Goal: Task Accomplishment & Management: Use online tool/utility

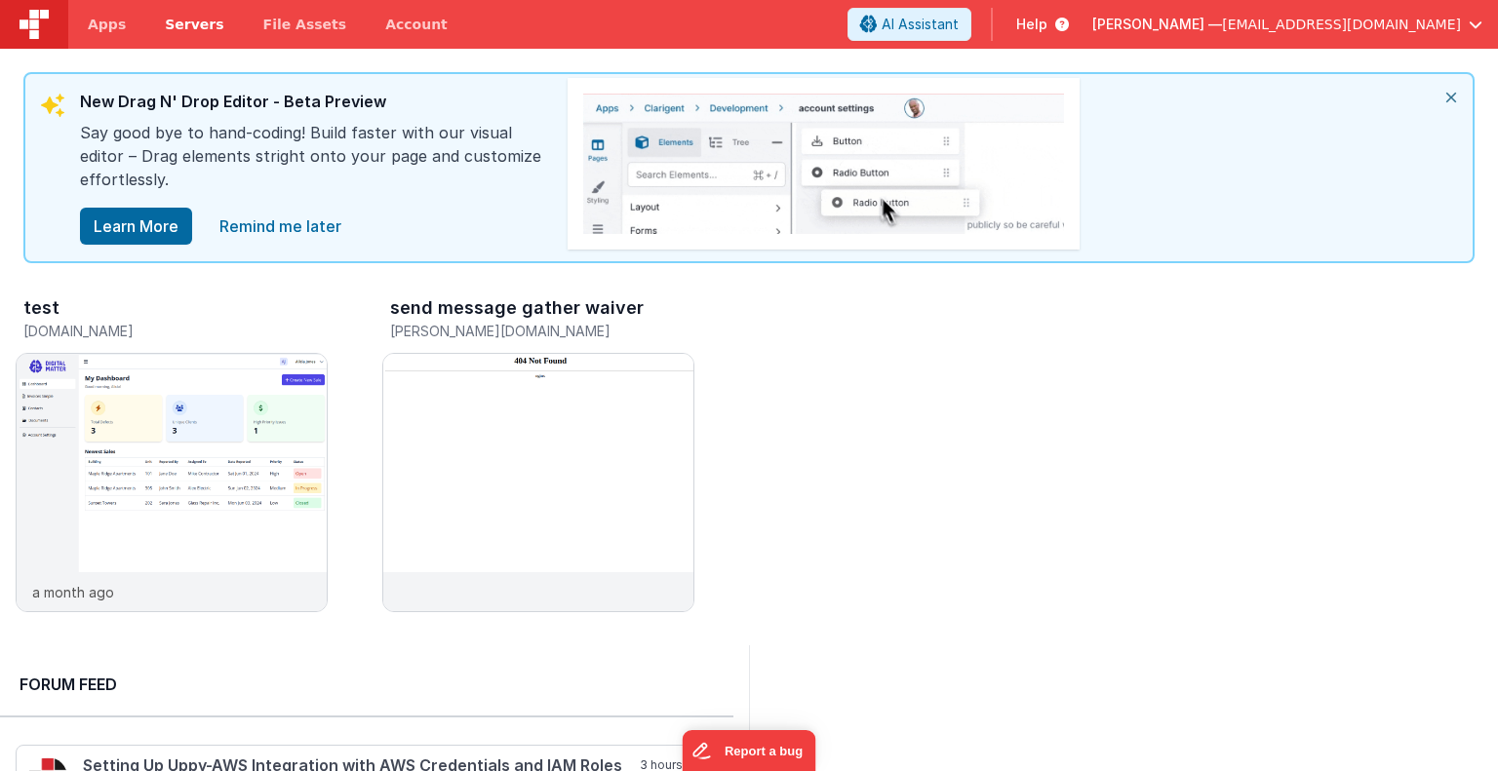
click at [191, 19] on span "Servers" at bounding box center [194, 25] width 59 height 20
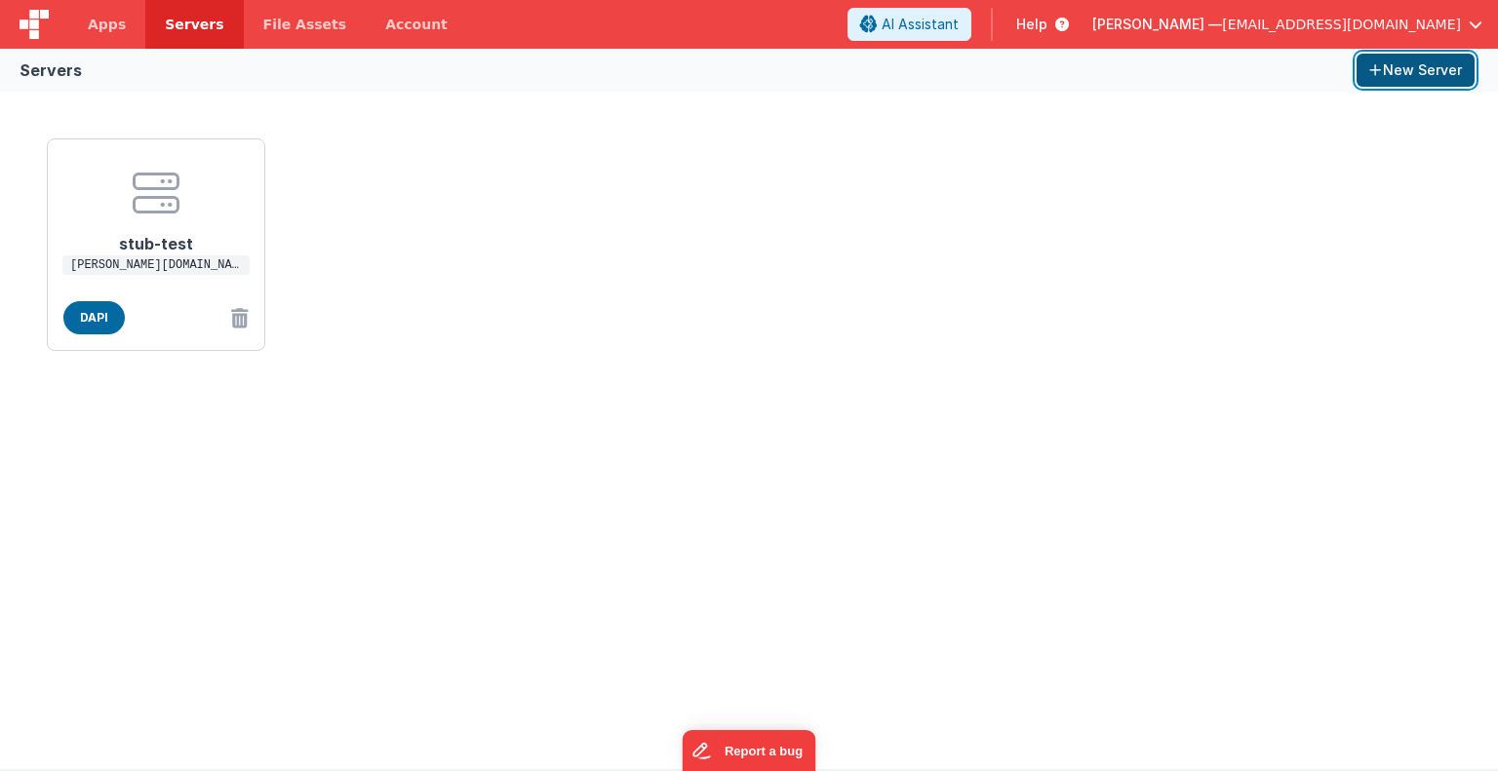
click at [1410, 71] on button "New Server" at bounding box center [1416, 70] width 118 height 33
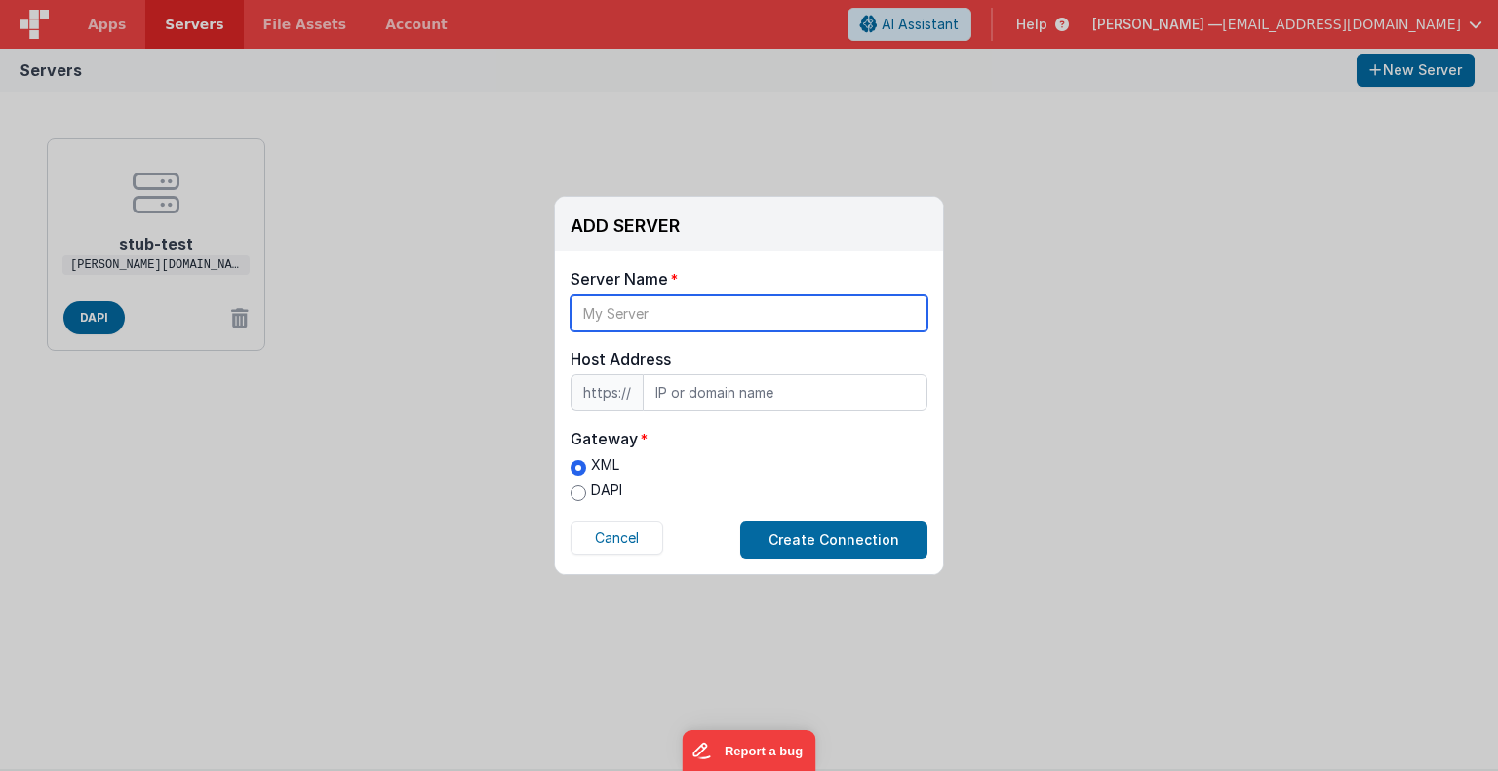
click at [687, 305] on input "text" at bounding box center [749, 314] width 357 height 36
type input "fmcloud"
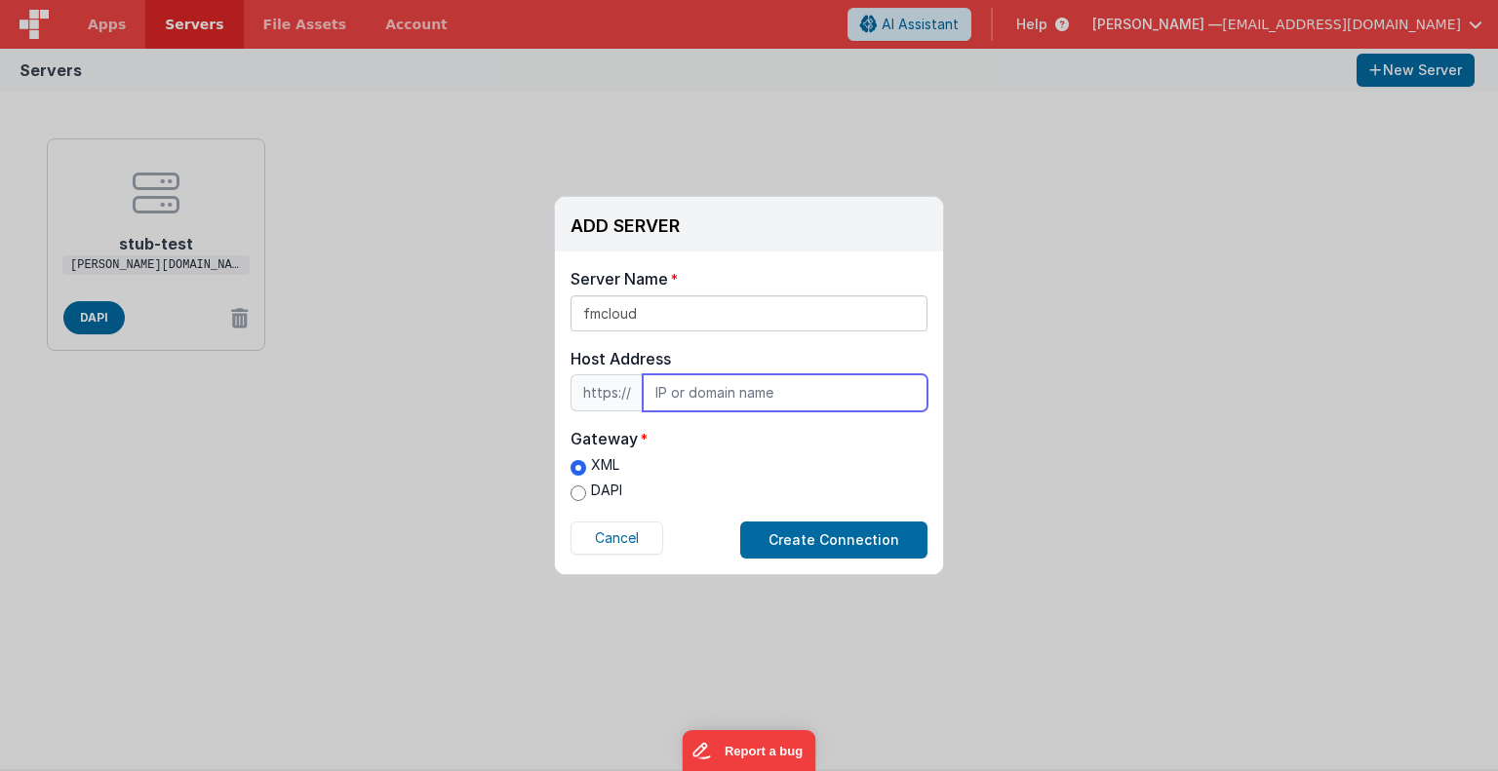
click at [671, 386] on input "text" at bounding box center [785, 392] width 285 height 37
type input "[PERSON_NAME][DOMAIN_NAME]"
click at [605, 486] on label "DAPI" at bounding box center [597, 491] width 52 height 20
click at [586, 486] on input "DAPI" at bounding box center [579, 494] width 16 height 16
radio input "true"
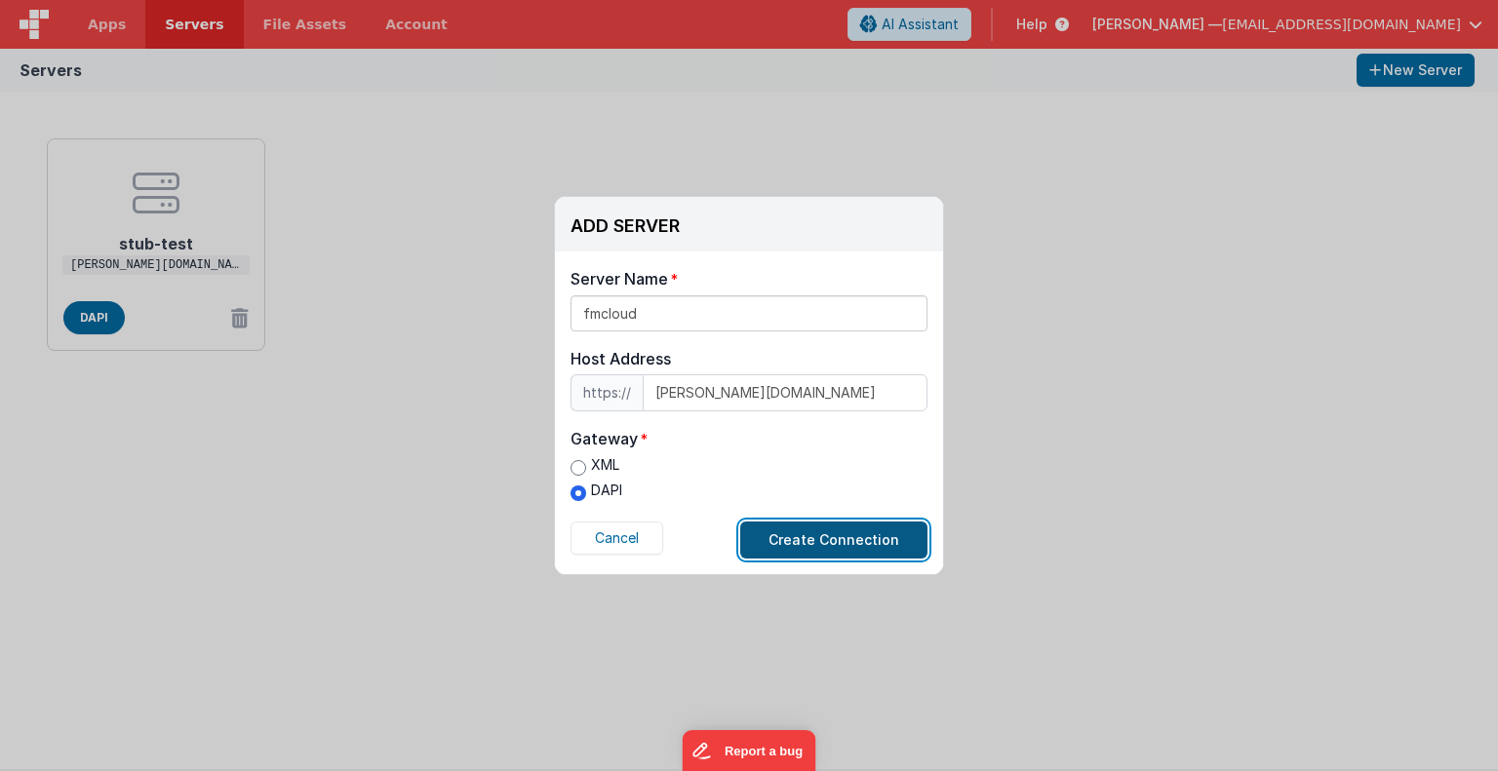
click at [796, 537] on button "Create Connection" at bounding box center [833, 540] width 187 height 37
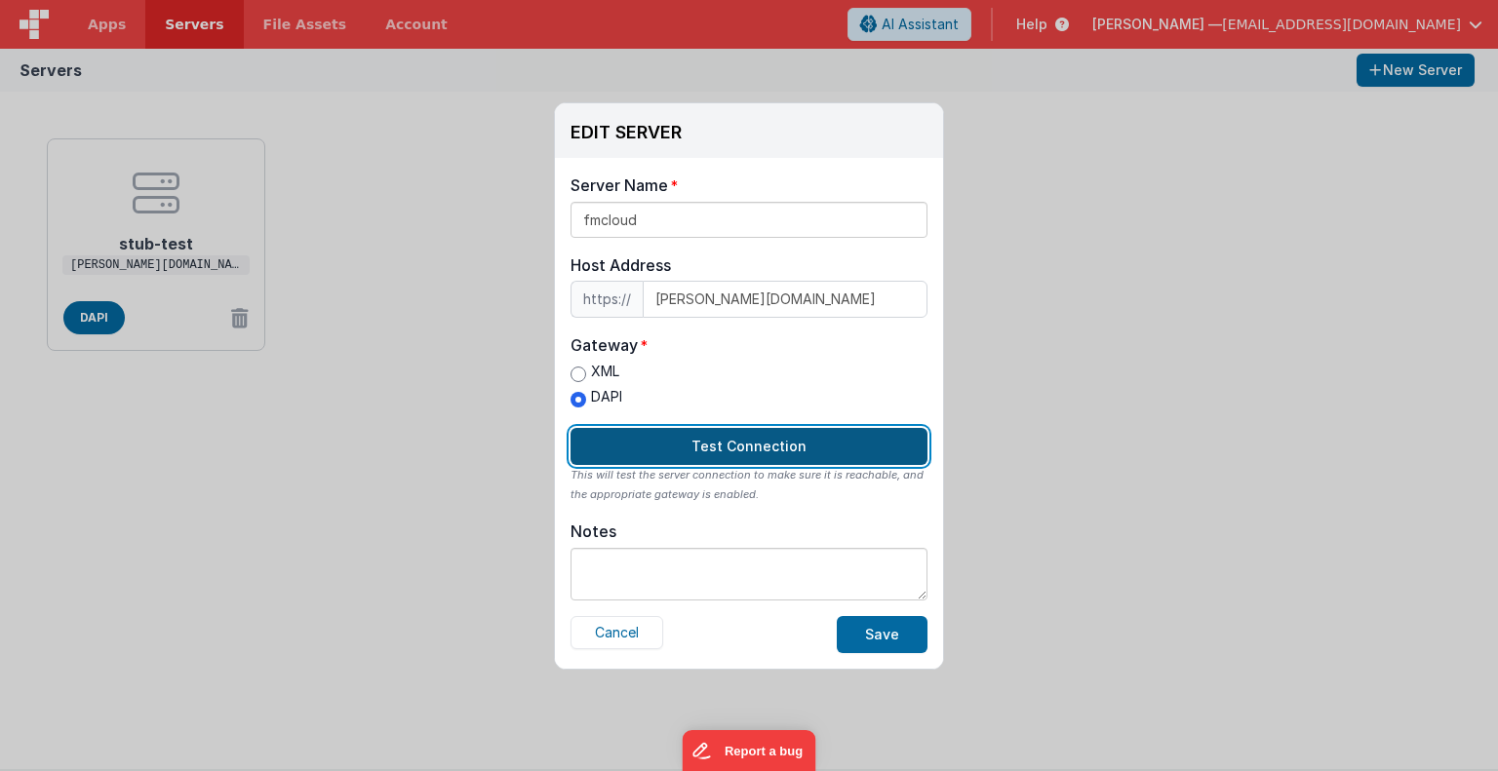
click at [765, 452] on button "Test Connection" at bounding box center [749, 446] width 357 height 37
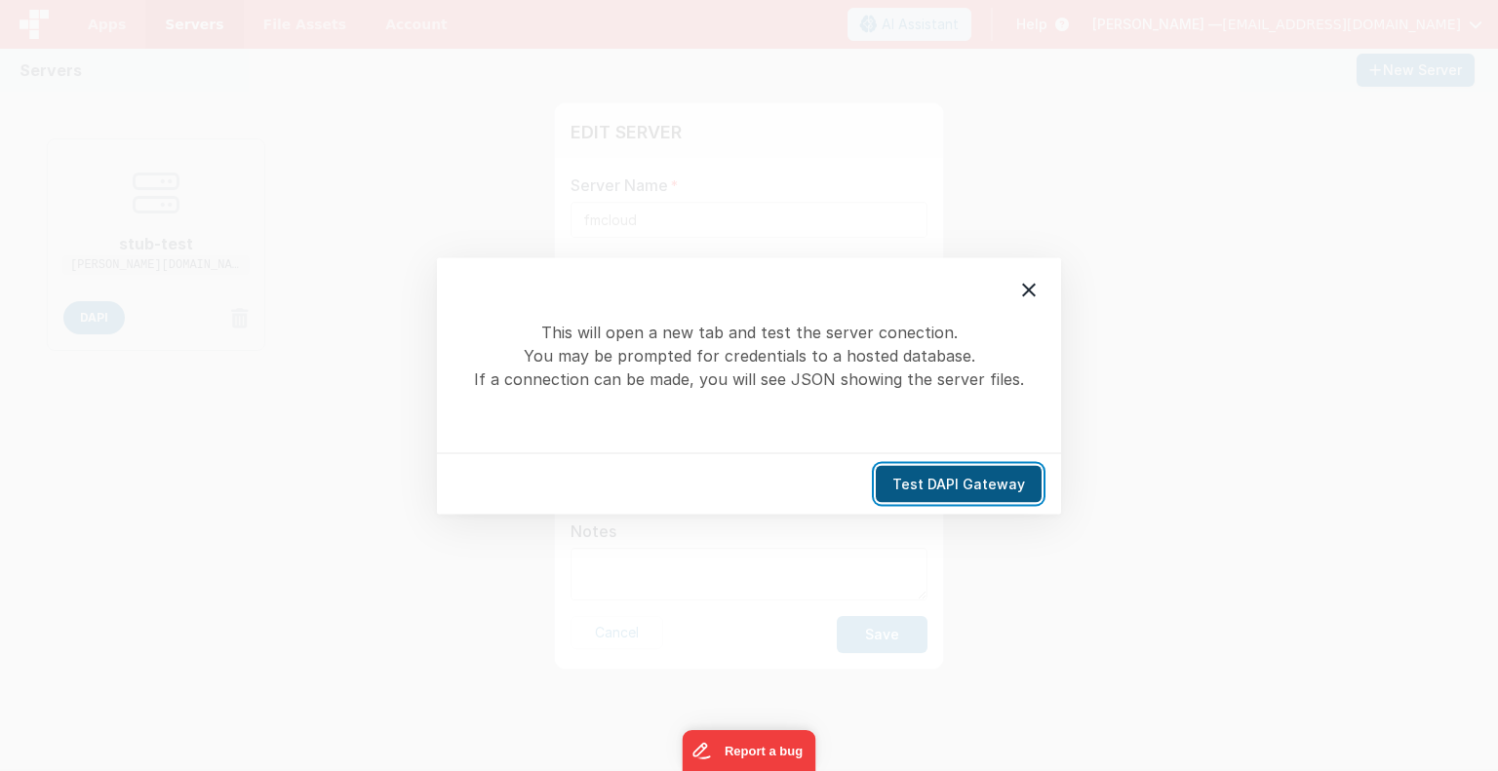
click at [957, 479] on button "Test DAPI Gateway" at bounding box center [959, 483] width 166 height 37
click at [967, 476] on button "Test DAPI Gateway" at bounding box center [959, 483] width 166 height 37
click at [932, 479] on button "Test DAPI Gateway" at bounding box center [959, 483] width 166 height 37
click at [1027, 286] on icon at bounding box center [1028, 289] width 23 height 23
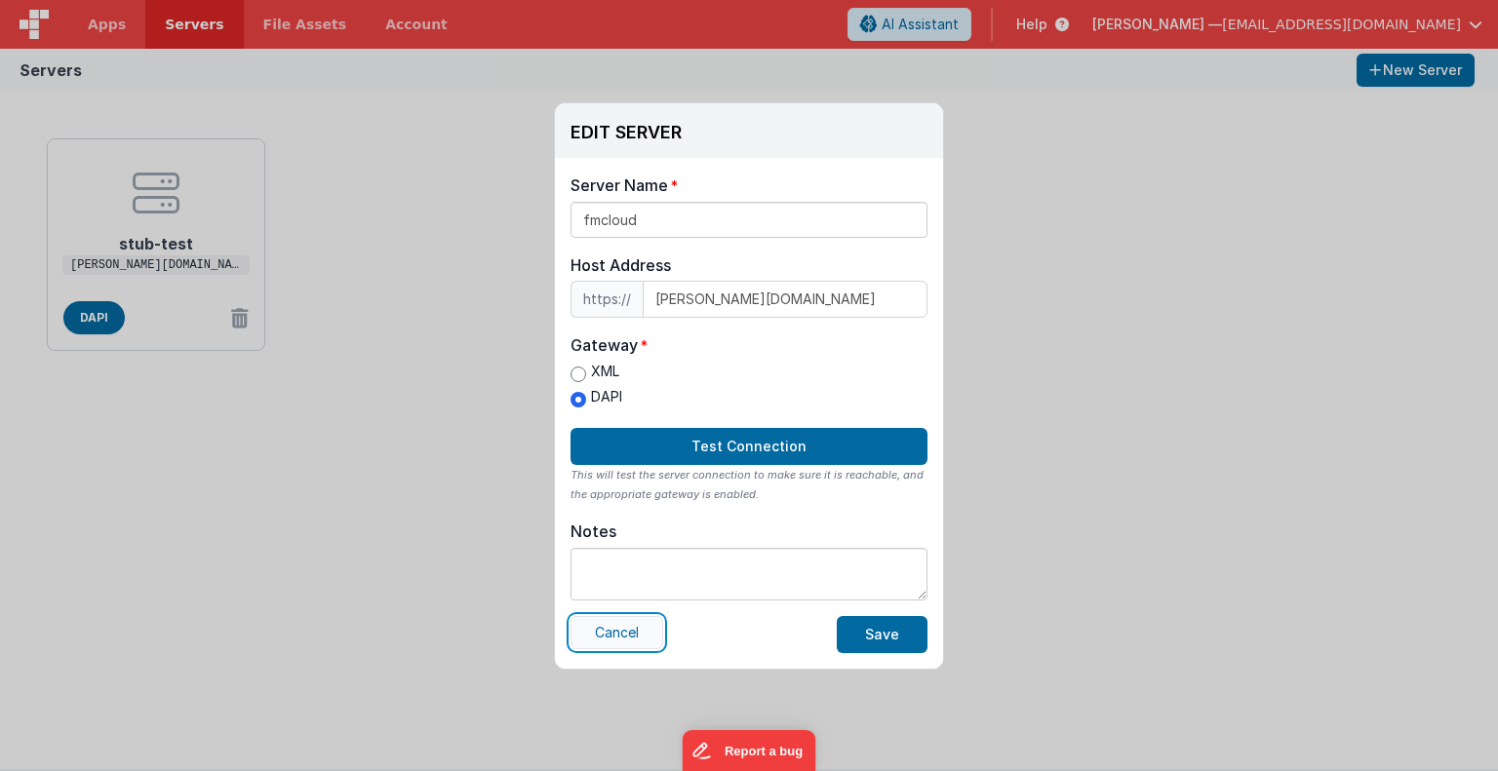
click at [631, 635] on button "Cancel" at bounding box center [617, 632] width 93 height 33
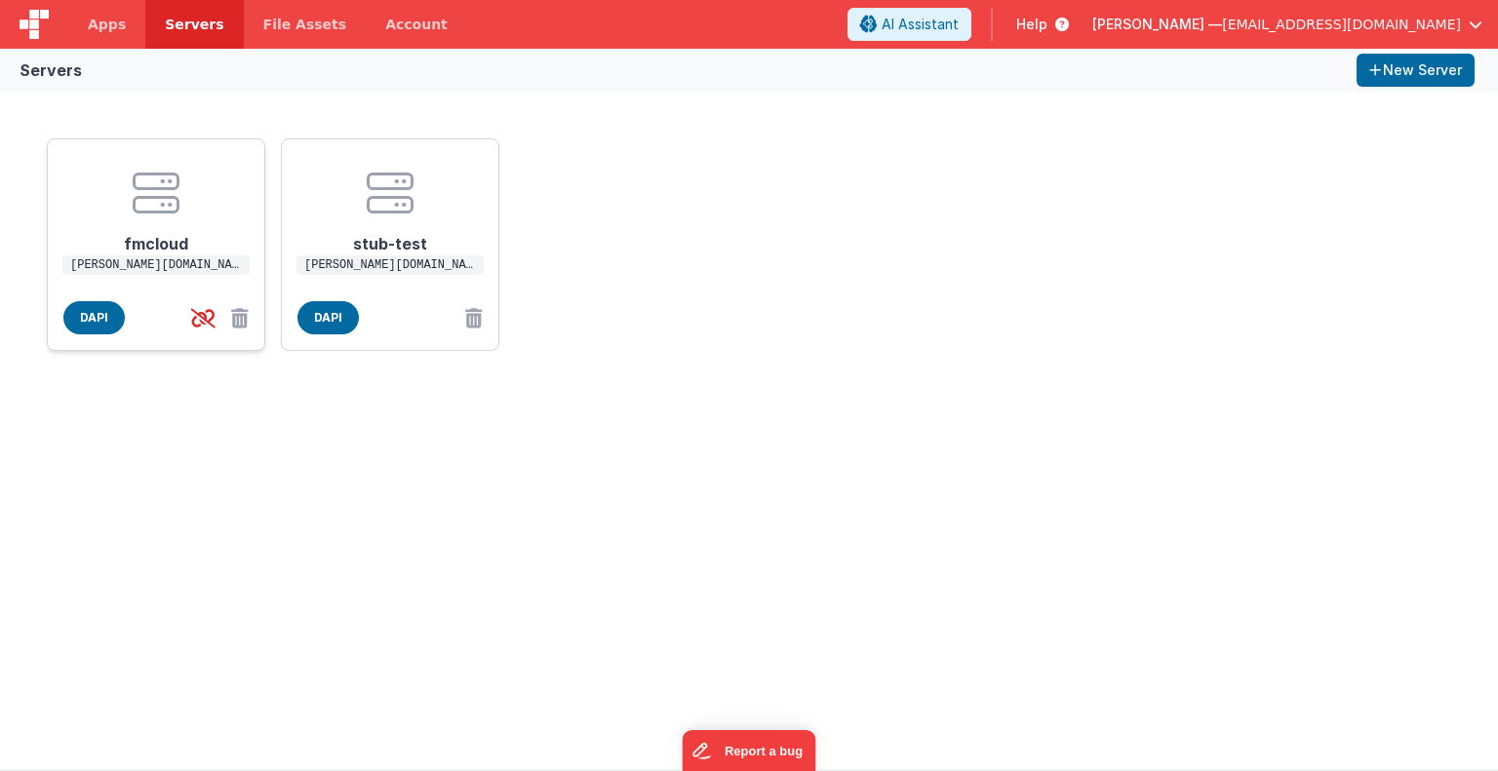
click at [163, 212] on icon at bounding box center [156, 193] width 47 height 47
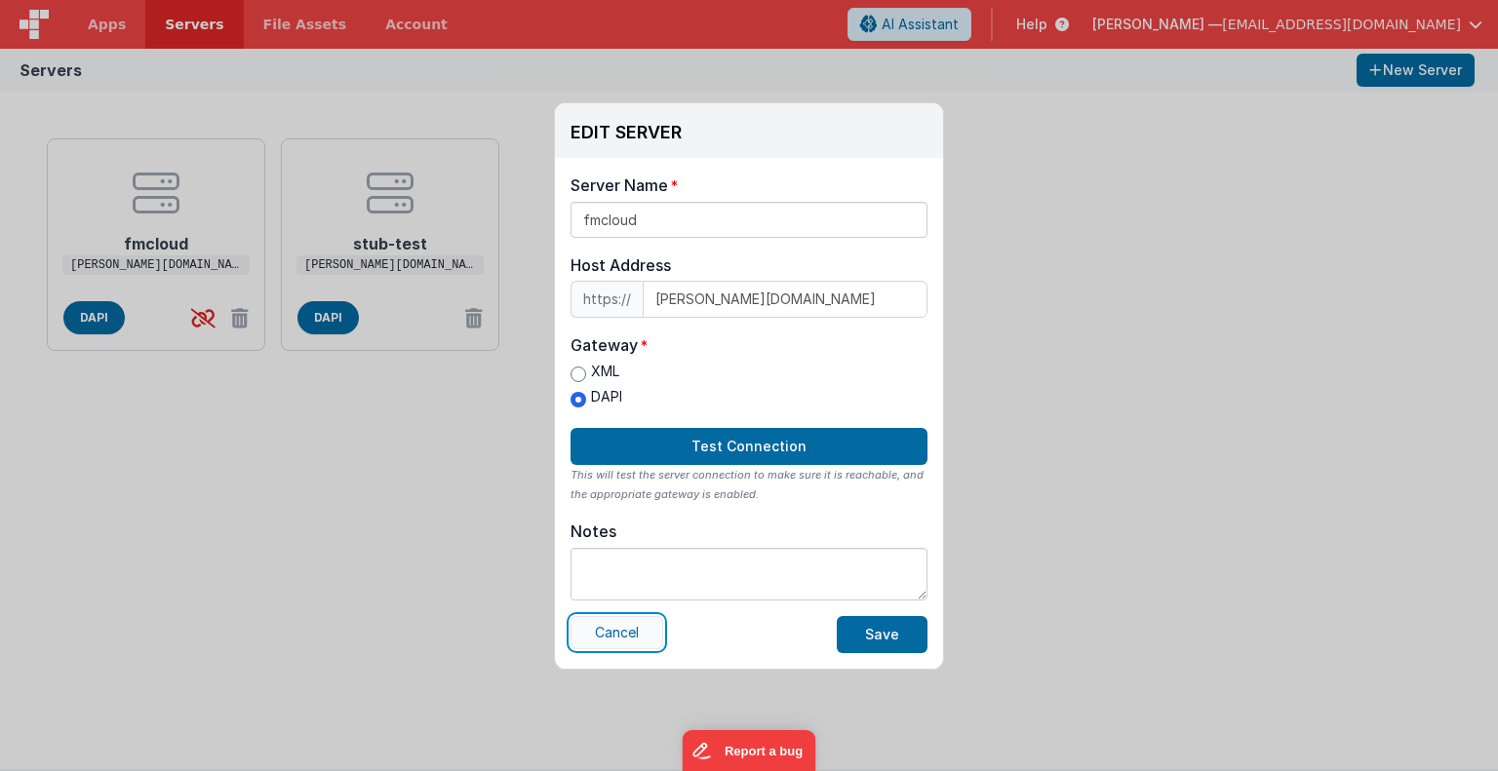
click at [624, 630] on button "Cancel" at bounding box center [617, 632] width 93 height 33
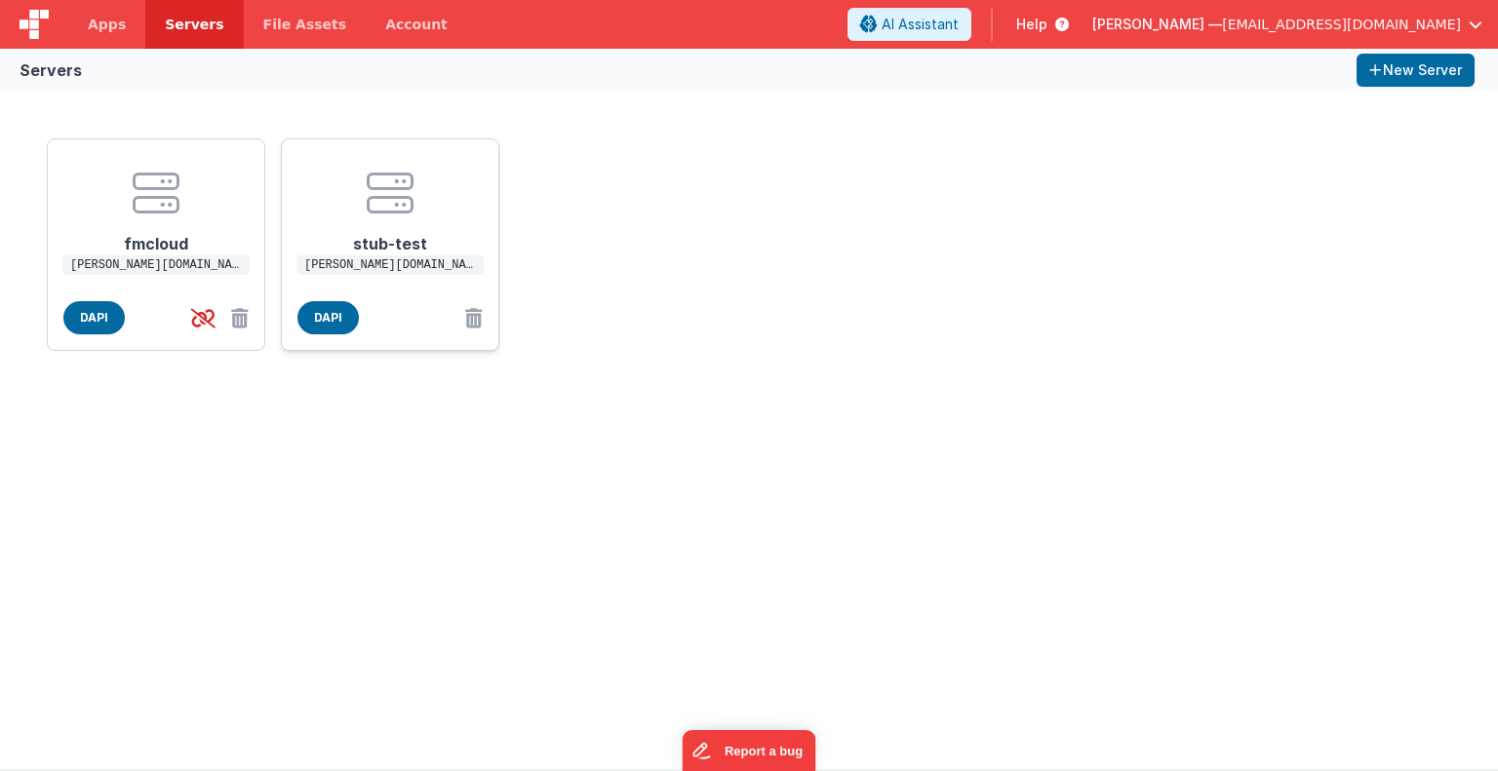
click at [429, 264] on p "[PERSON_NAME][DOMAIN_NAME]" at bounding box center [389, 266] width 187 height 20
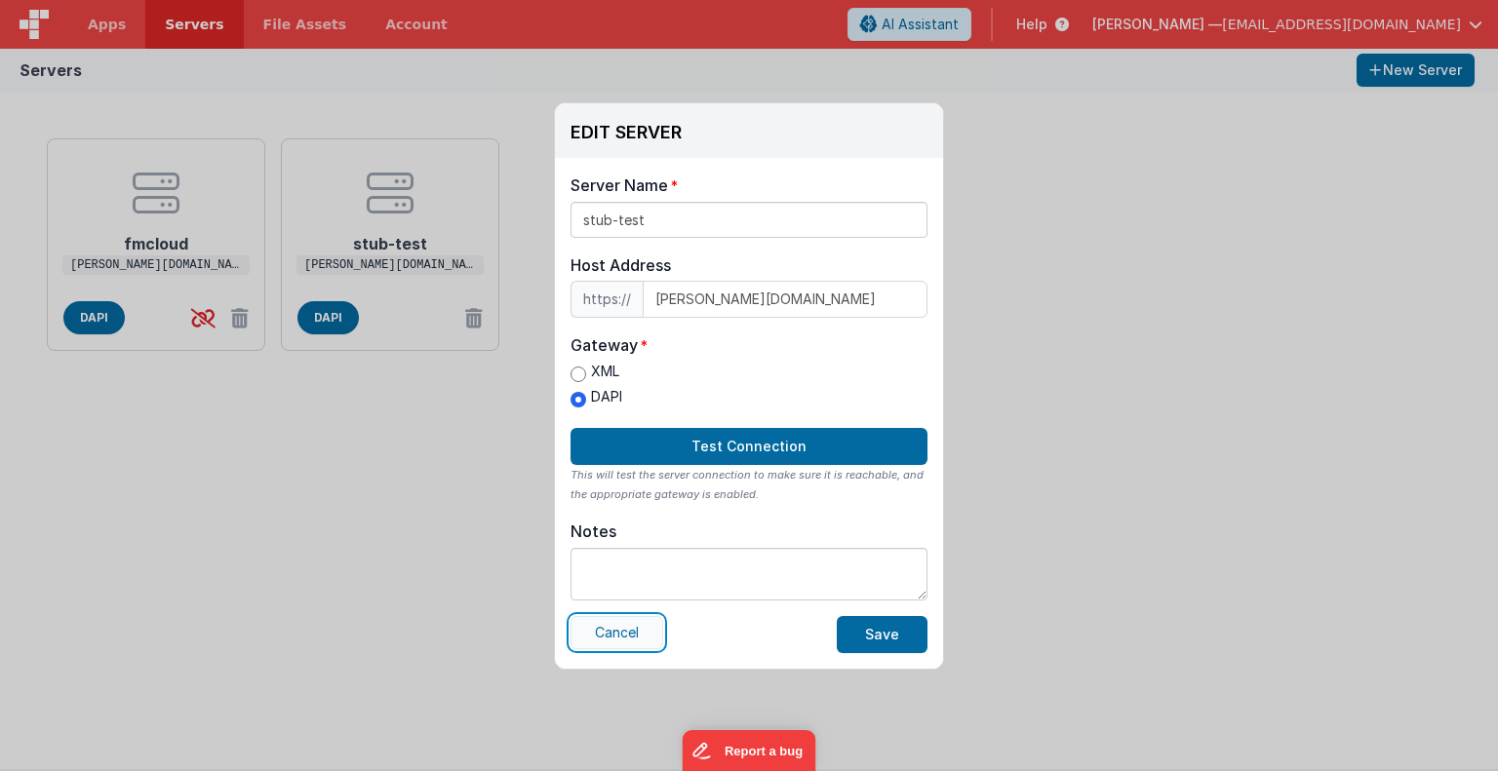
click at [644, 637] on button "Cancel" at bounding box center [617, 632] width 93 height 33
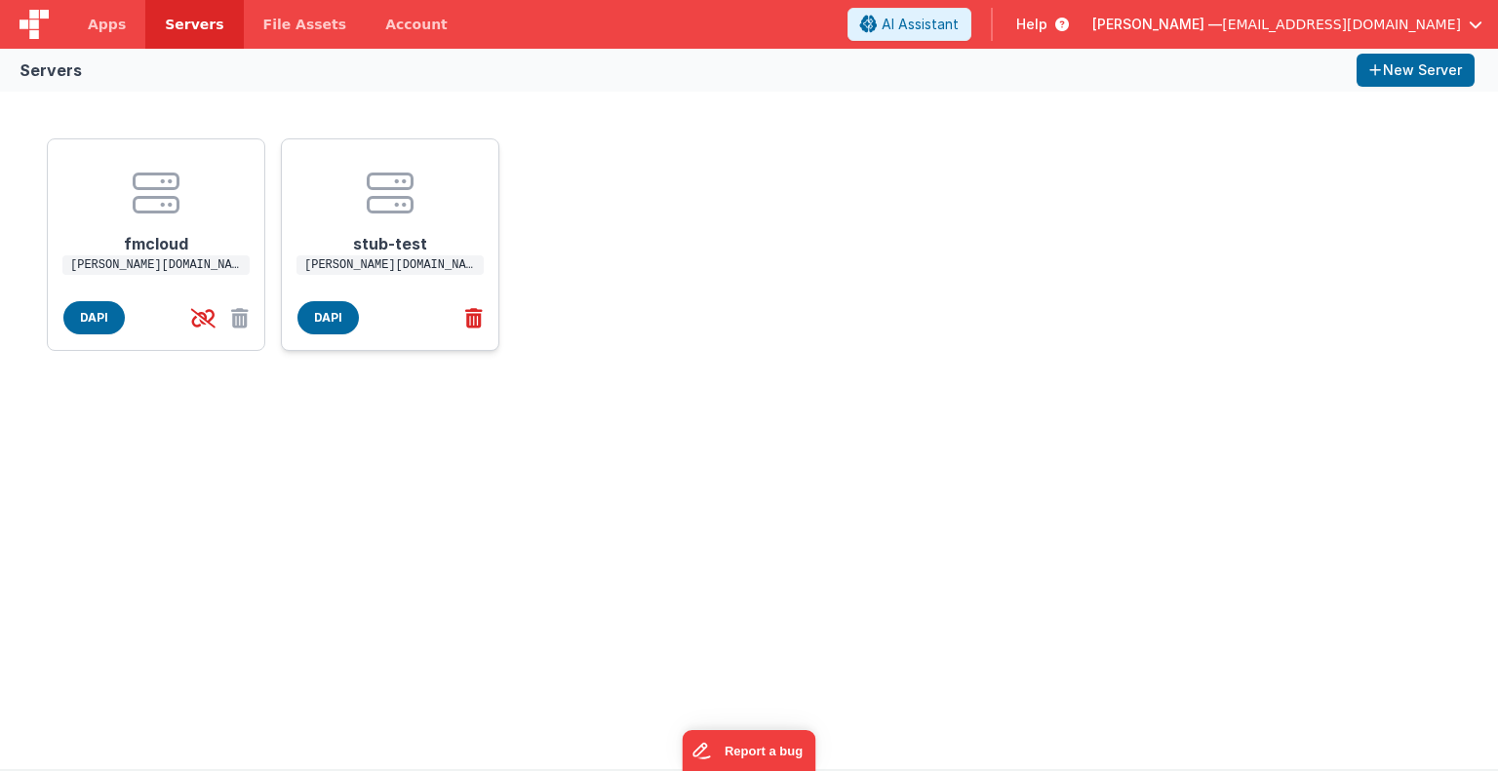
click at [472, 318] on icon at bounding box center [469, 318] width 25 height 32
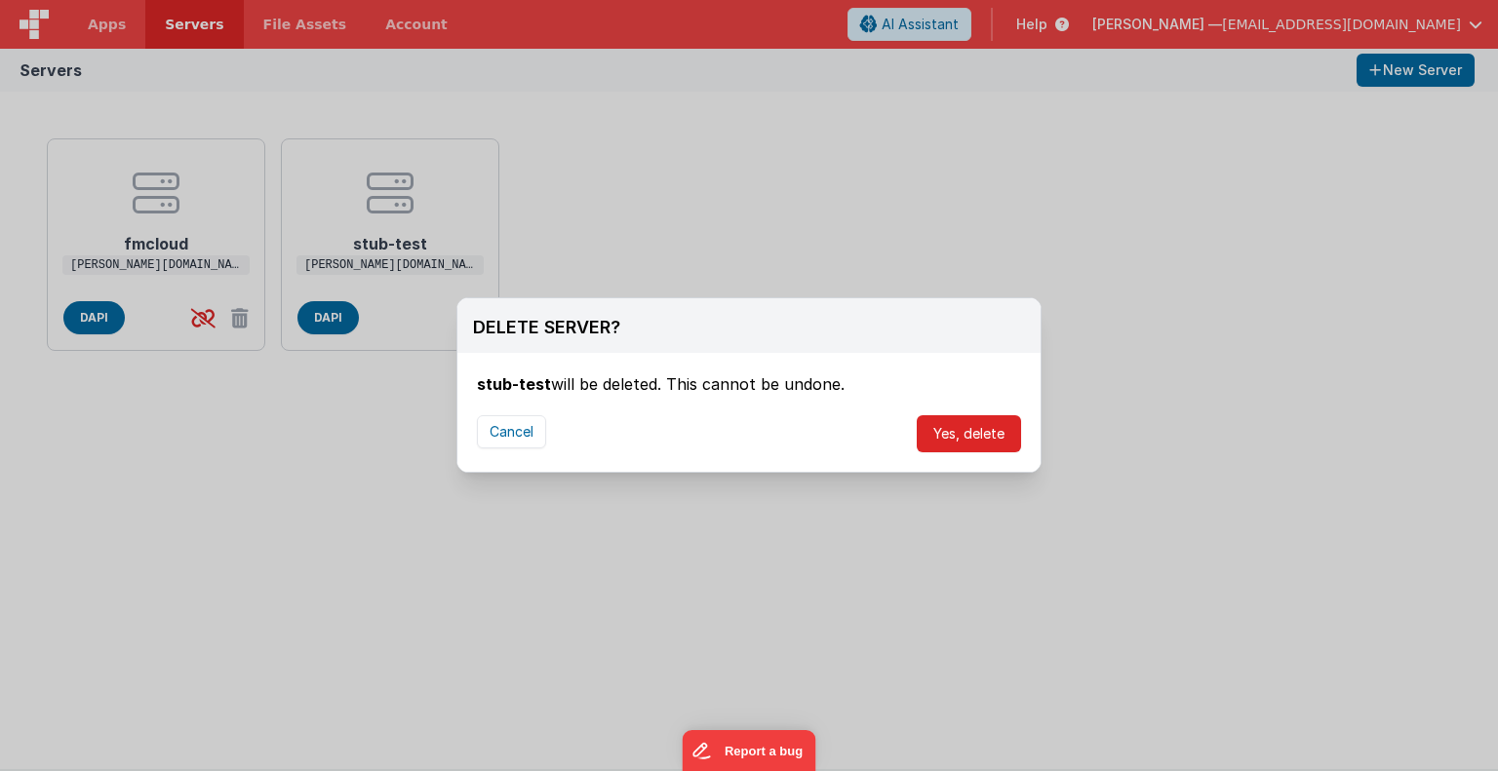
click at [1001, 434] on button "Yes, delete" at bounding box center [969, 433] width 104 height 37
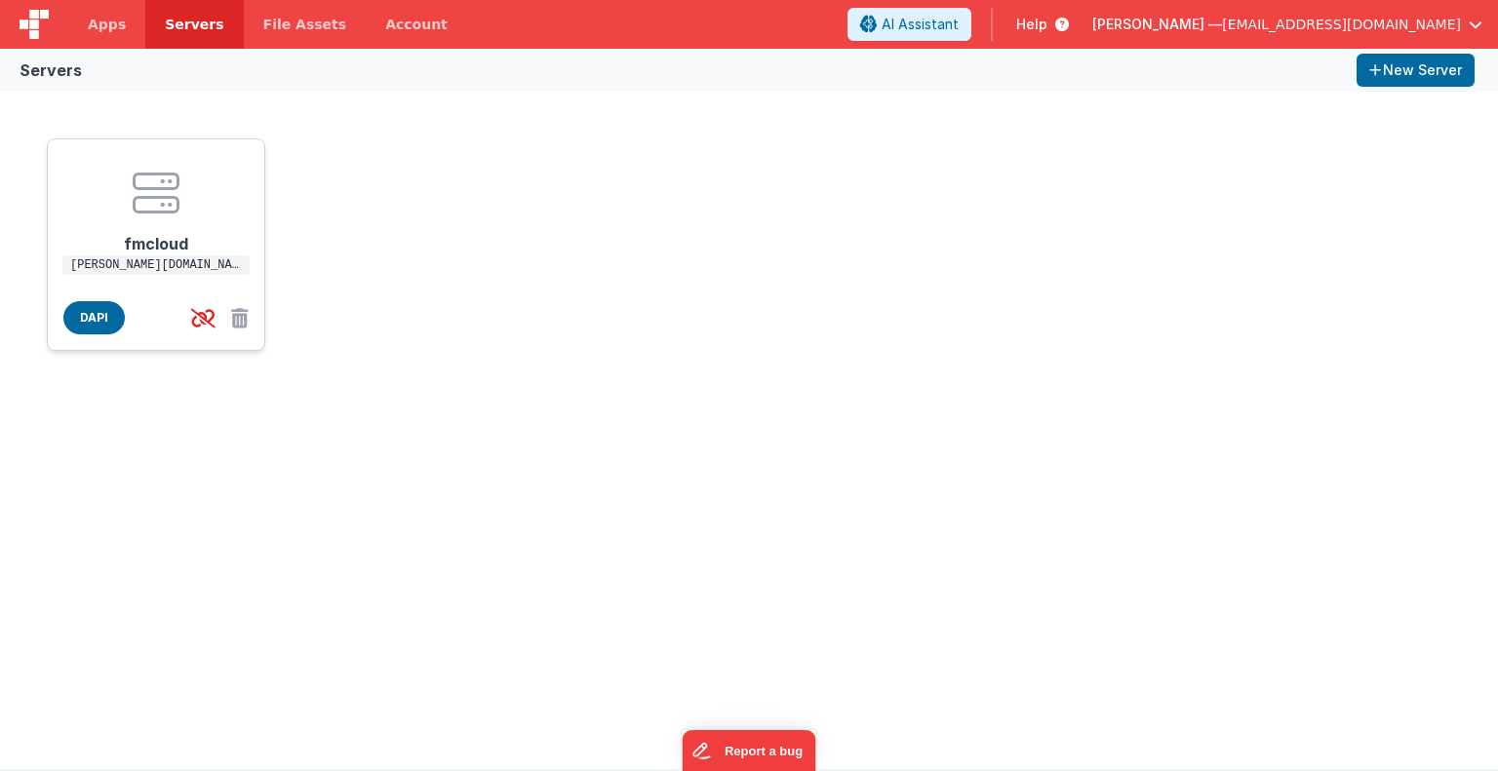
click at [183, 260] on p "[PERSON_NAME][DOMAIN_NAME]" at bounding box center [155, 266] width 187 height 20
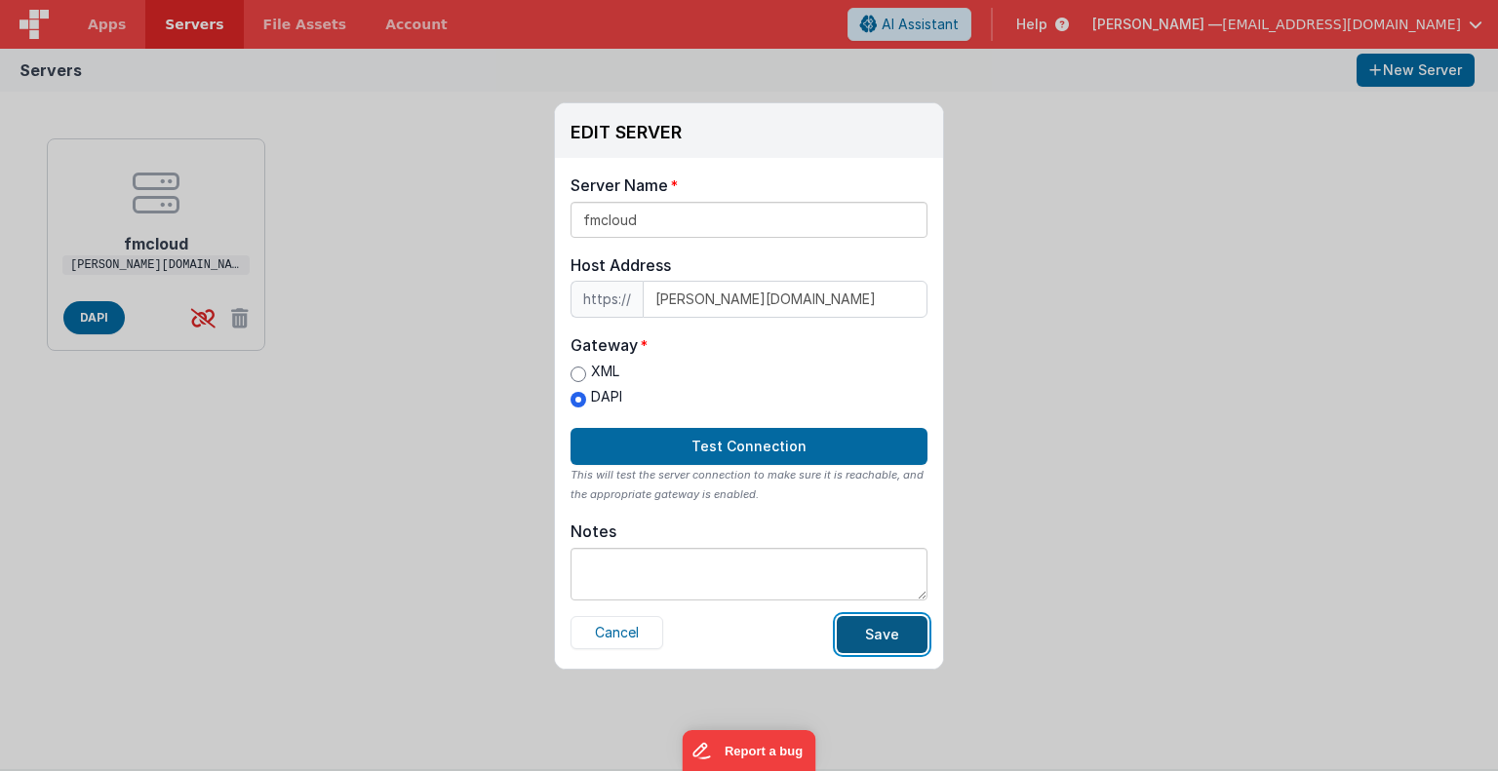
click at [858, 631] on button "Save" at bounding box center [882, 634] width 91 height 37
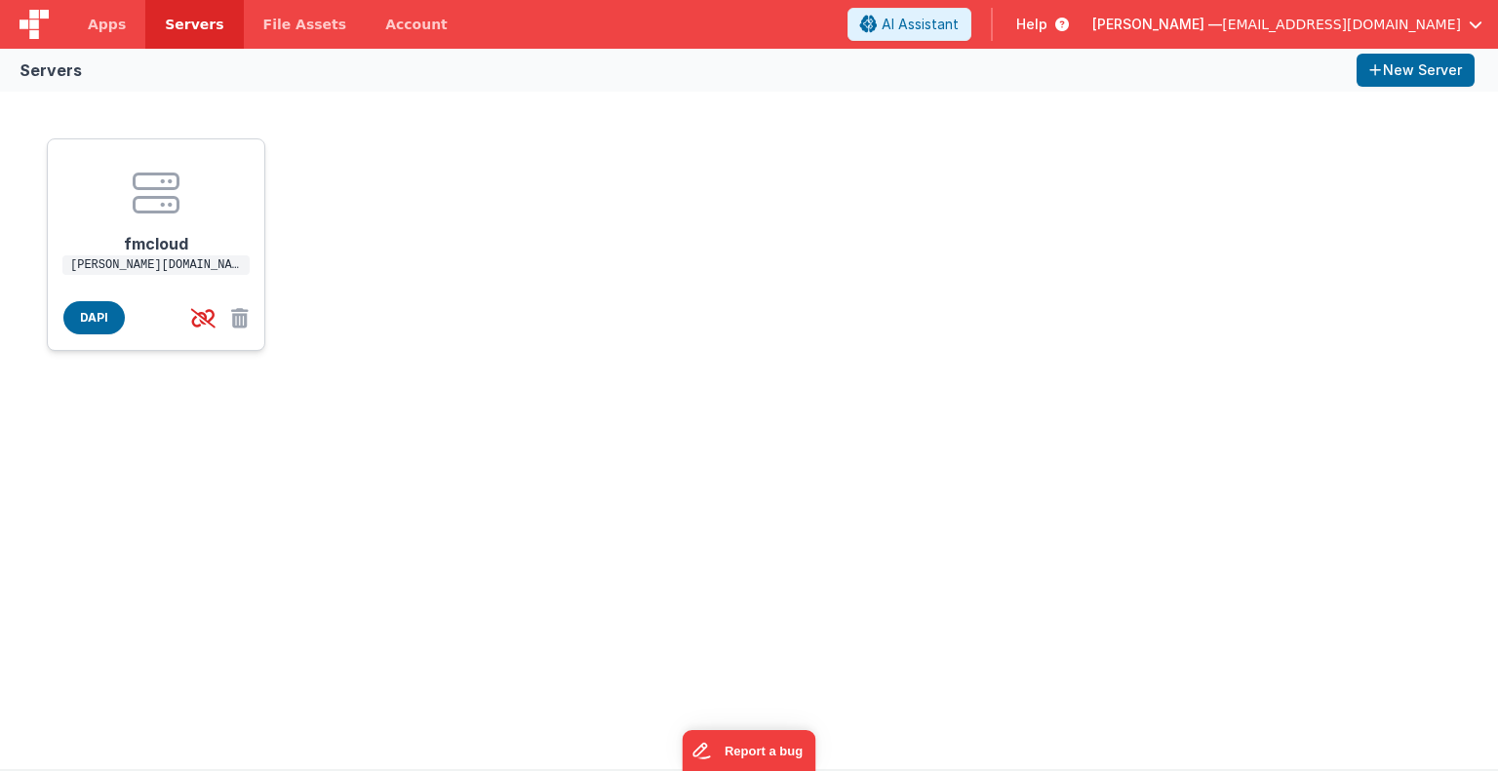
click at [160, 211] on icon at bounding box center [156, 193] width 47 height 47
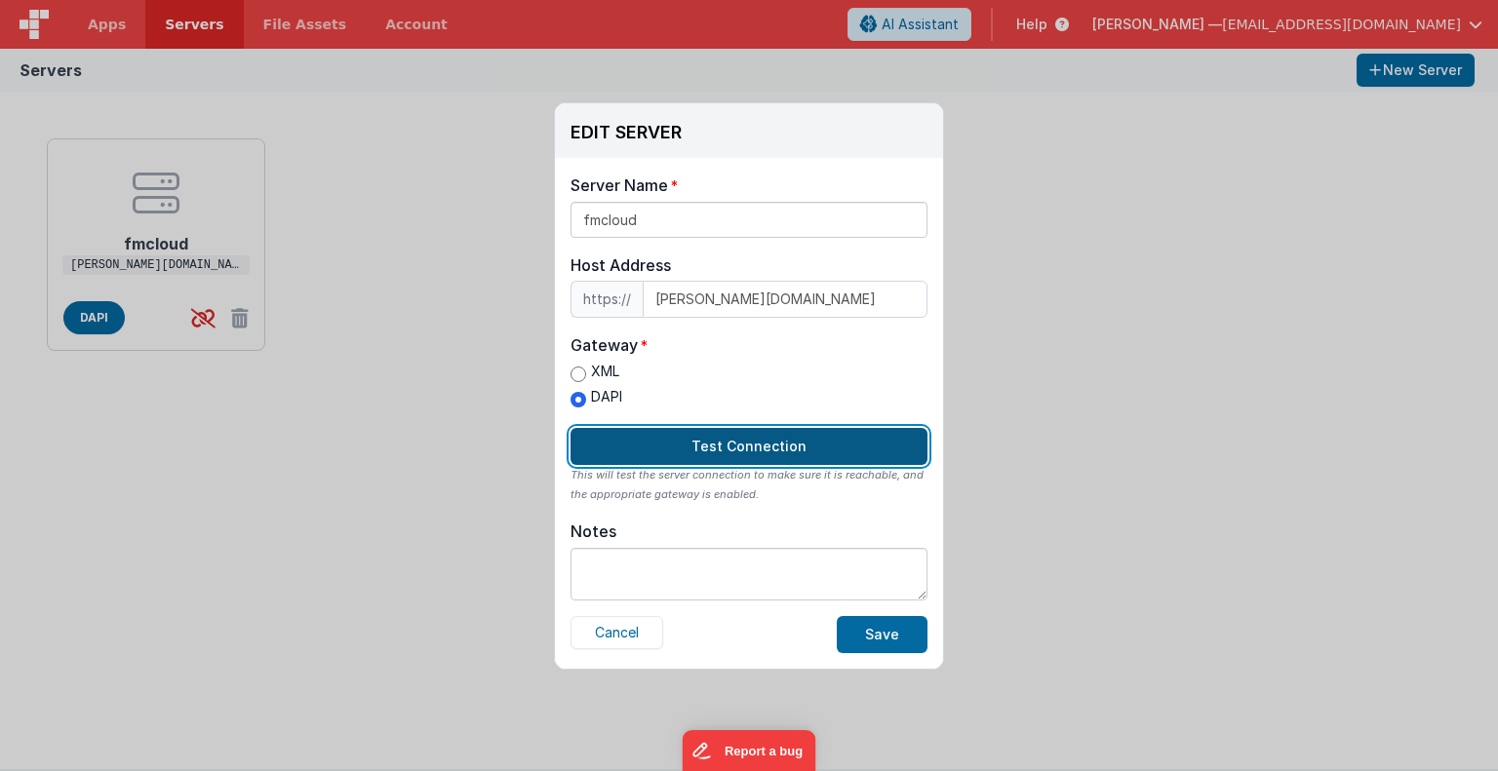
click at [782, 446] on button "Test Connection" at bounding box center [749, 446] width 357 height 37
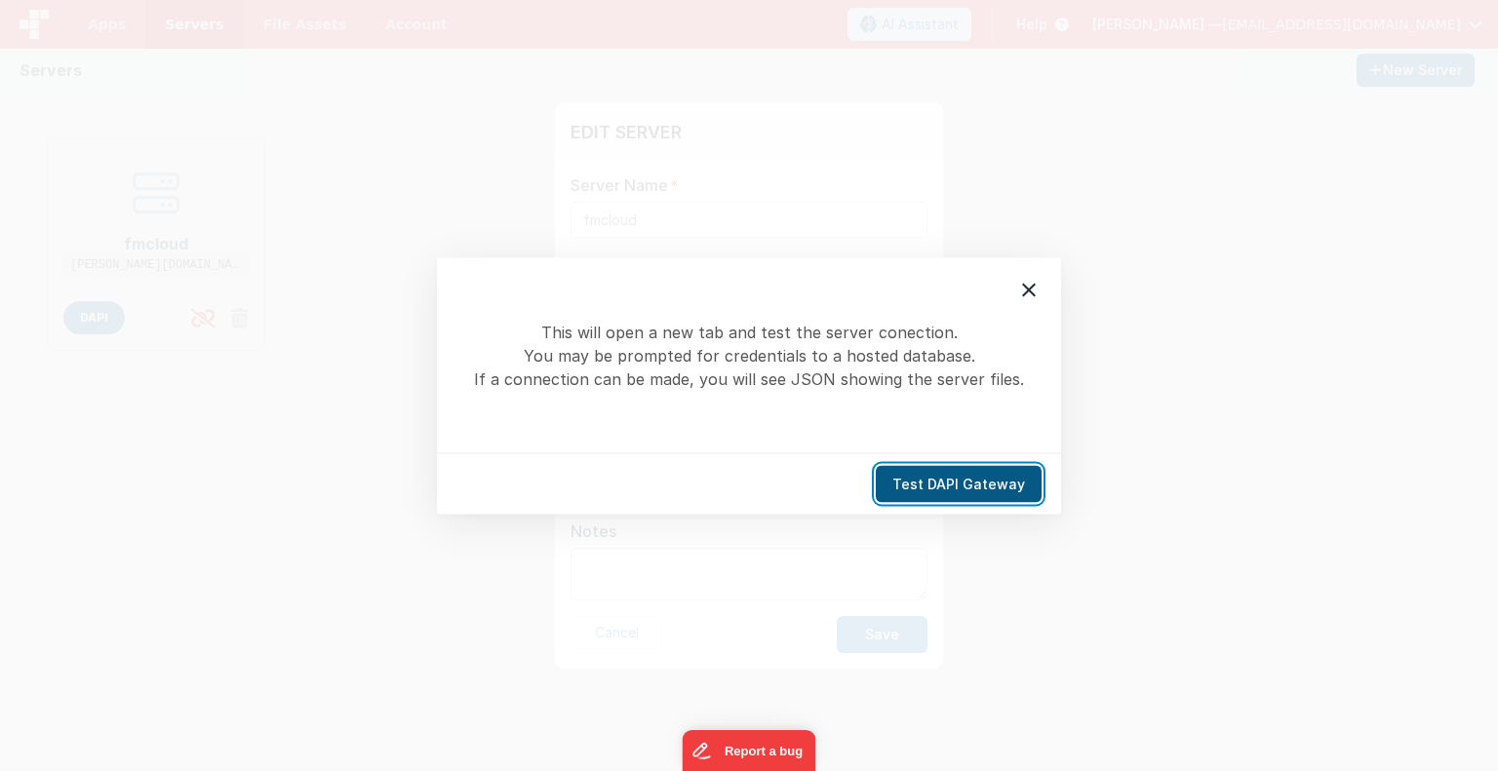
click at [950, 491] on button "Test DAPI Gateway" at bounding box center [959, 483] width 166 height 37
click at [1029, 285] on icon at bounding box center [1028, 289] width 23 height 23
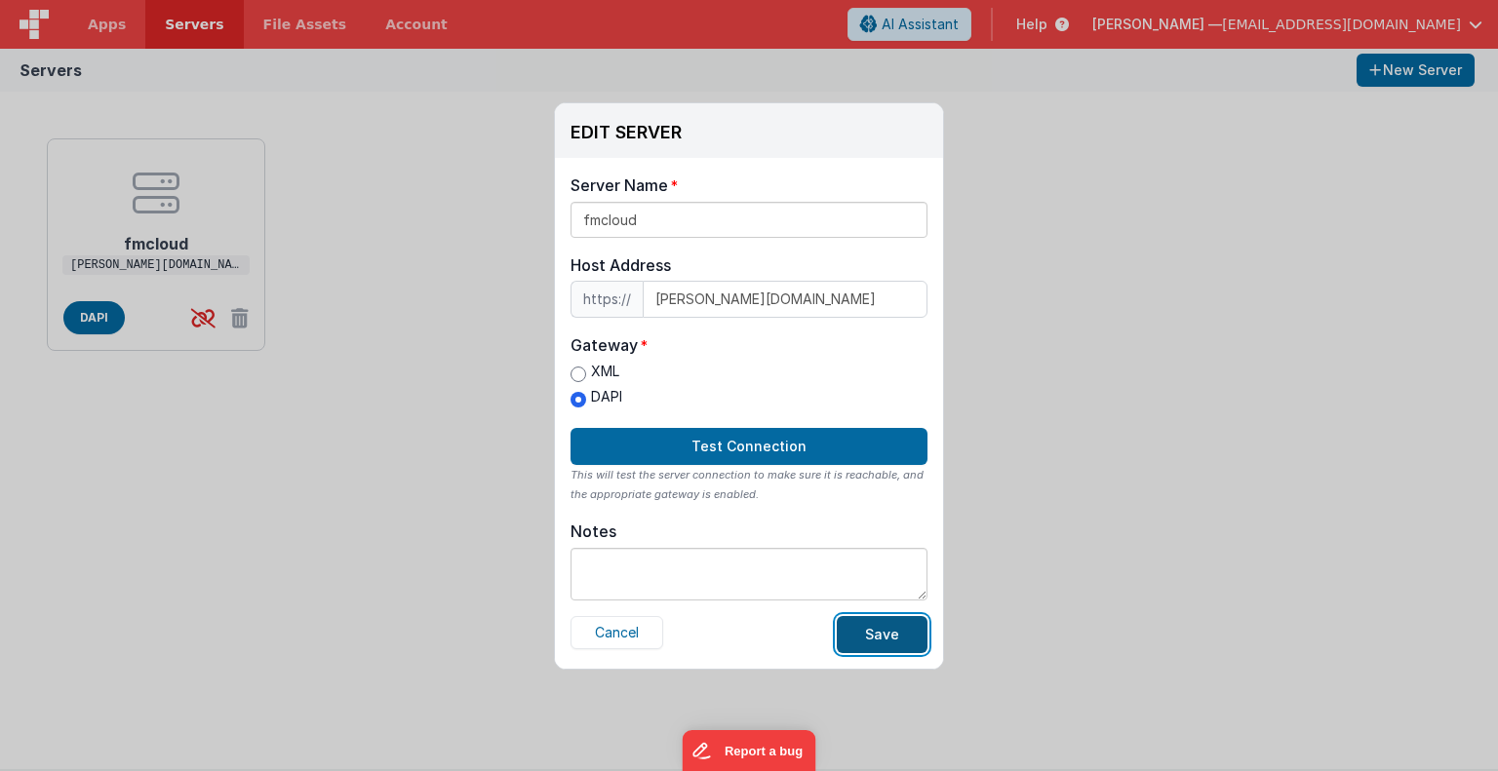
click at [865, 633] on button "Save" at bounding box center [882, 634] width 91 height 37
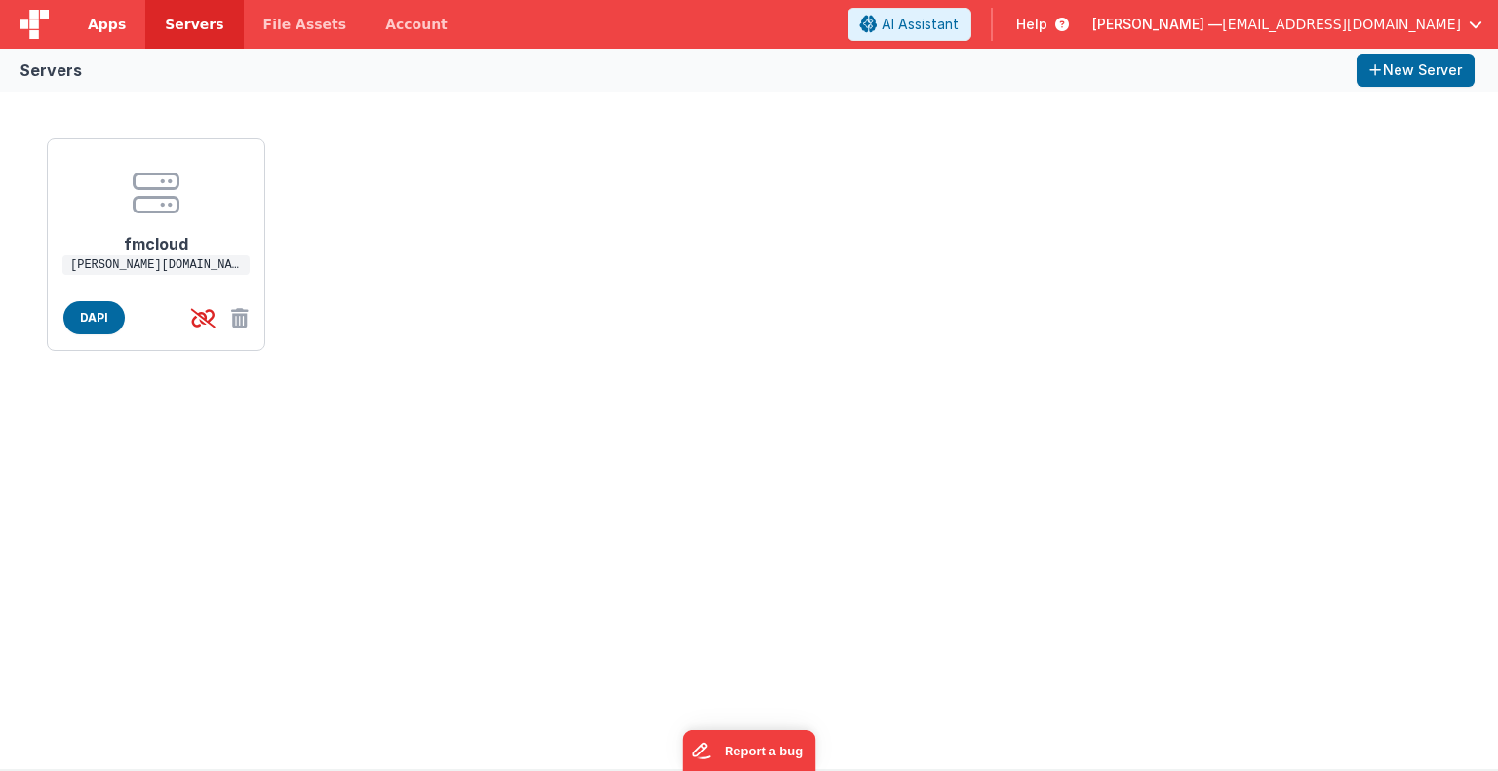
click at [103, 26] on span "Apps" at bounding box center [107, 25] width 38 height 20
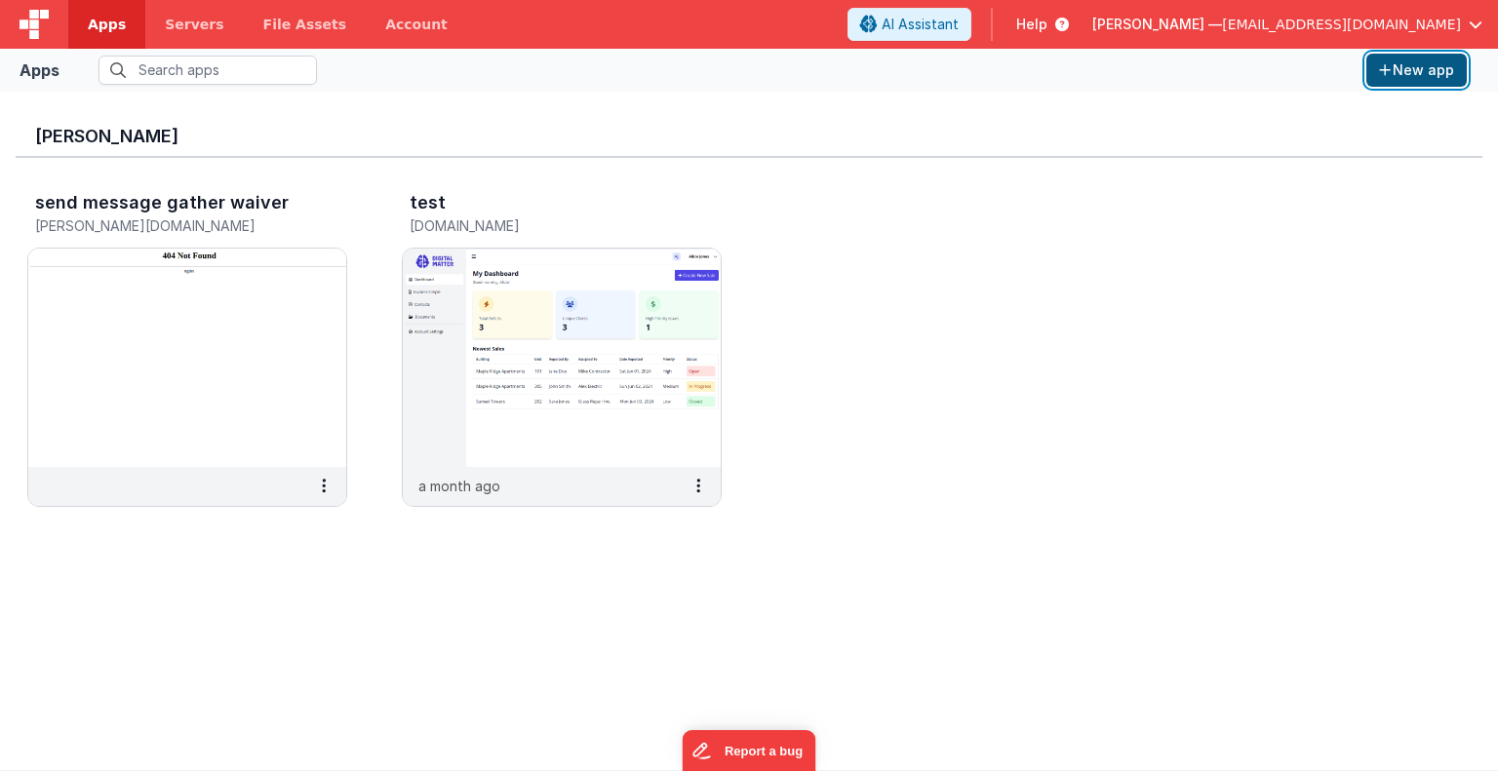
click at [1412, 75] on button "New app" at bounding box center [1416, 70] width 100 height 33
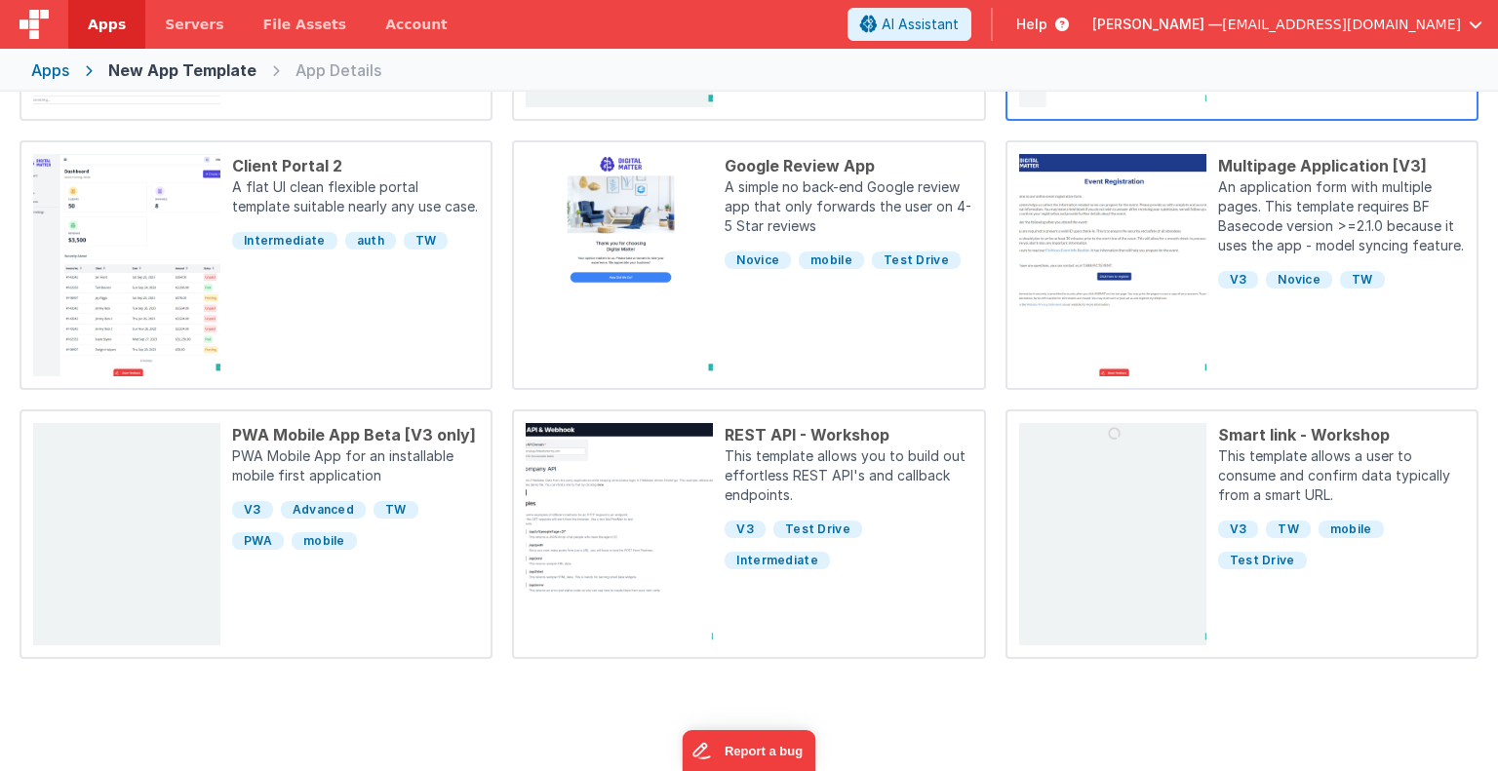
scroll to position [488, 0]
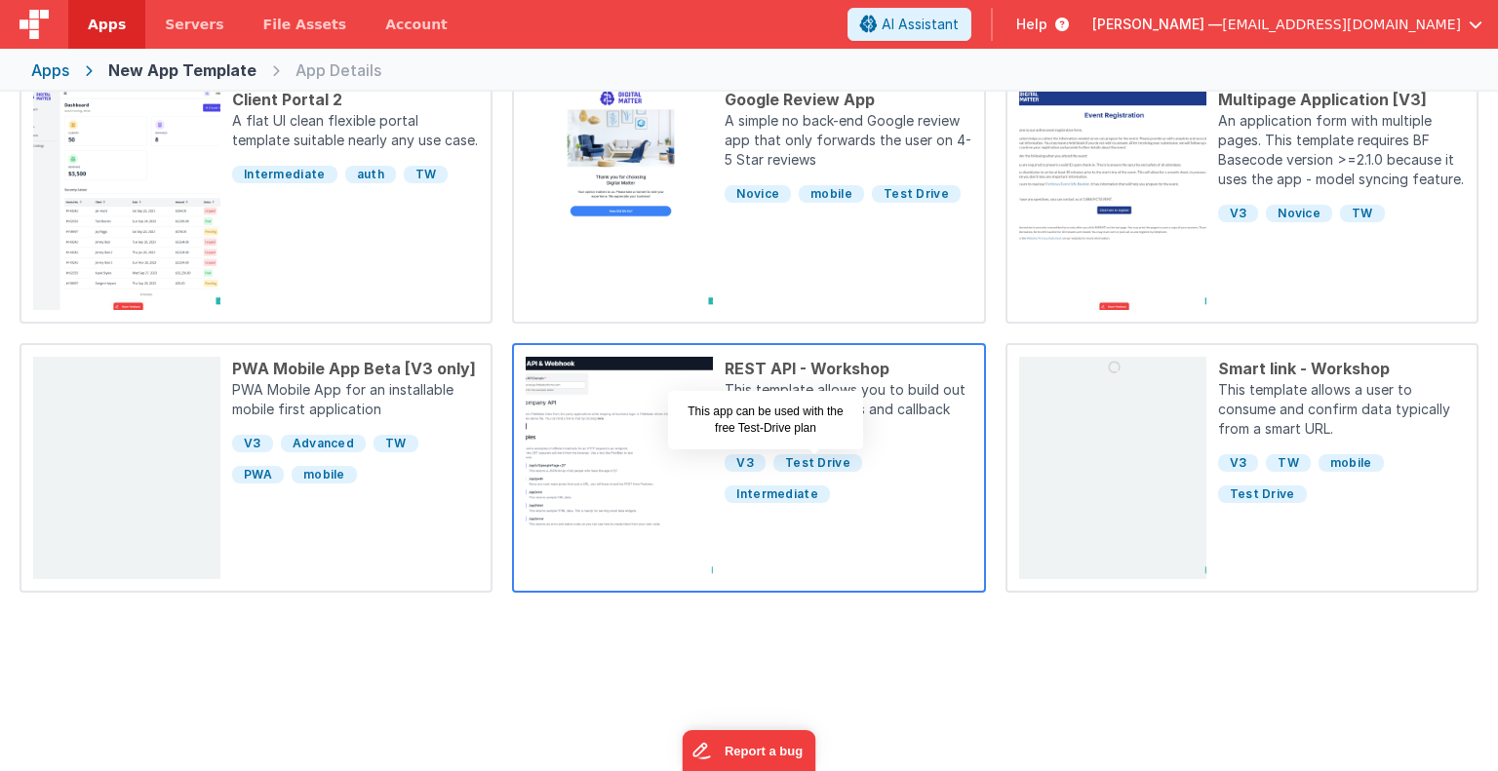
click at [819, 462] on span "Test Drive" at bounding box center [817, 463] width 89 height 18
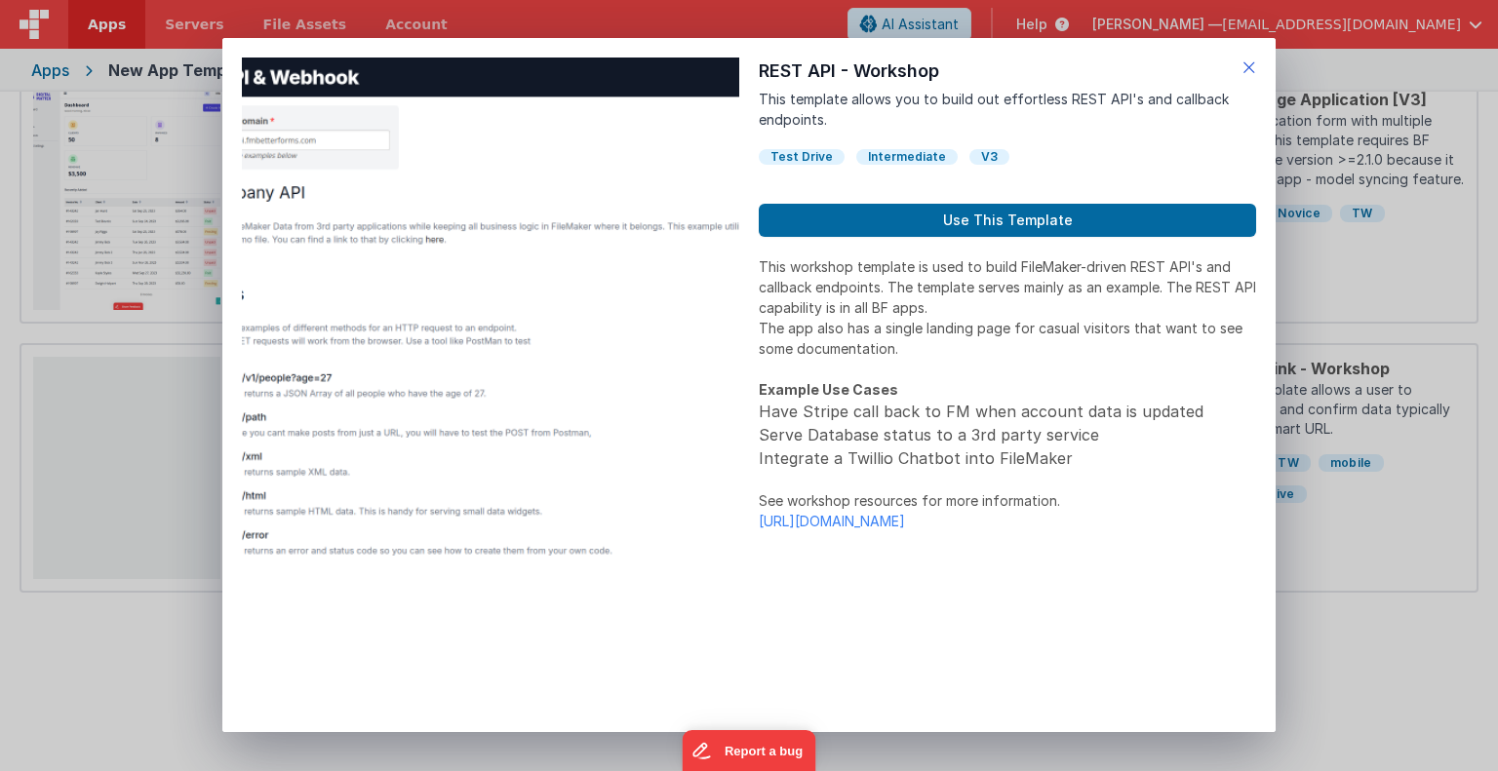
click at [1250, 61] on icon at bounding box center [1249, 67] width 14 height 27
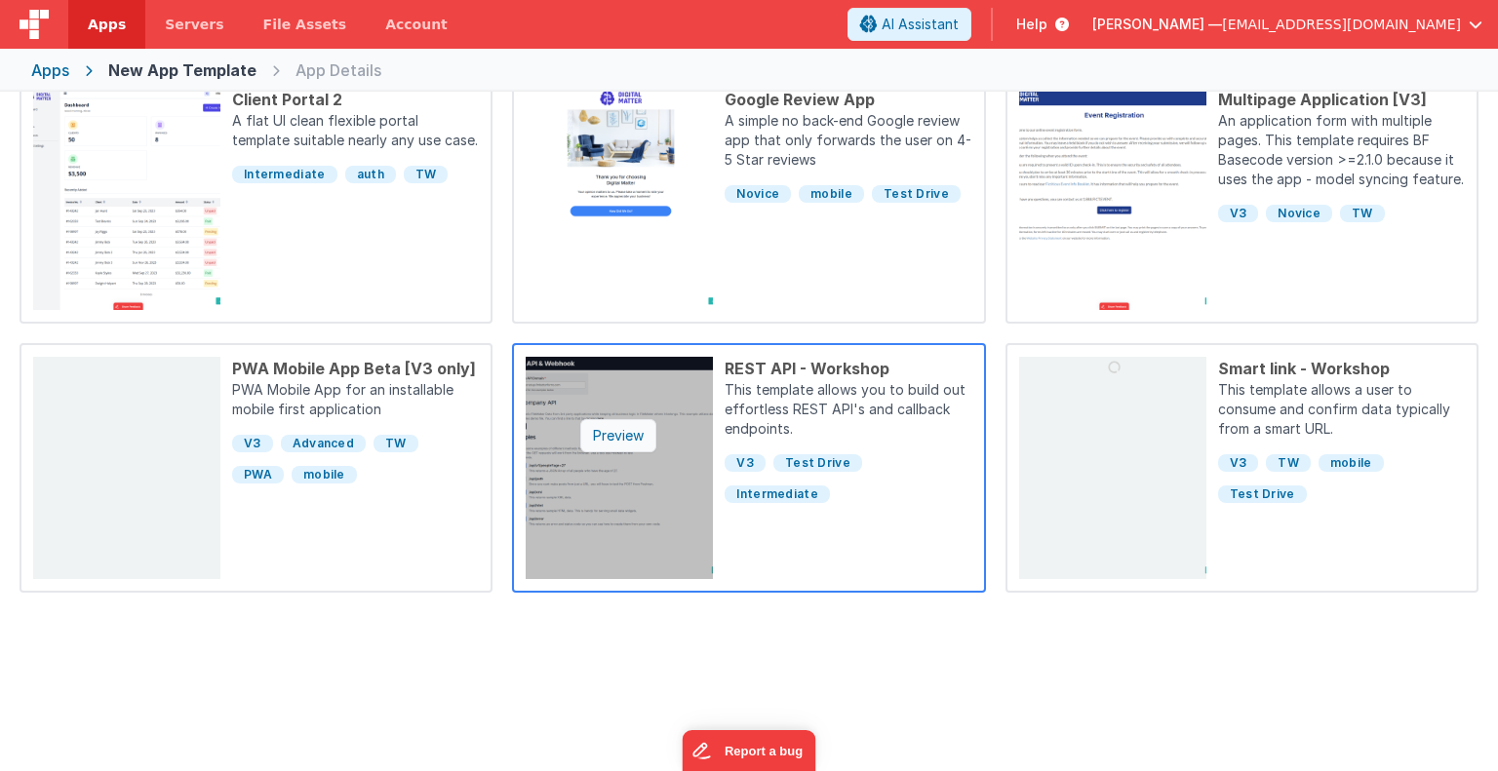
click at [606, 432] on div "Preview" at bounding box center [618, 435] width 76 height 33
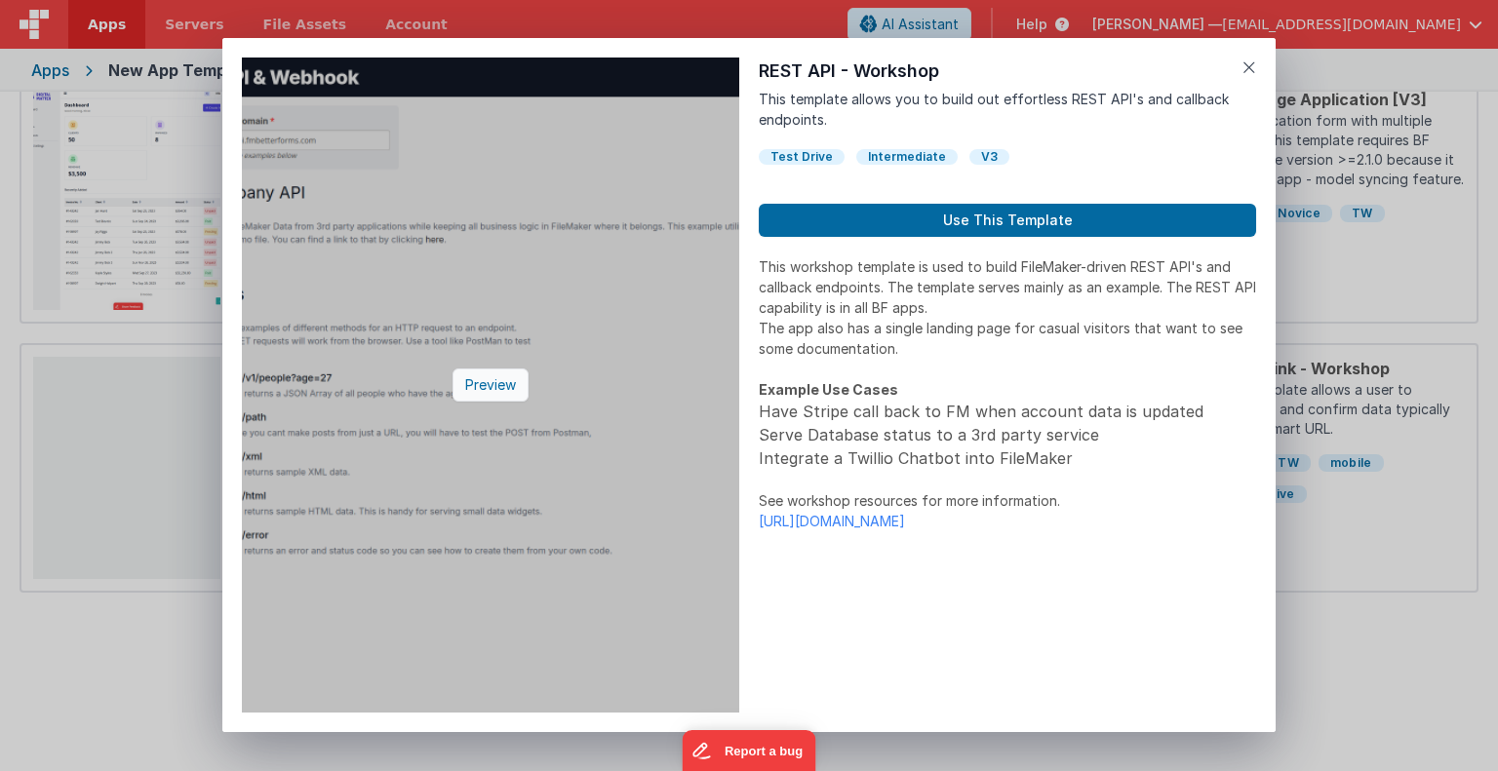
click at [503, 377] on div "Preview" at bounding box center [491, 385] width 76 height 33
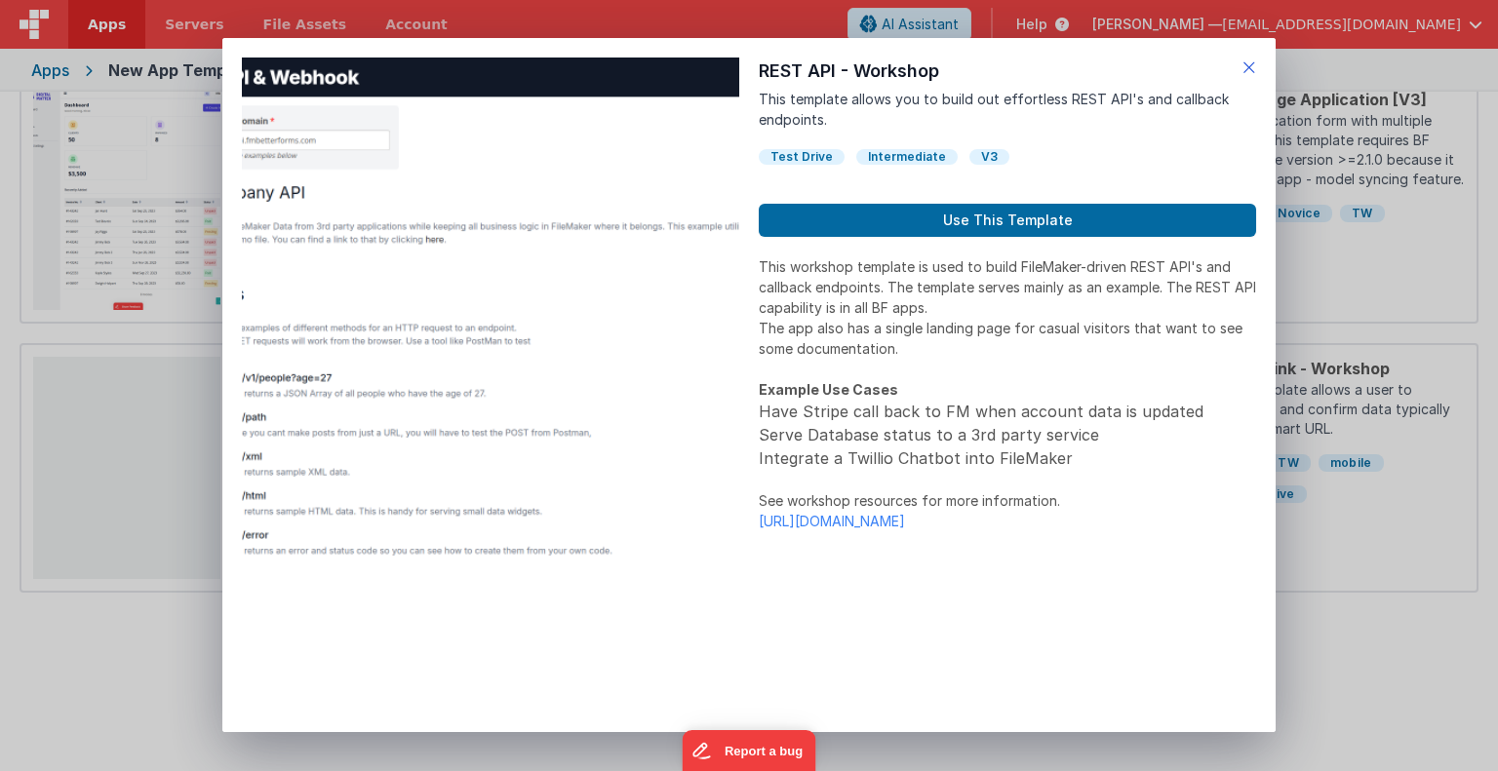
click at [1244, 65] on icon at bounding box center [1249, 67] width 14 height 27
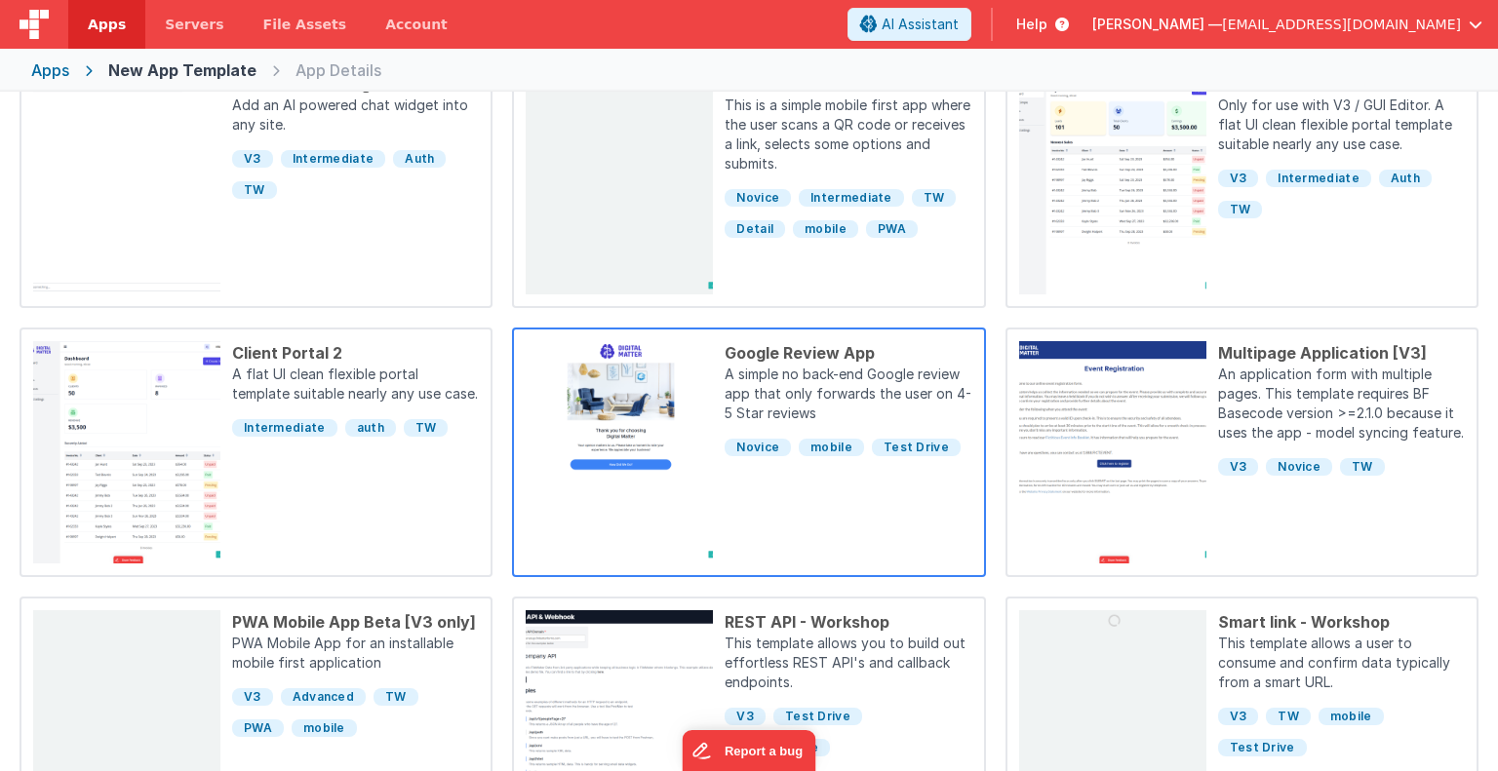
scroll to position [98, 0]
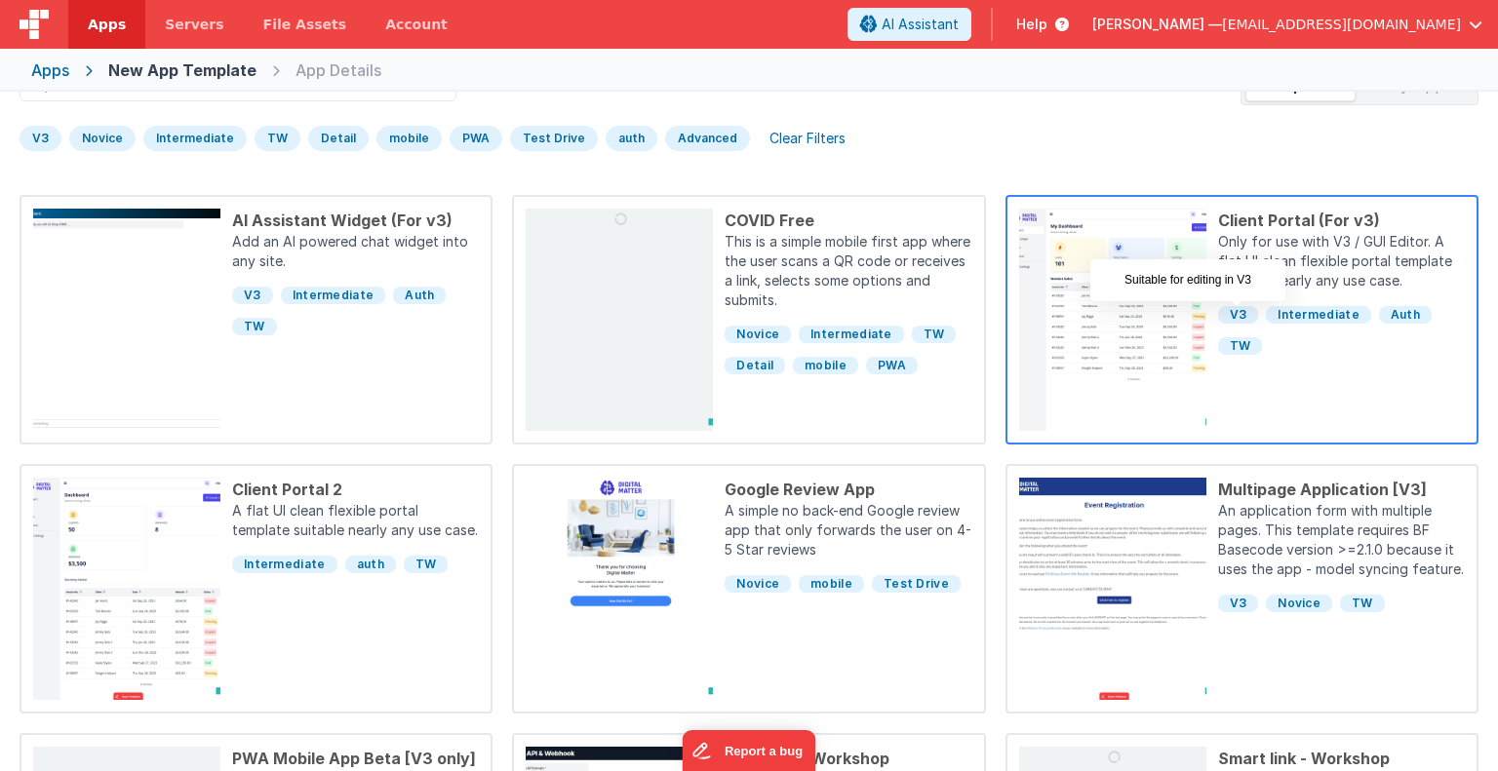
click at [1232, 315] on span "V3" at bounding box center [1238, 315] width 41 height 18
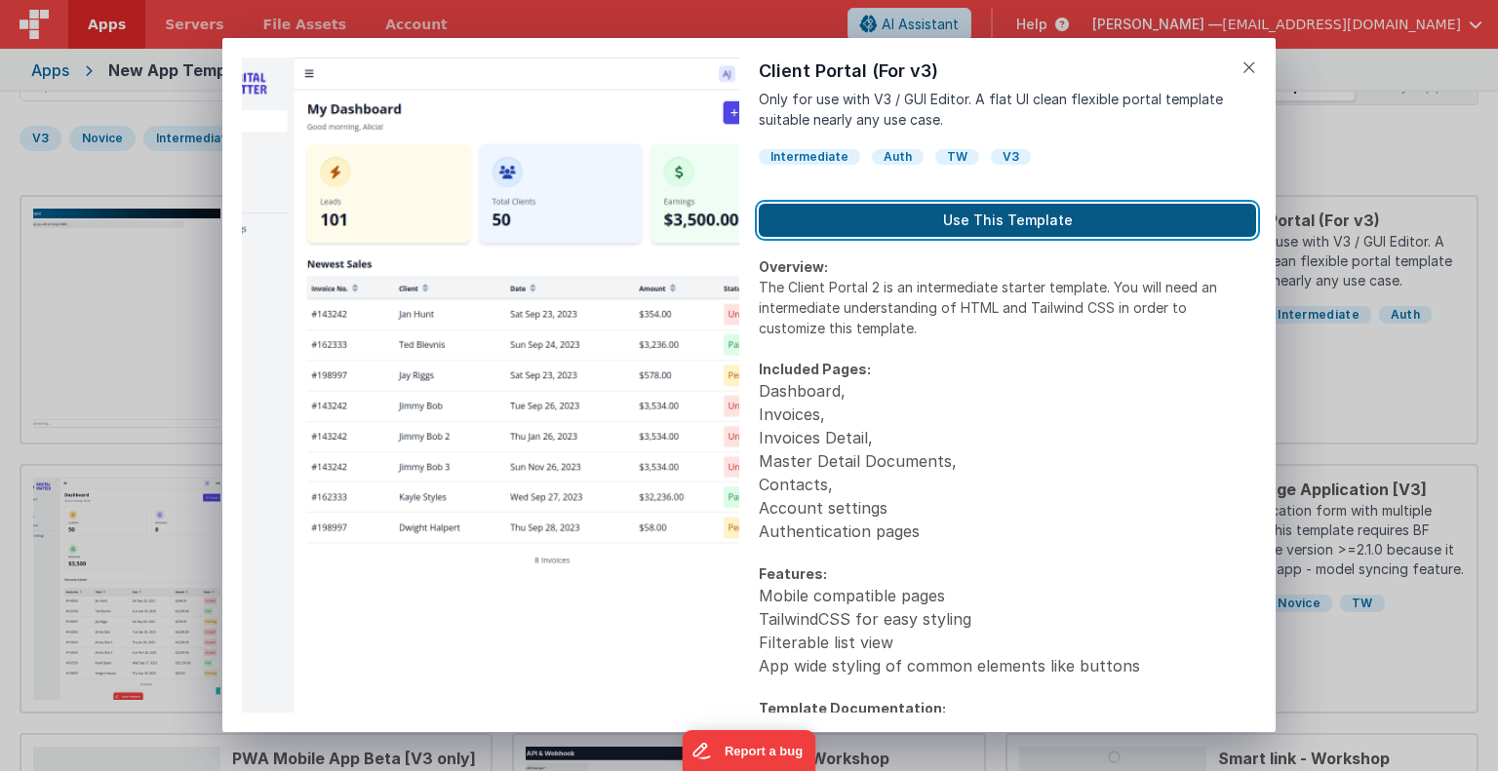
click at [922, 221] on button "Use This Template" at bounding box center [1007, 220] width 497 height 33
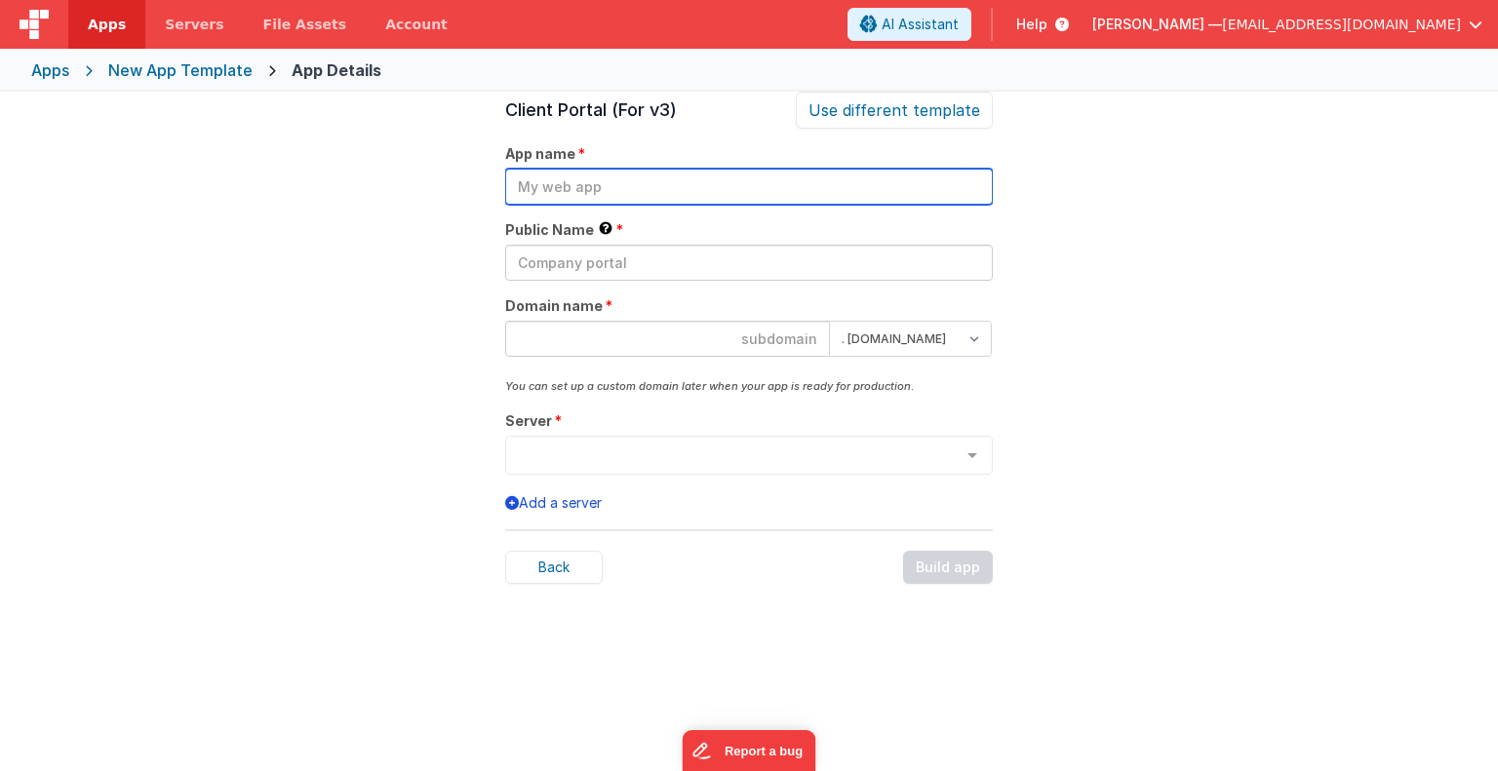
click at [687, 186] on input "text" at bounding box center [749, 187] width 488 height 36
type input "launchpad test"
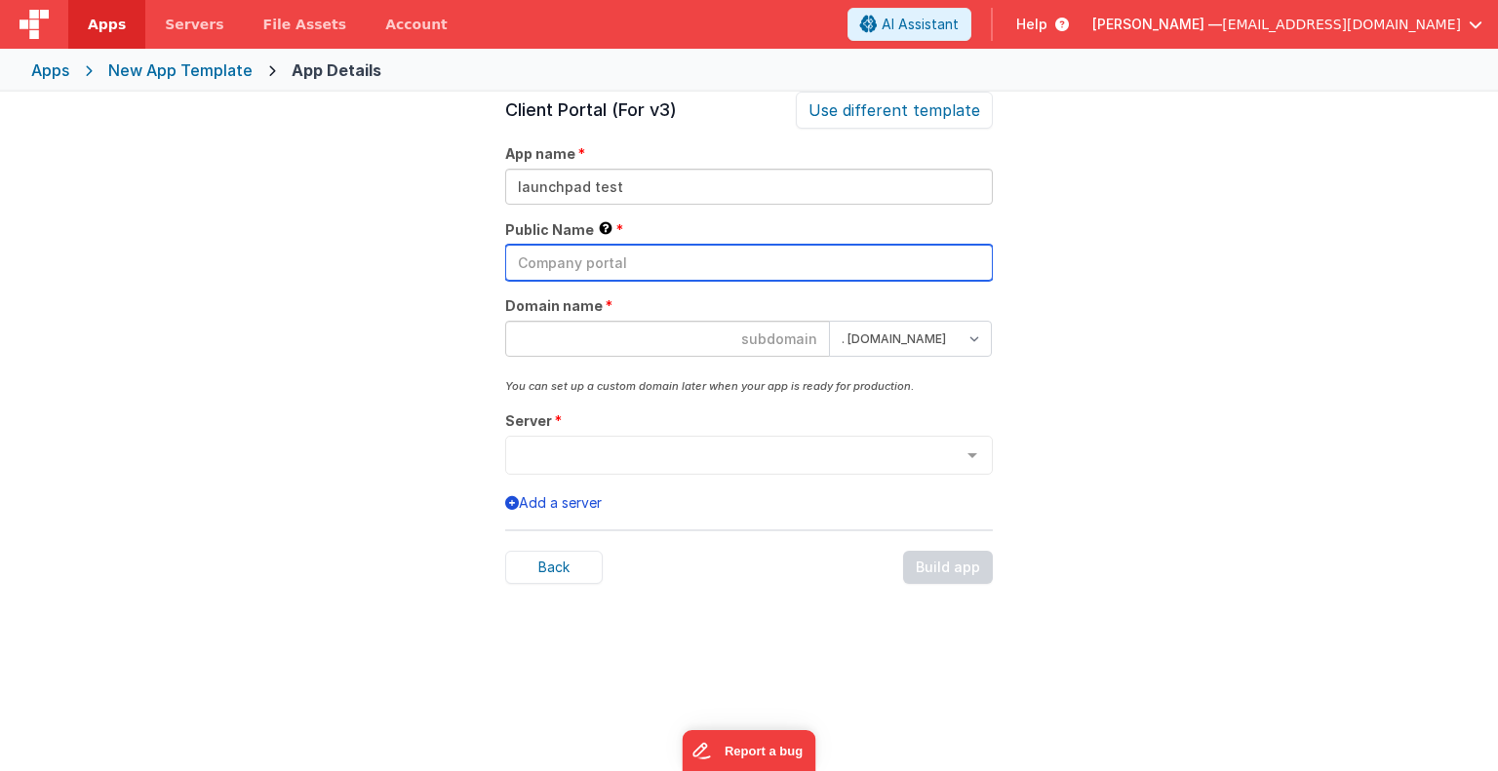
click at [604, 260] on input "text" at bounding box center [749, 263] width 488 height 36
type input "llaunch pad"
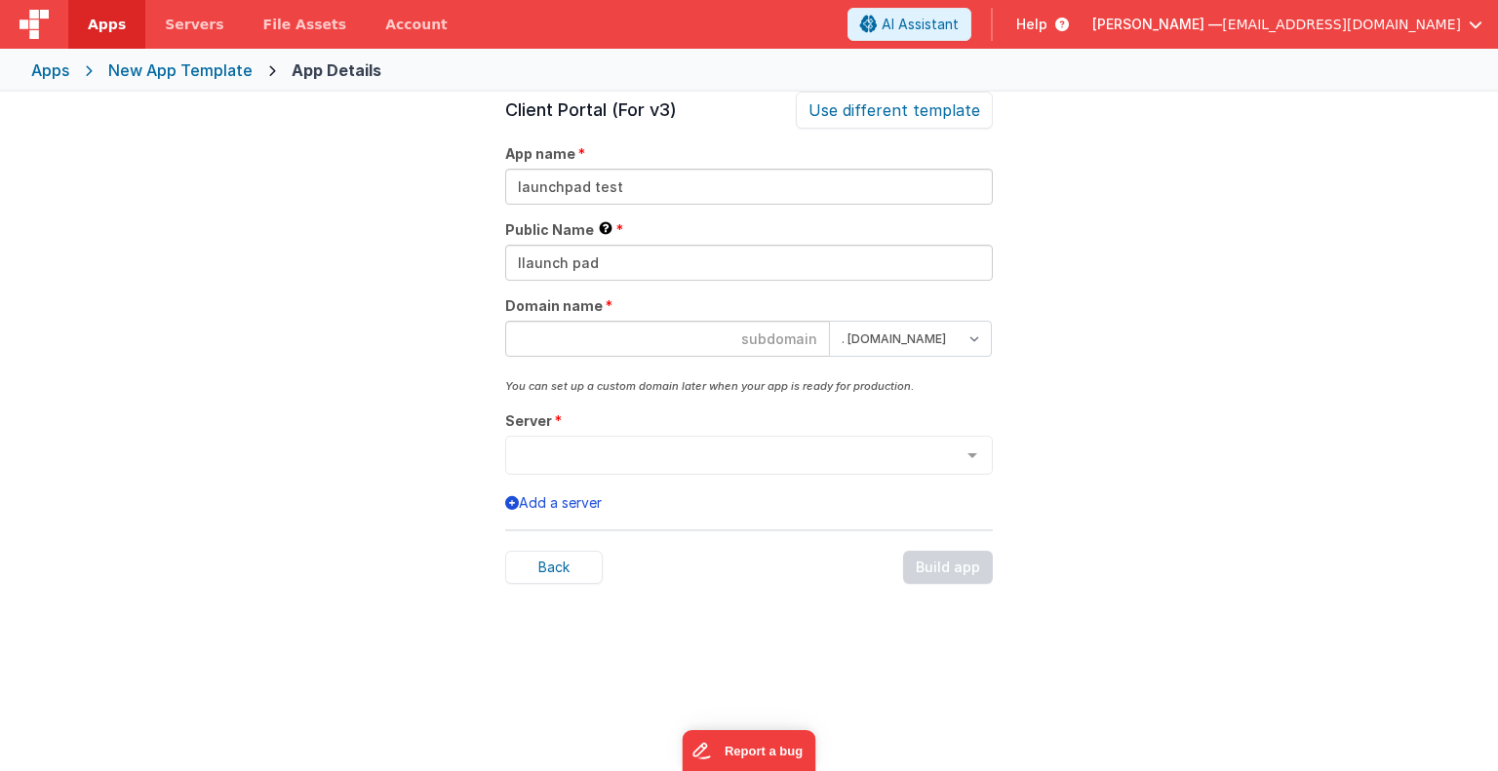
click at [600, 334] on input at bounding box center [667, 339] width 325 height 36
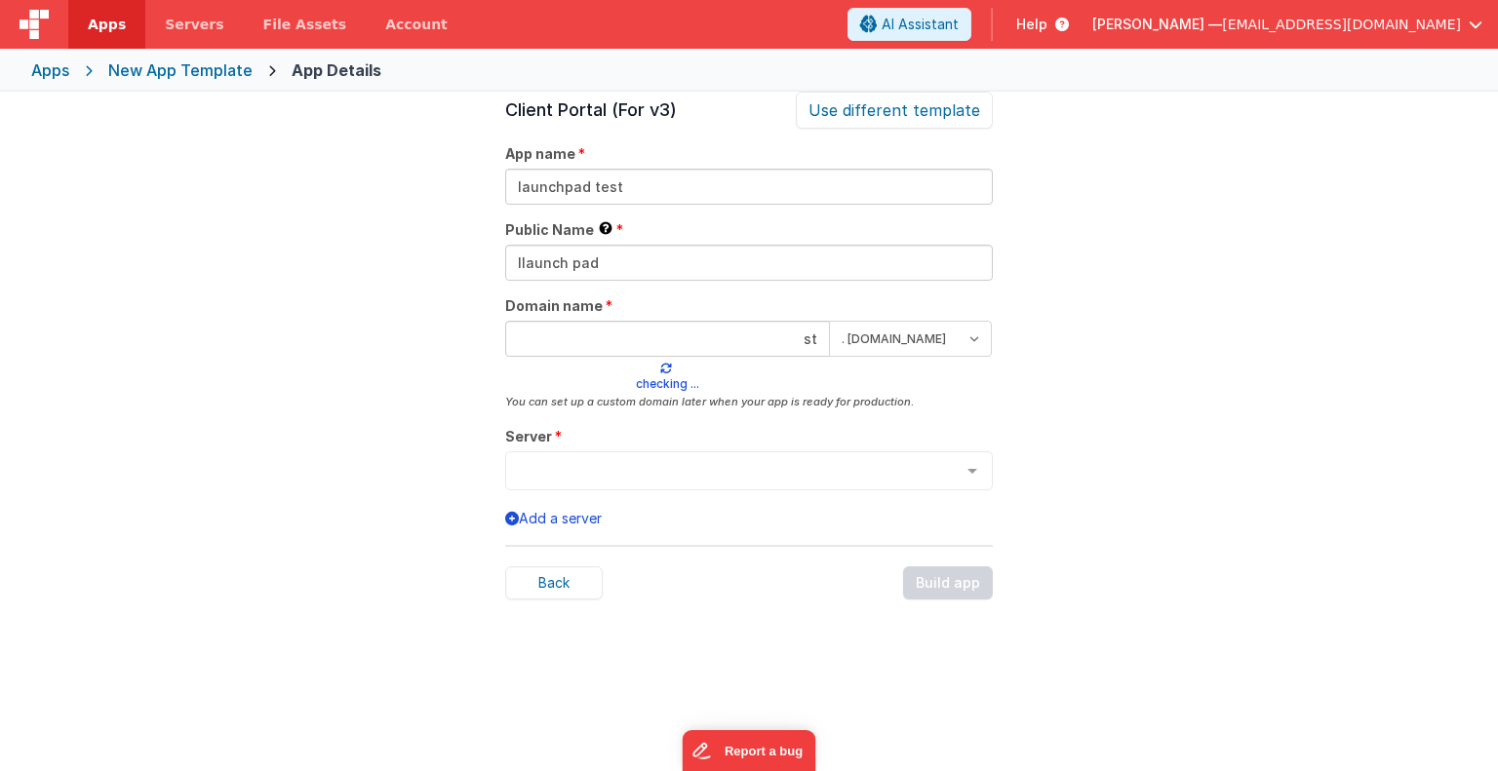
type input "s"
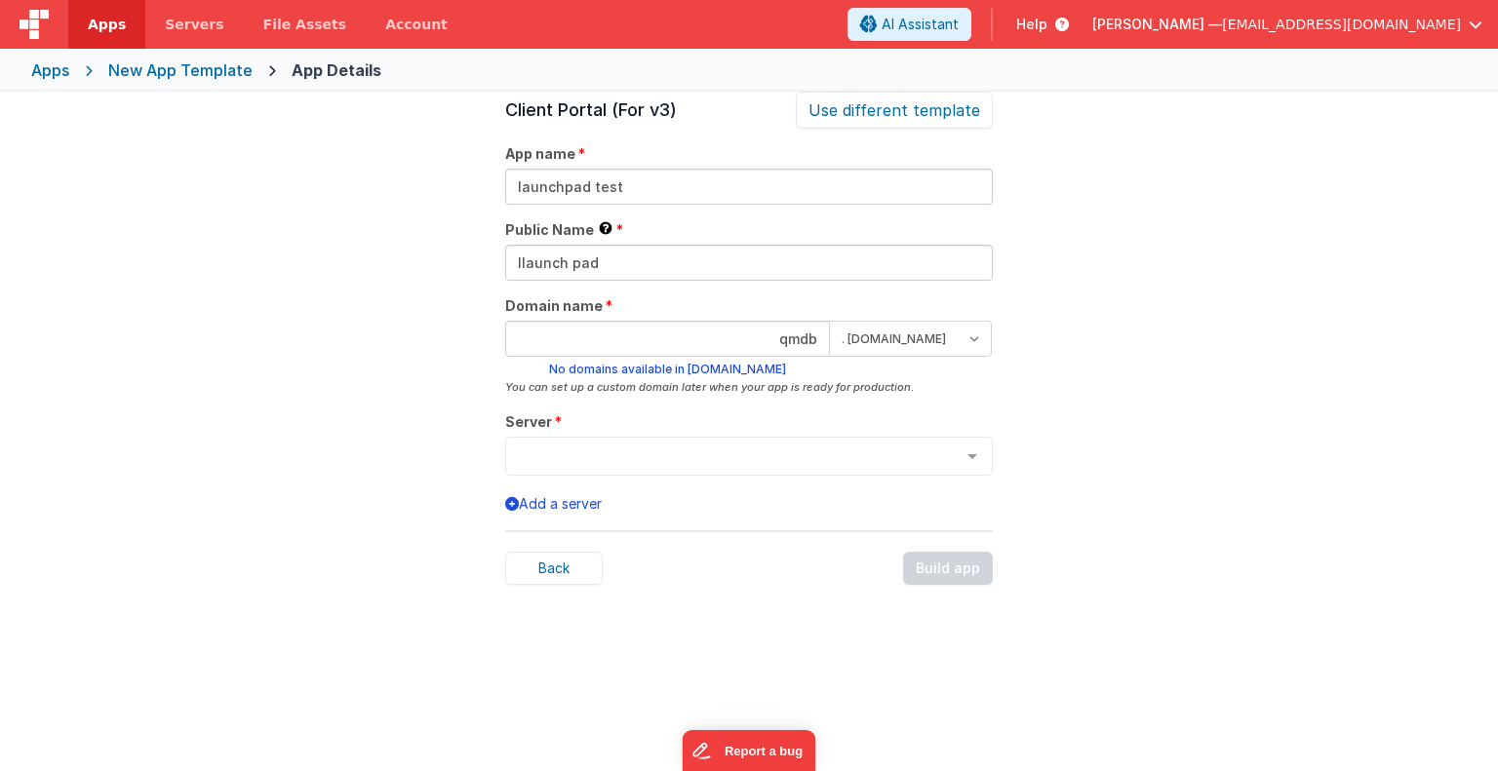
type input "qmdb"
click at [975, 335] on select ". [DOMAIN_NAME] . [DOMAIN_NAME]" at bounding box center [910, 339] width 163 height 36
select select "[DOMAIN_NAME]"
click at [829, 321] on select ". [DOMAIN_NAME] . [DOMAIN_NAME]" at bounding box center [910, 339] width 163 height 36
drag, startPoint x: 817, startPoint y: 339, endPoint x: 749, endPoint y: 346, distance: 68.6
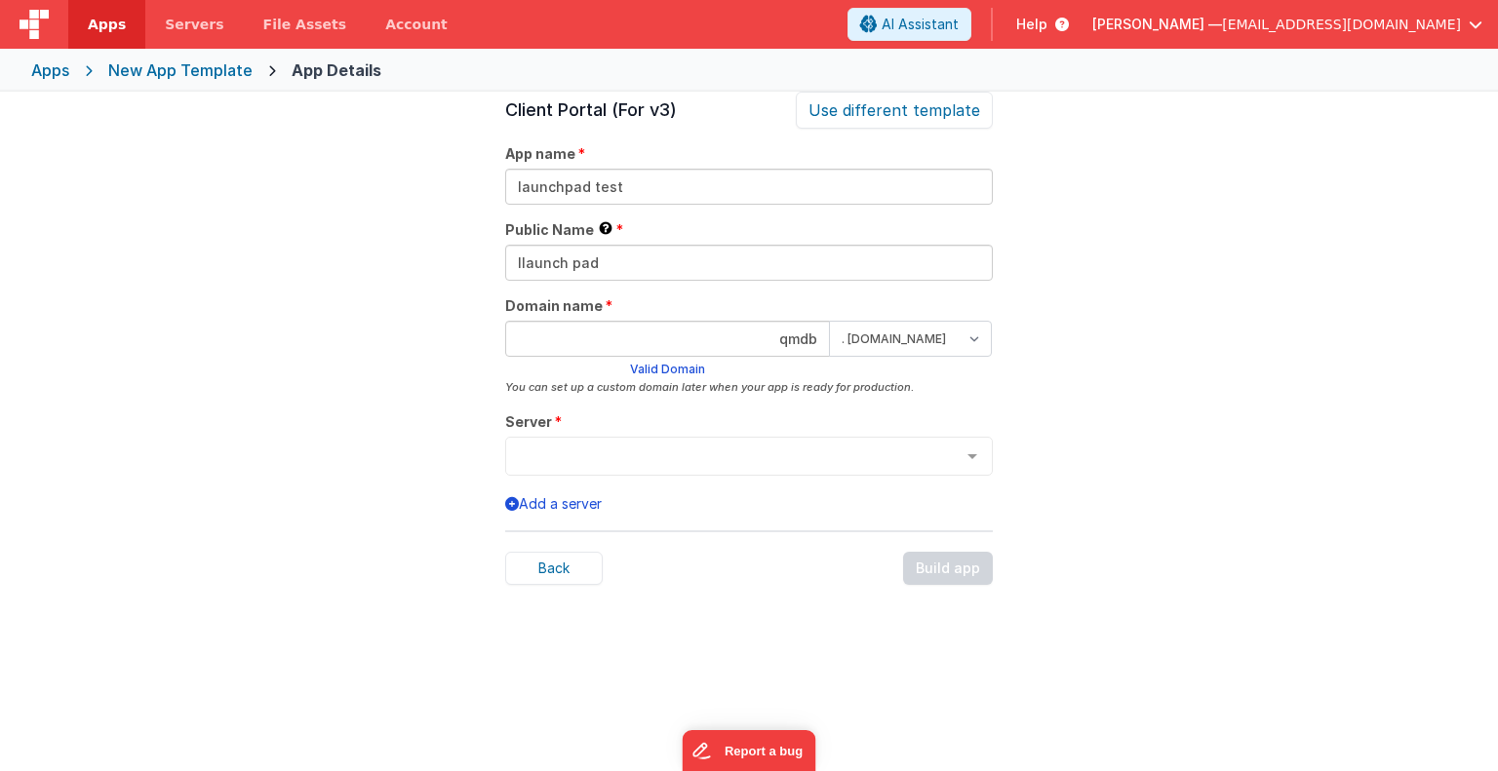
click at [749, 346] on input "qmdb" at bounding box center [667, 339] width 325 height 36
type input "launchpad"
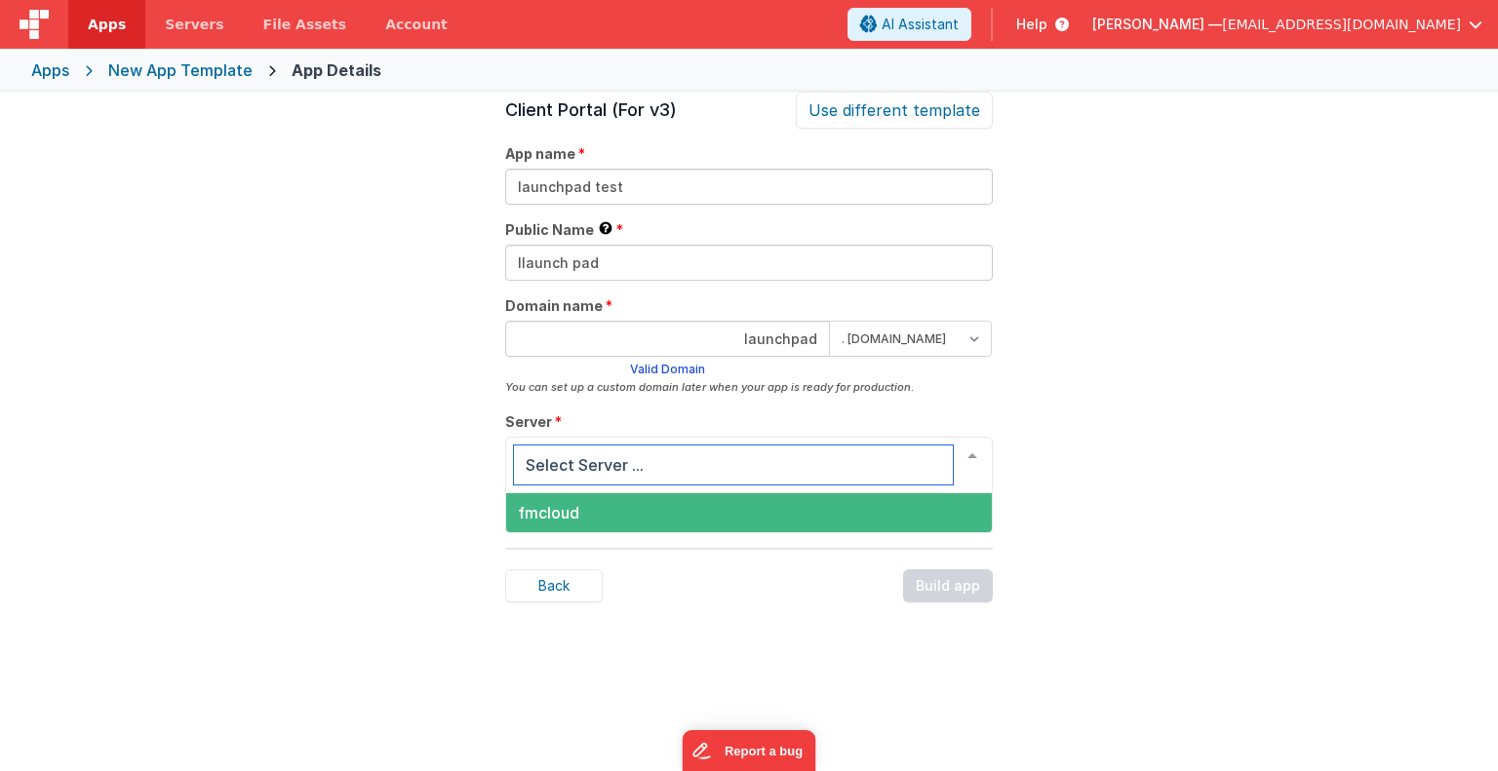
click at [973, 453] on div at bounding box center [972, 456] width 39 height 37
click at [878, 503] on span "fmcloud" at bounding box center [749, 512] width 486 height 39
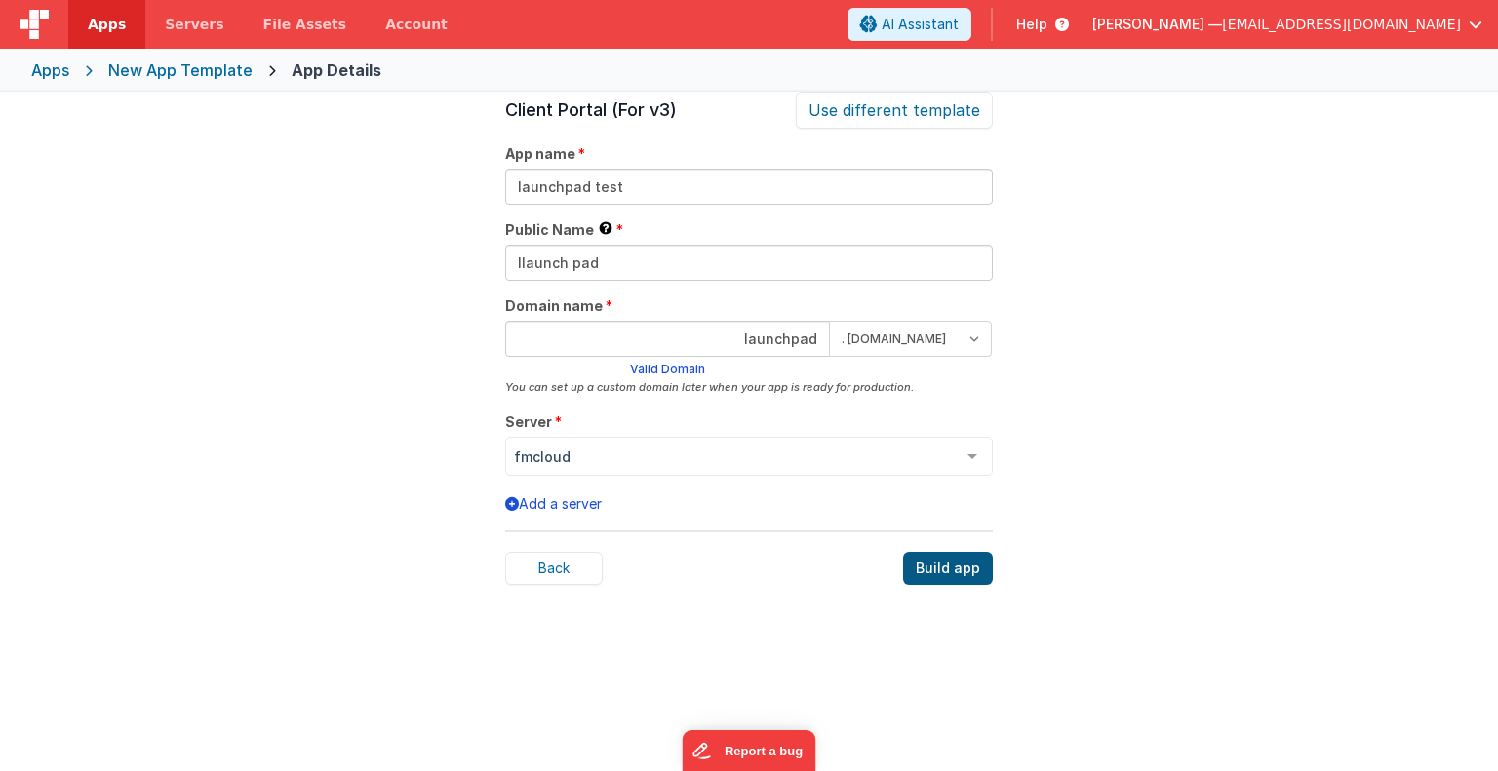
click at [944, 567] on div "Build app" at bounding box center [948, 568] width 90 height 33
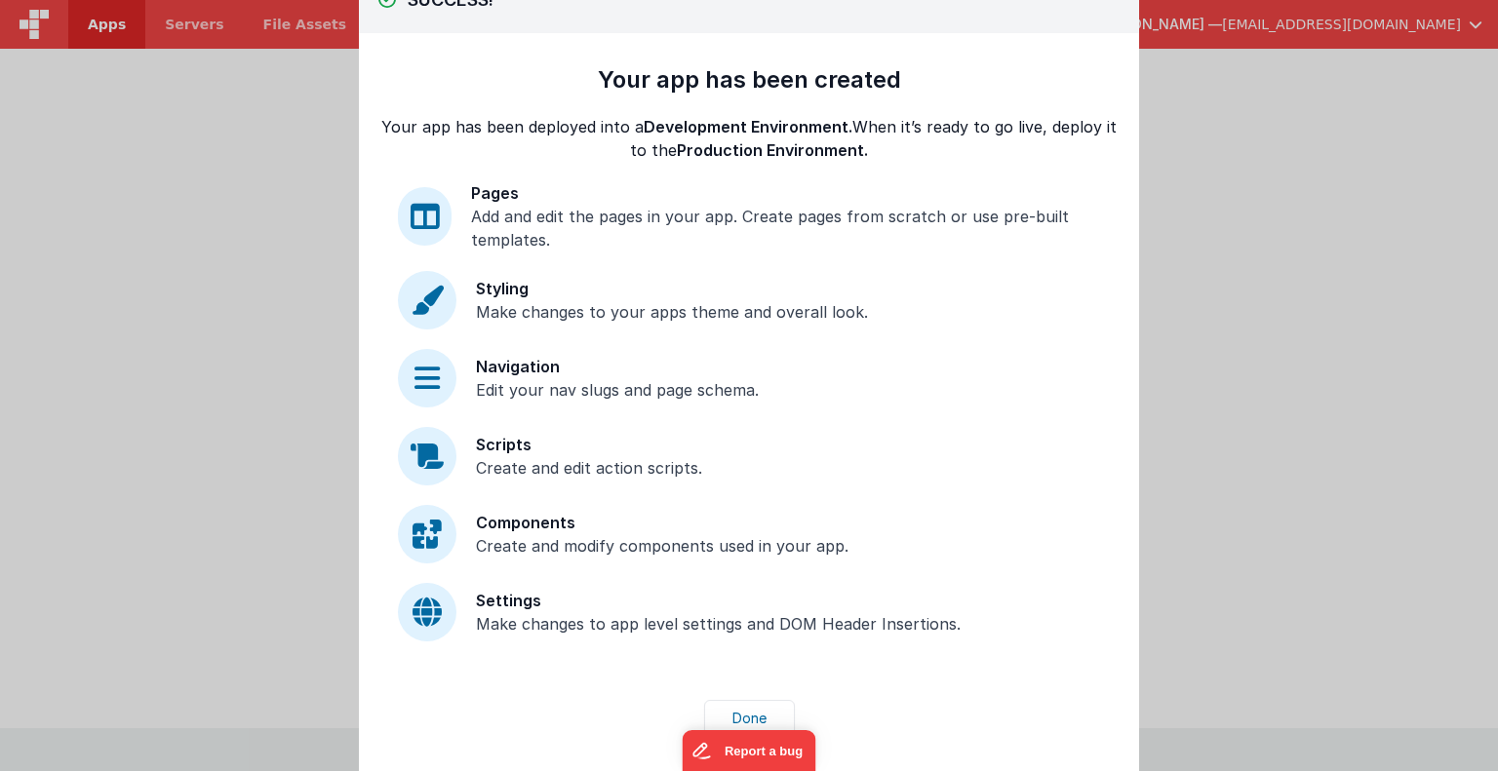
scroll to position [49, 0]
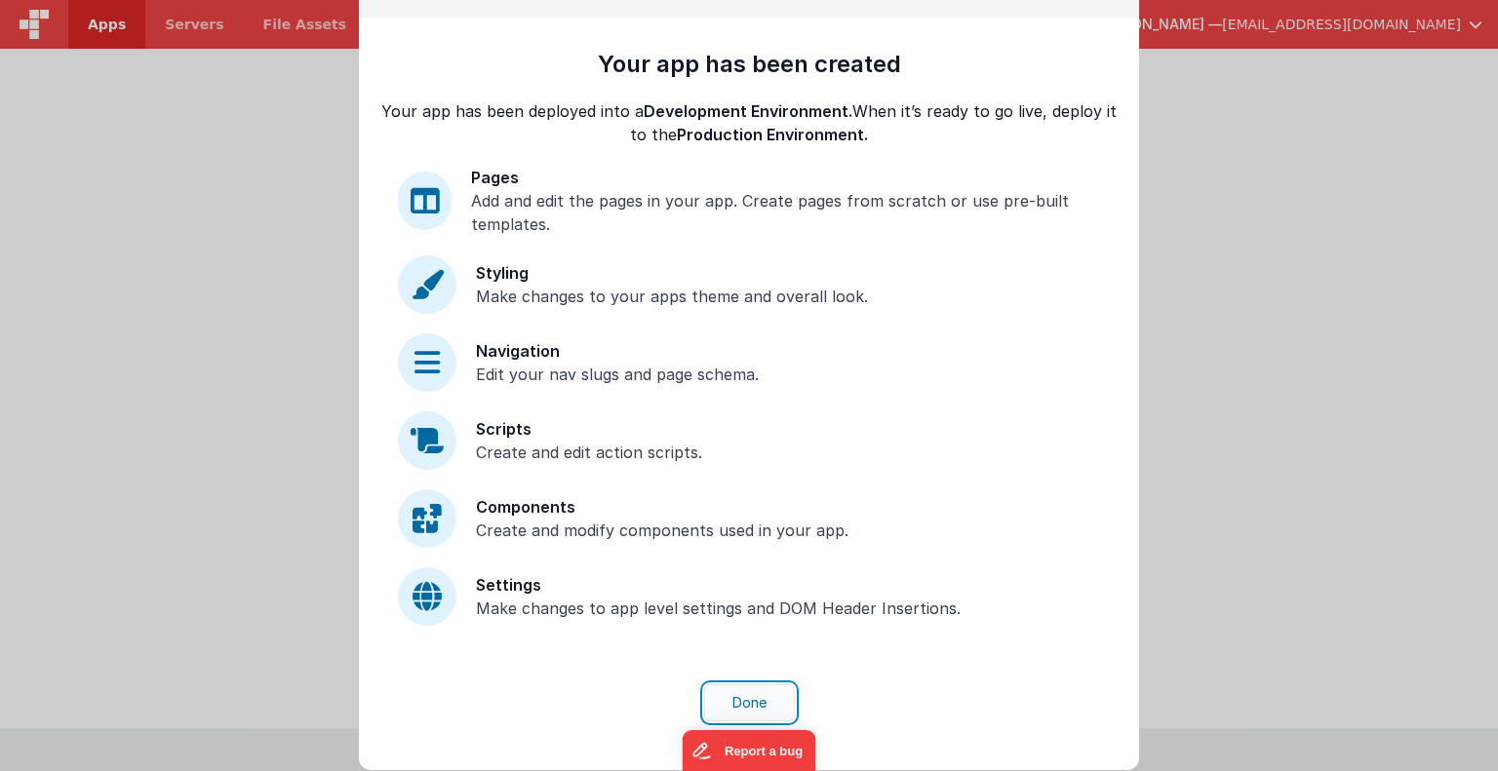
click at [731, 695] on button "Done" at bounding box center [749, 703] width 91 height 37
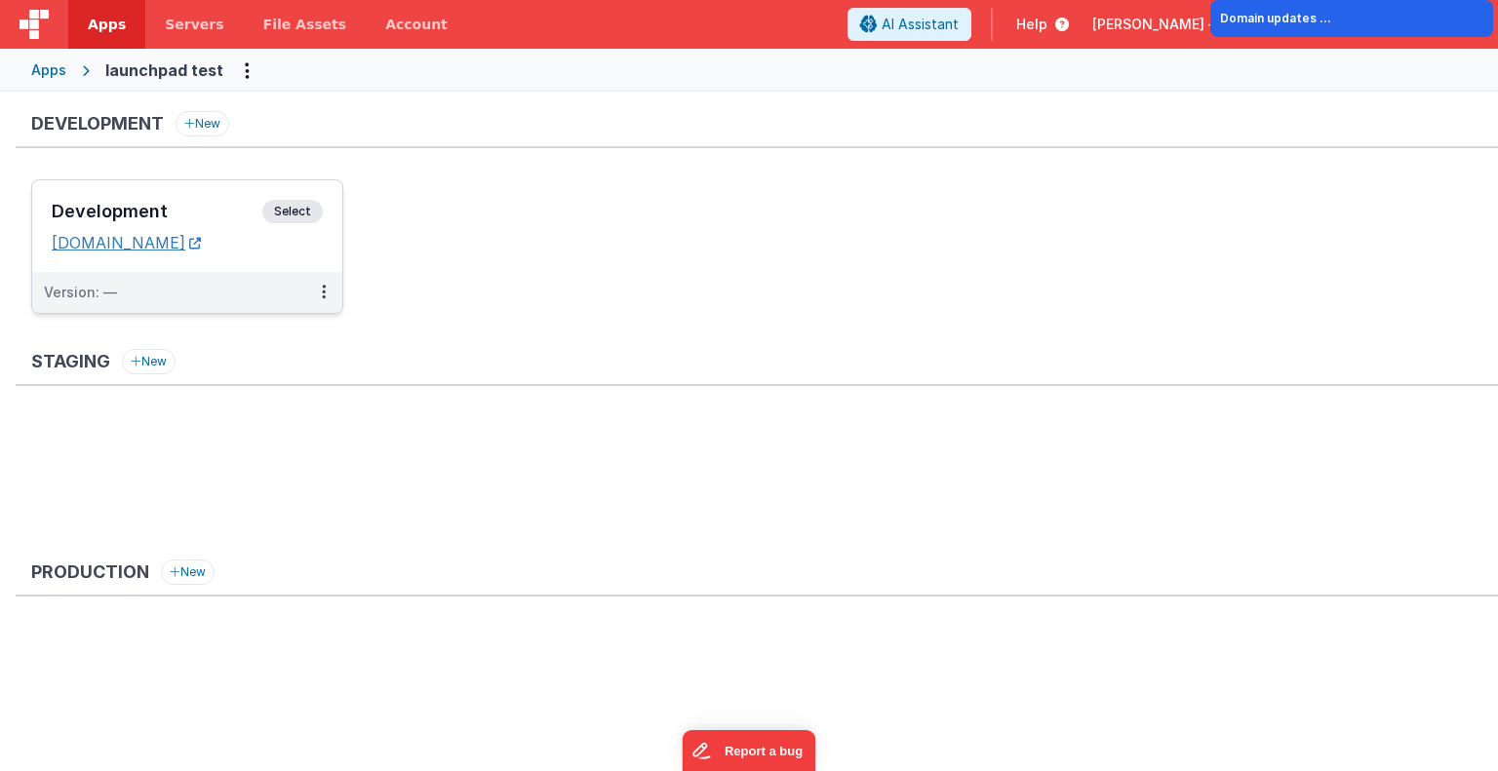
click at [136, 242] on link "[DOMAIN_NAME]" at bounding box center [126, 243] width 149 height 20
click at [285, 211] on span "Select" at bounding box center [292, 211] width 60 height 23
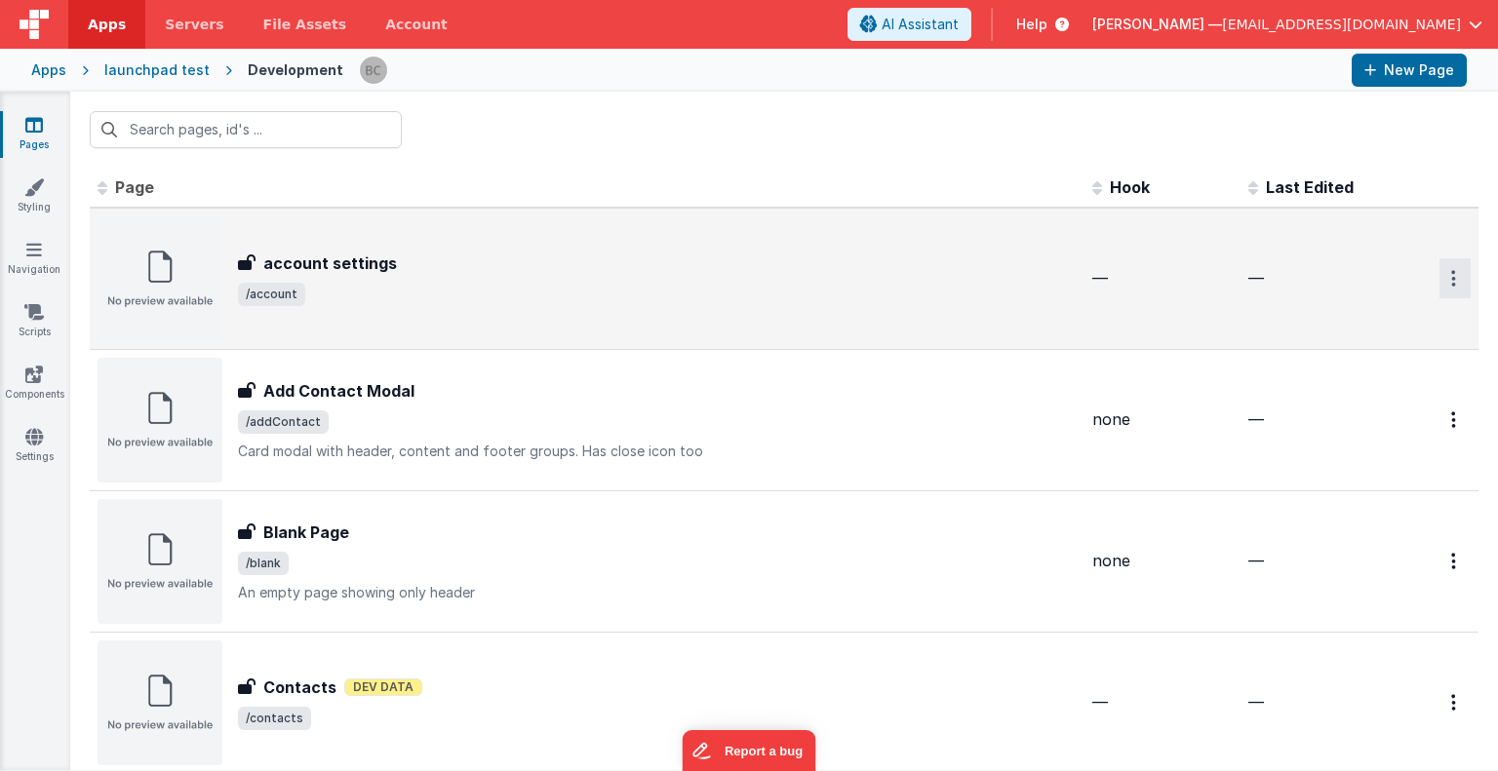
click at [1451, 272] on icon "Options" at bounding box center [1453, 278] width 5 height 17
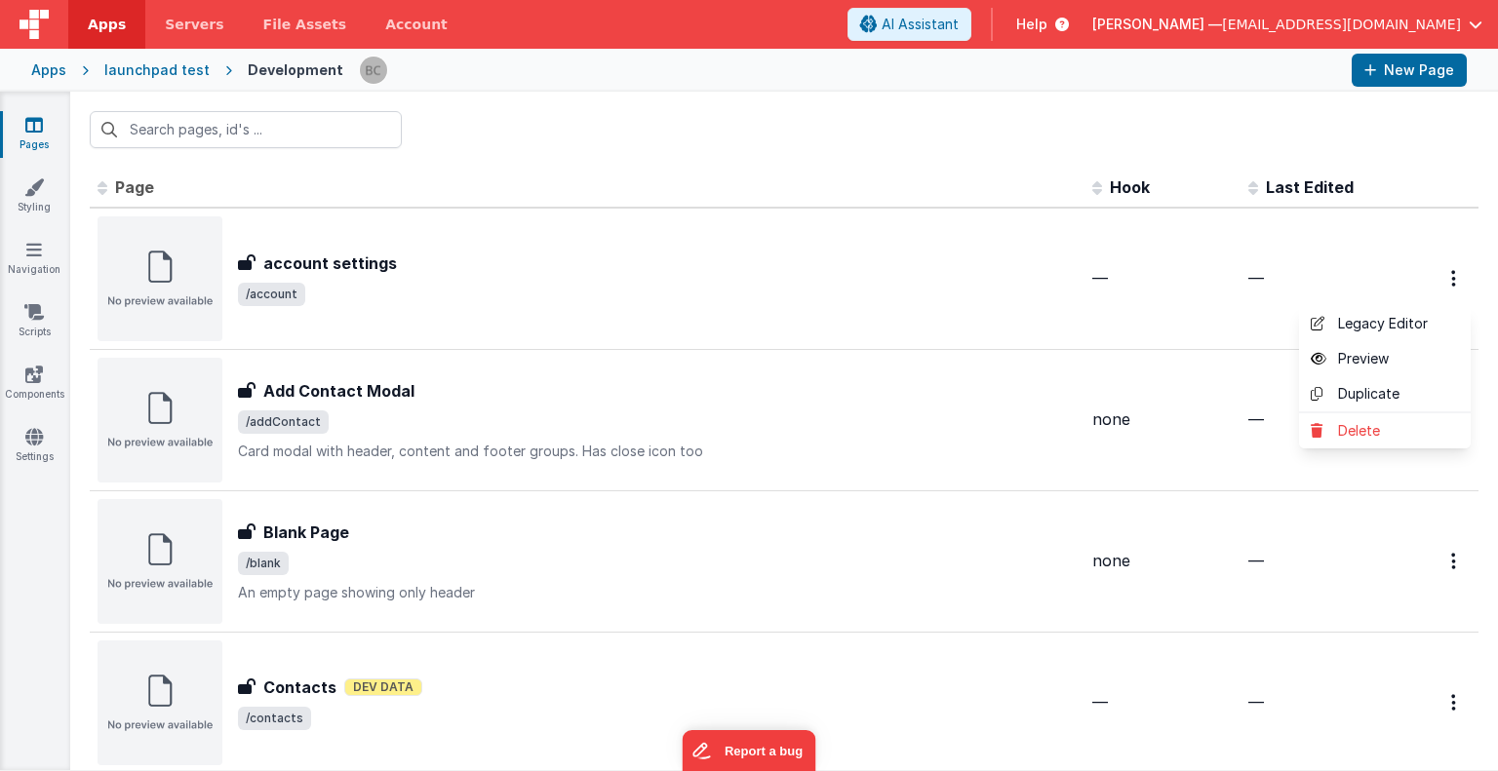
click at [1360, 140] on button at bounding box center [749, 385] width 1498 height 771
click at [32, 136] on link "Pages" at bounding box center [34, 134] width 70 height 39
click at [33, 199] on link "Styling" at bounding box center [34, 196] width 70 height 39
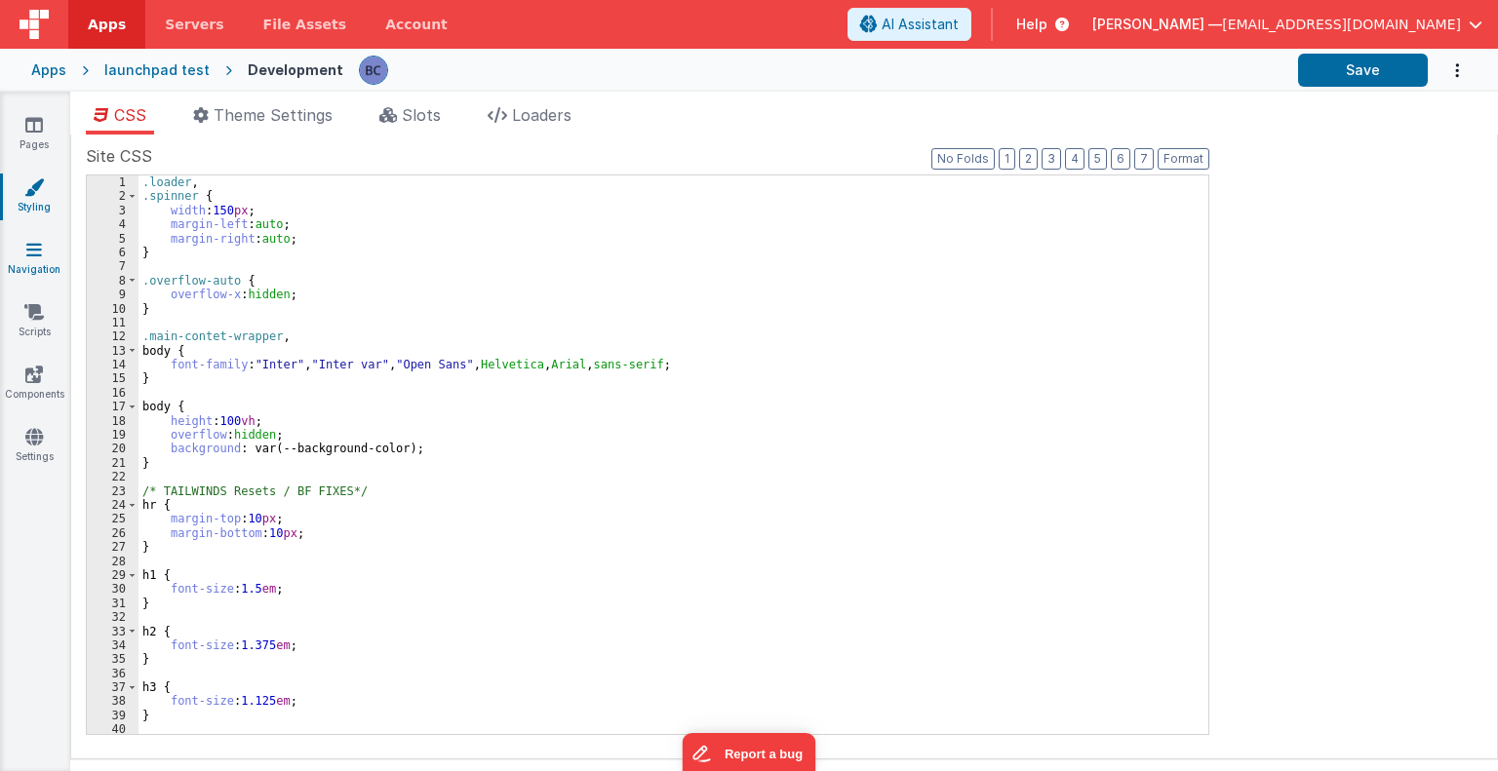
click at [37, 260] on link "Navigation" at bounding box center [34, 259] width 70 height 39
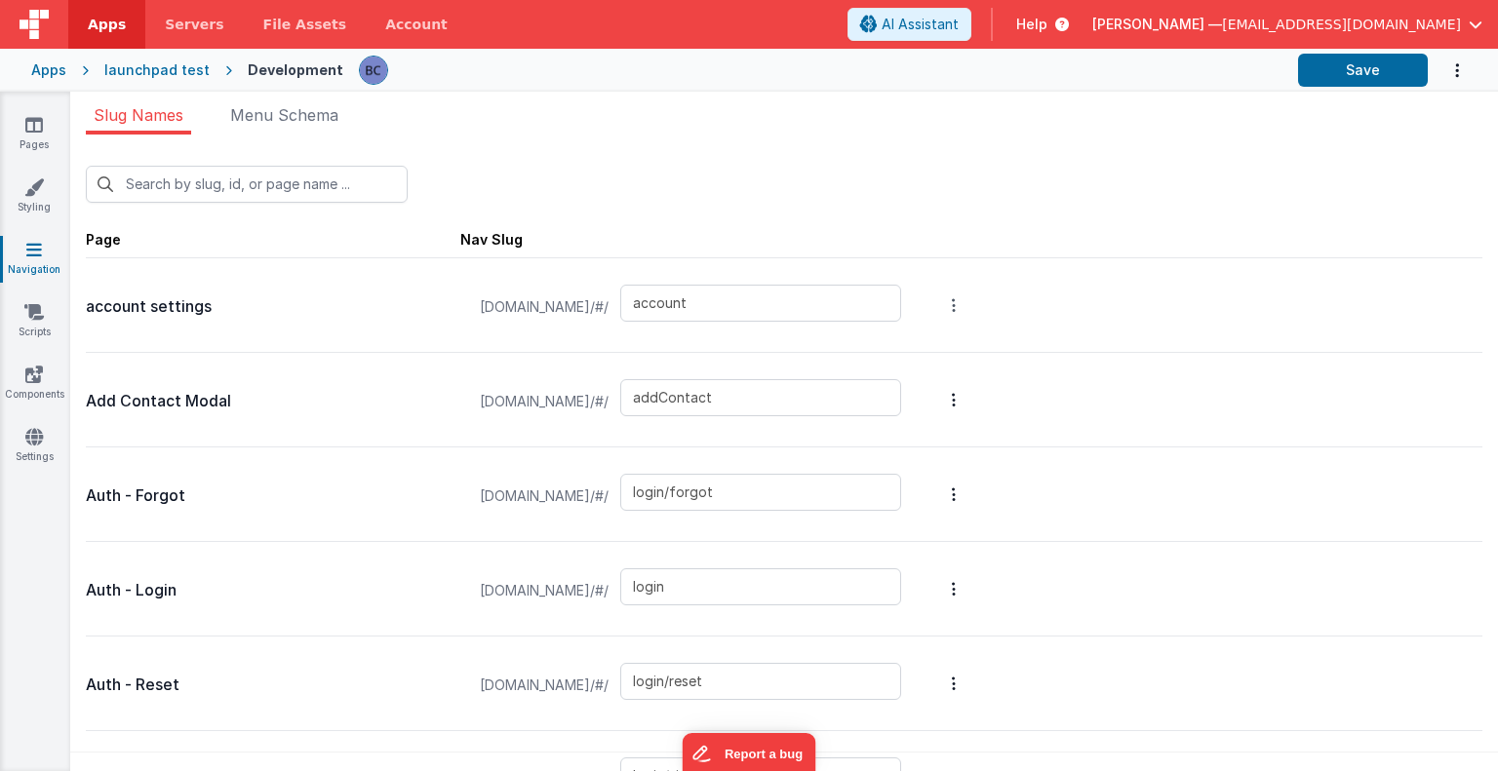
click at [956, 307] on icon "Options" at bounding box center [954, 305] width 4 height 16
click at [1041, 181] on button at bounding box center [749, 385] width 1498 height 771
click at [94, 29] on span "Apps" at bounding box center [107, 25] width 38 height 20
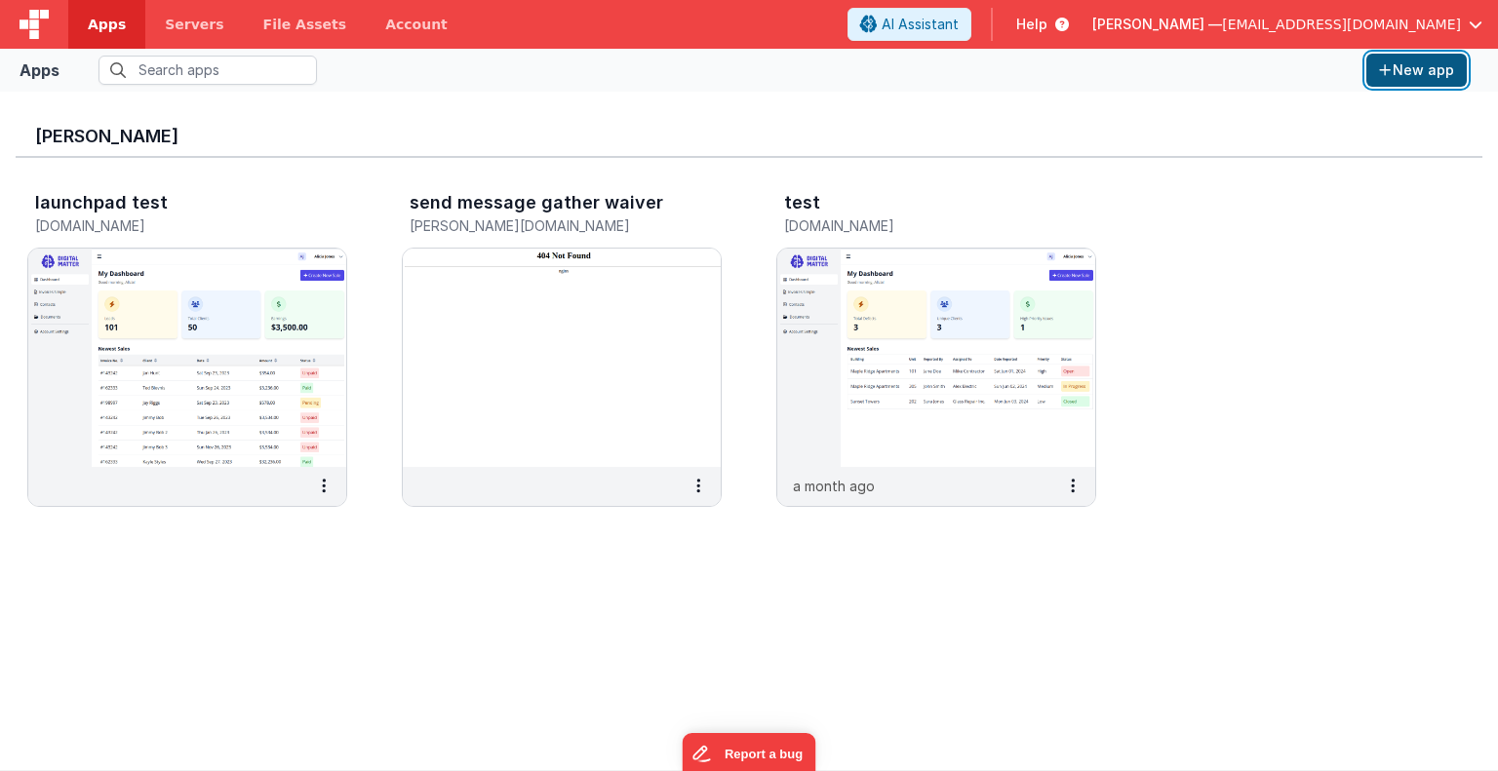
click at [1429, 75] on button "New app" at bounding box center [1416, 70] width 100 height 33
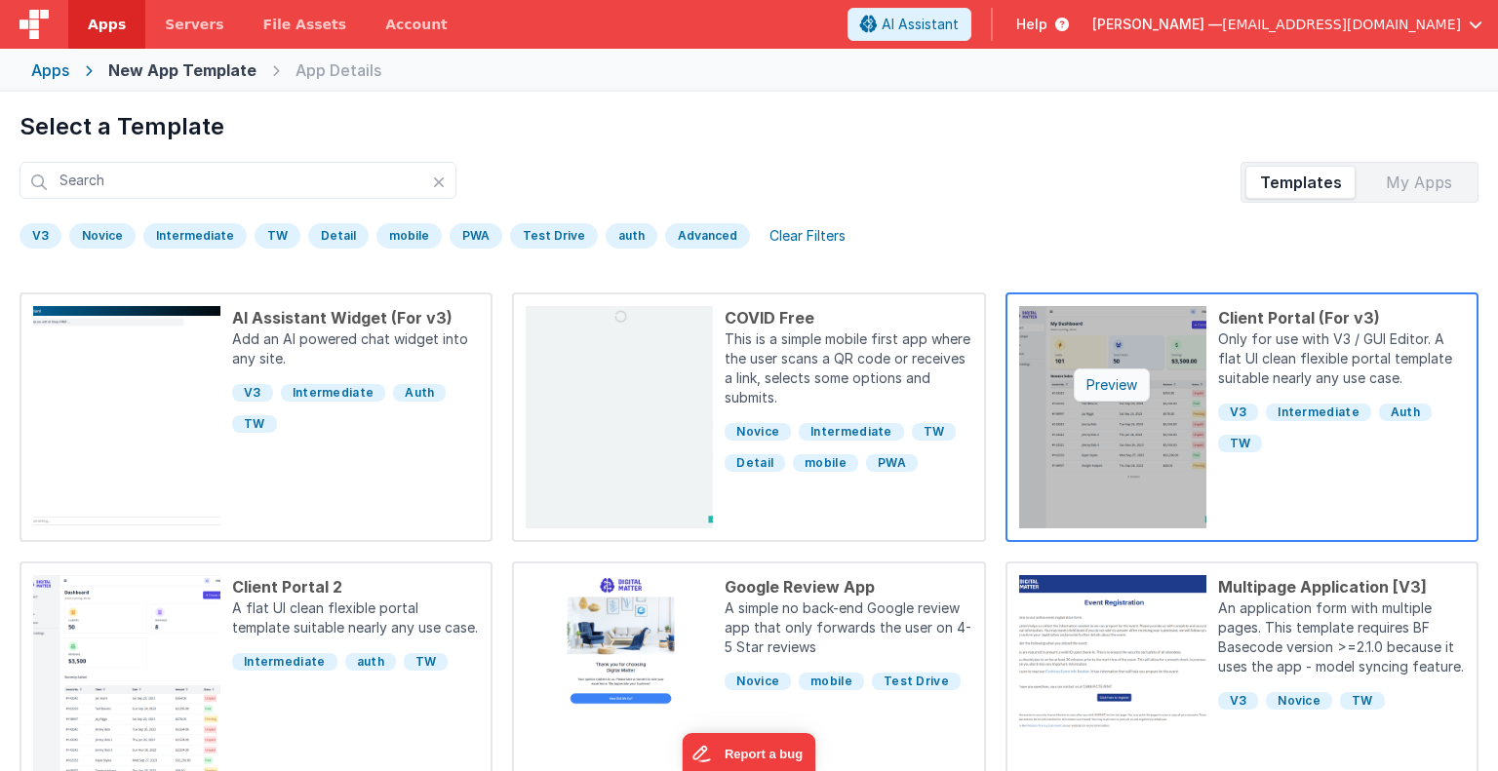
click at [1124, 383] on div "Preview" at bounding box center [1112, 385] width 76 height 33
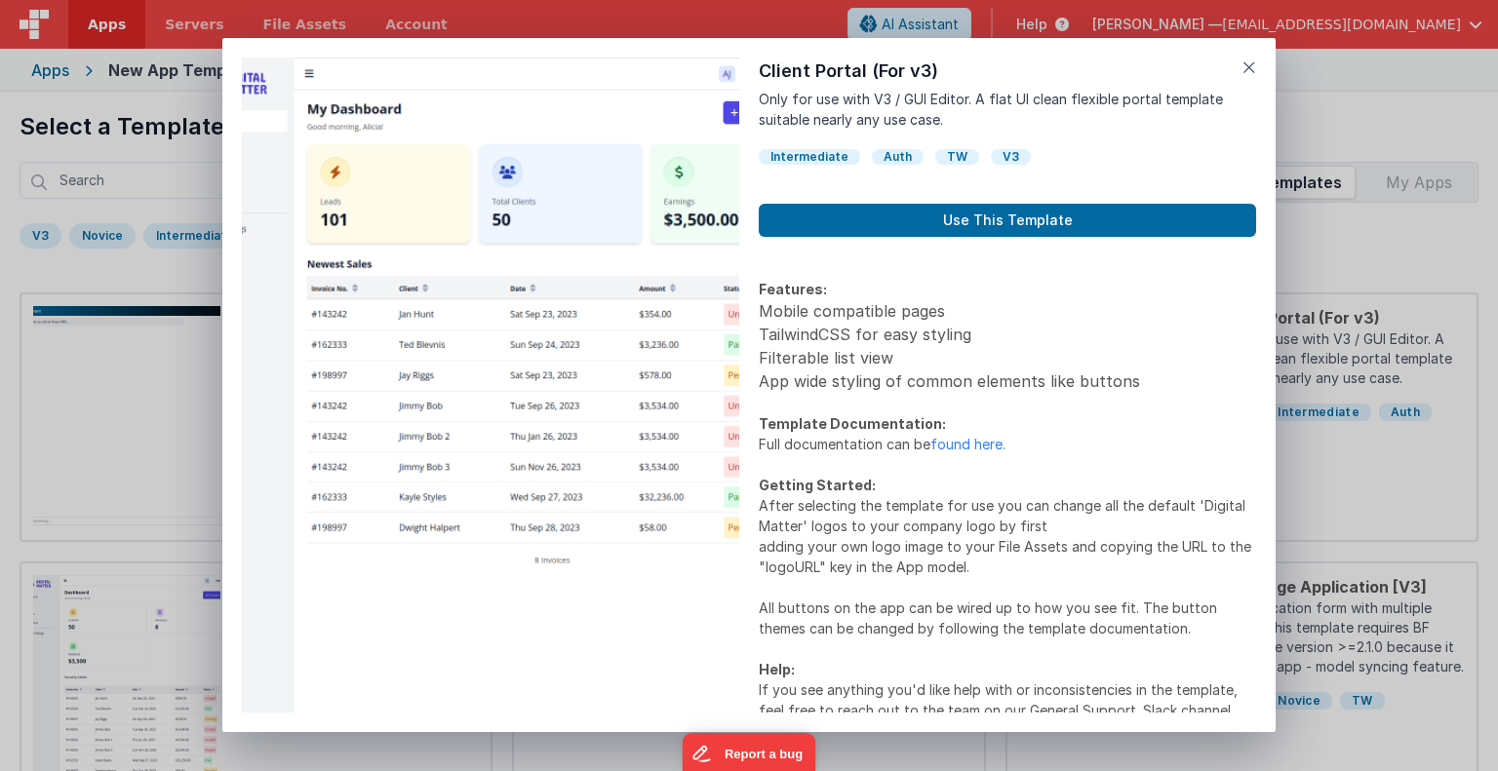
scroll to position [328, 0]
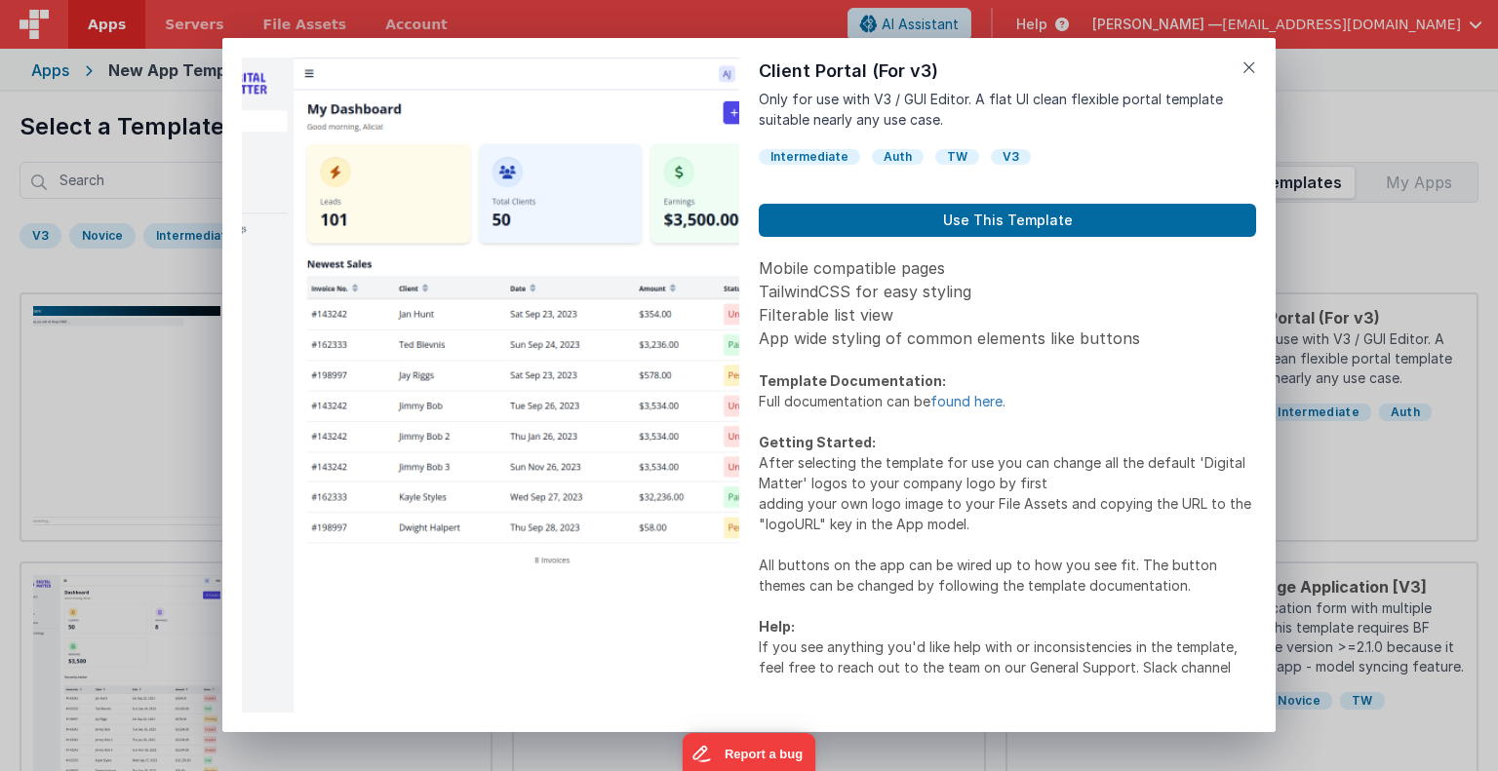
click at [964, 401] on link "found here." at bounding box center [967, 401] width 75 height 17
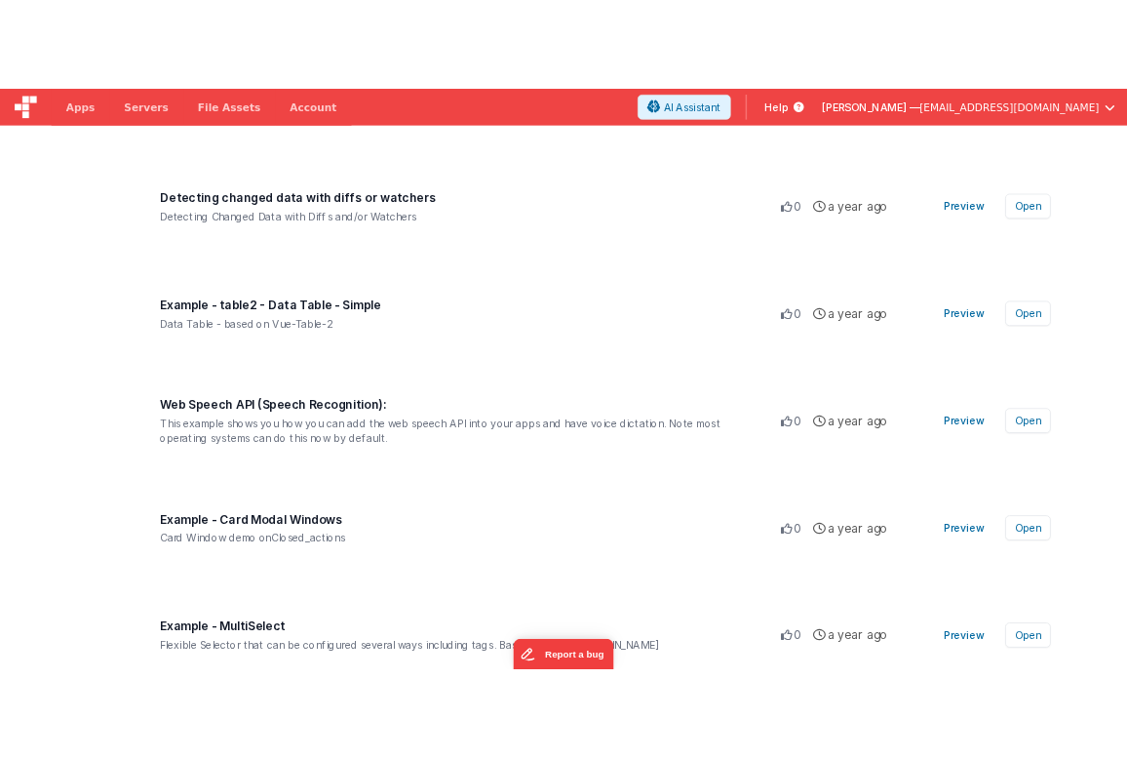
scroll to position [5071, 0]
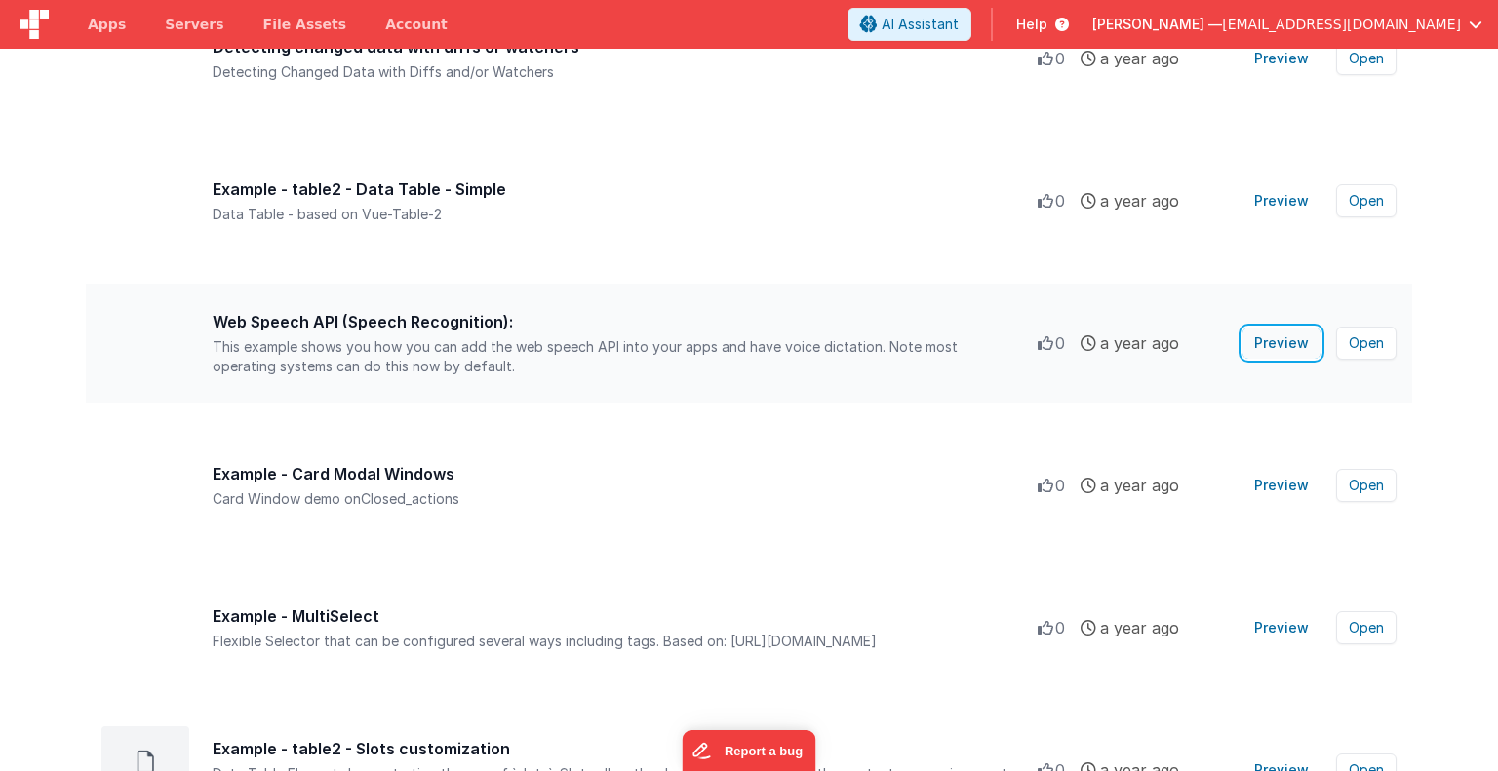
click at [1283, 345] on button "Preview" at bounding box center [1281, 343] width 78 height 31
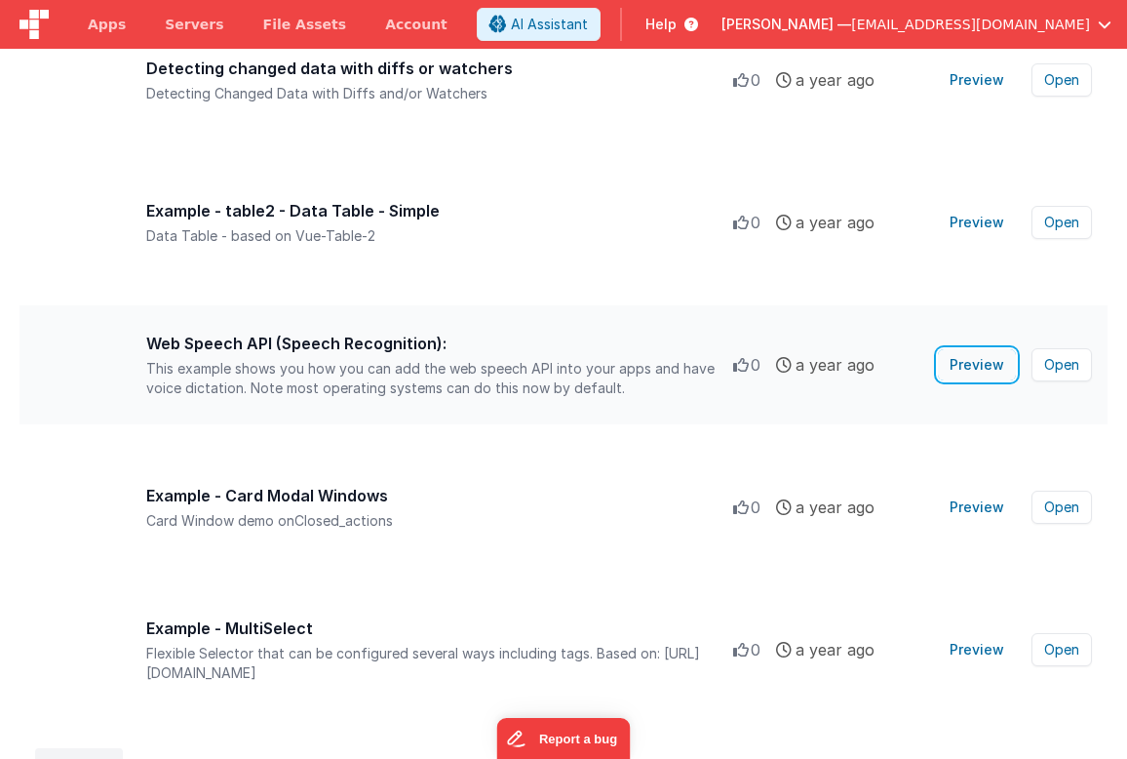
scroll to position [5092, 0]
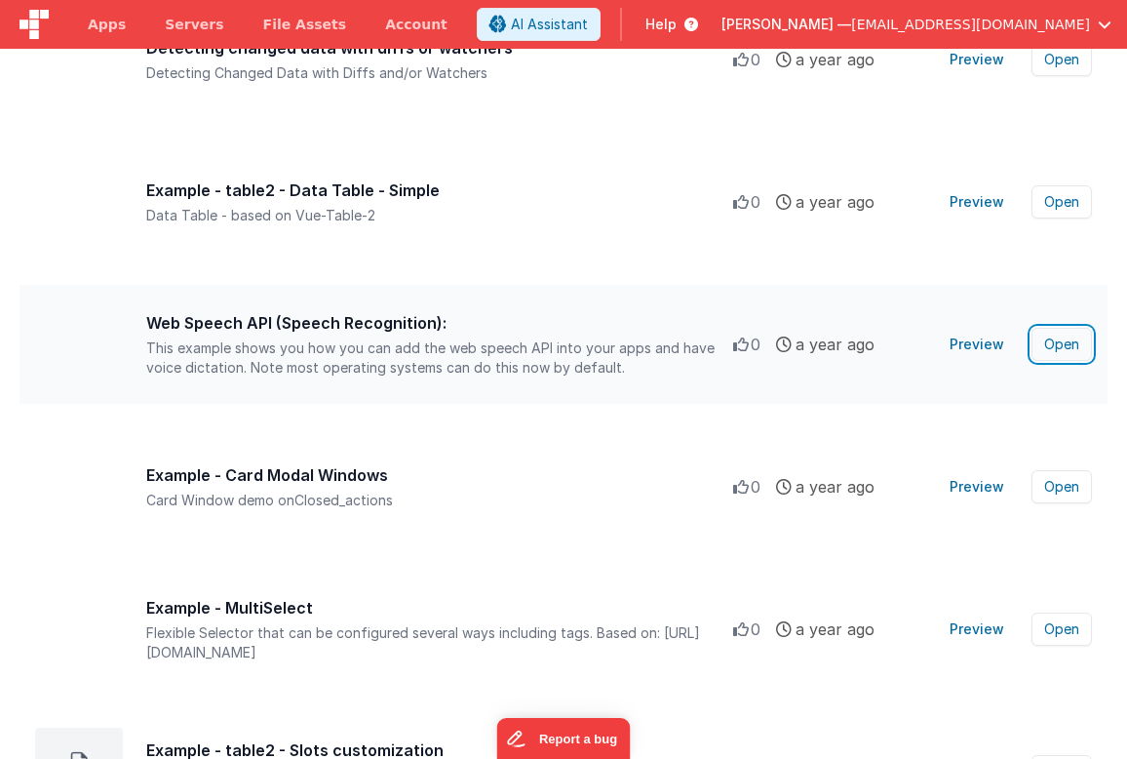
click at [1057, 344] on button "Open" at bounding box center [1062, 344] width 60 height 33
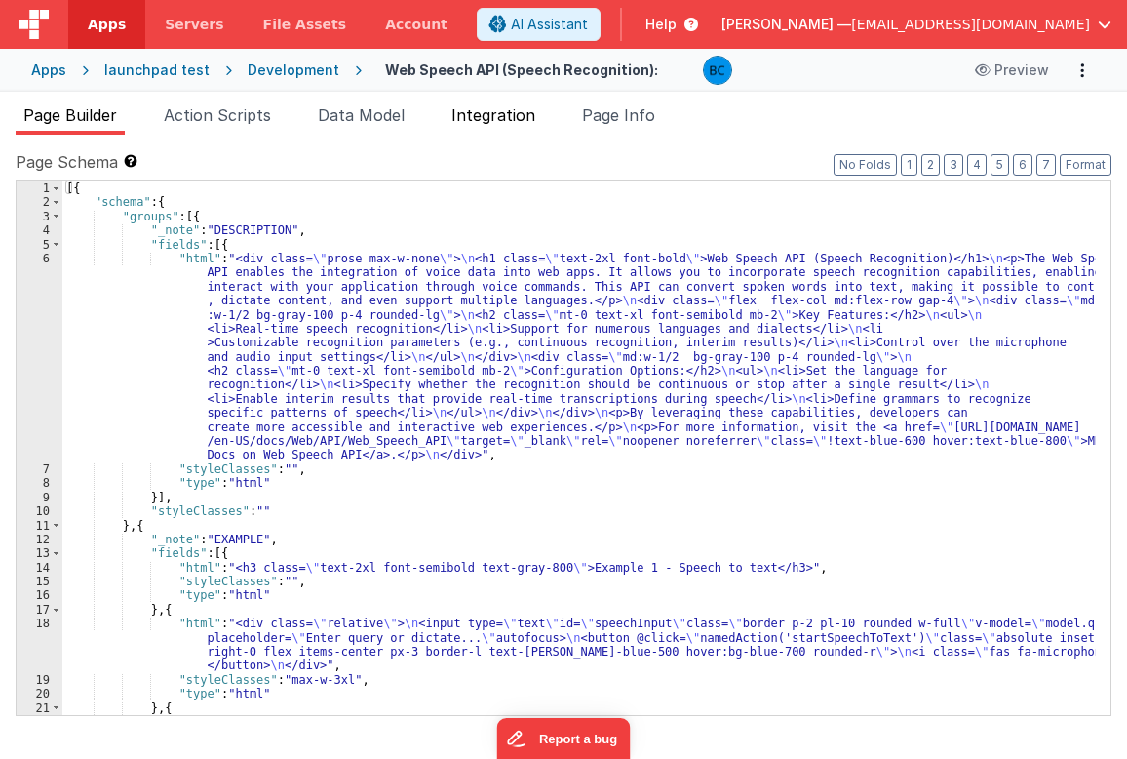
click at [489, 113] on span "Integration" at bounding box center [494, 115] width 84 height 20
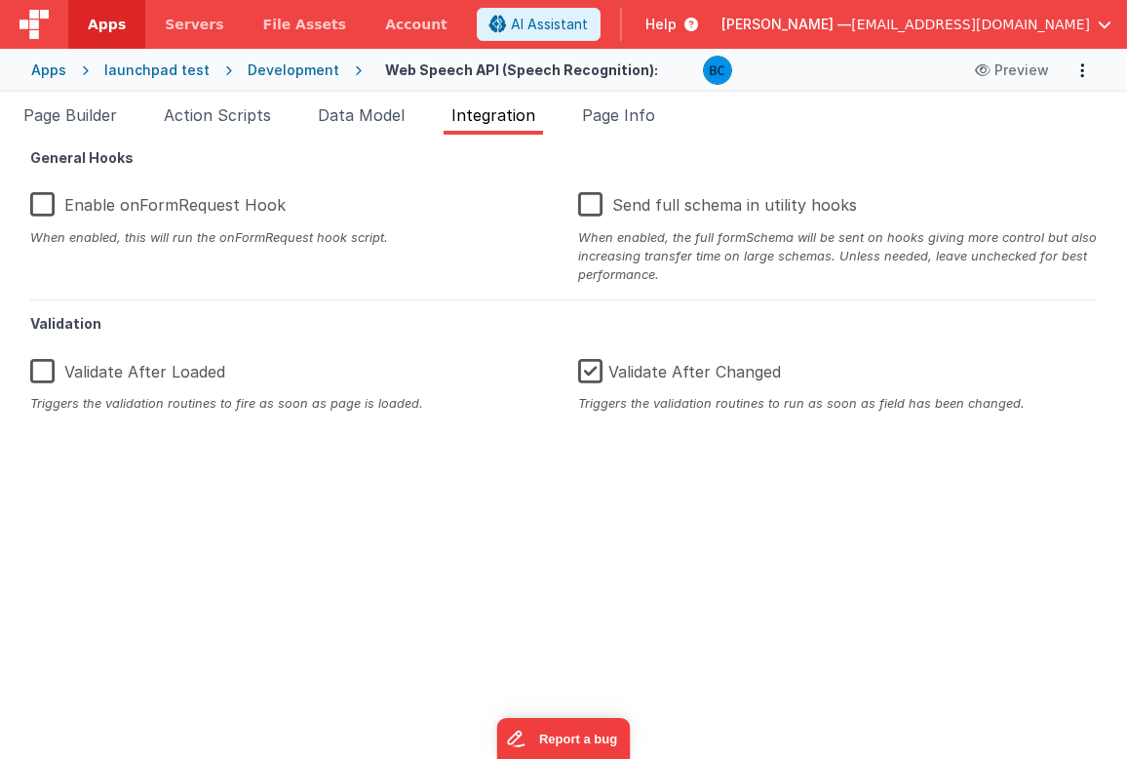
click at [49, 371] on label "Validate After Loaded" at bounding box center [127, 368] width 195 height 42
click at [0, 0] on input "Validate After Loaded" at bounding box center [0, 0] width 0 height 0
click at [339, 120] on span "Data Model" at bounding box center [361, 115] width 87 height 20
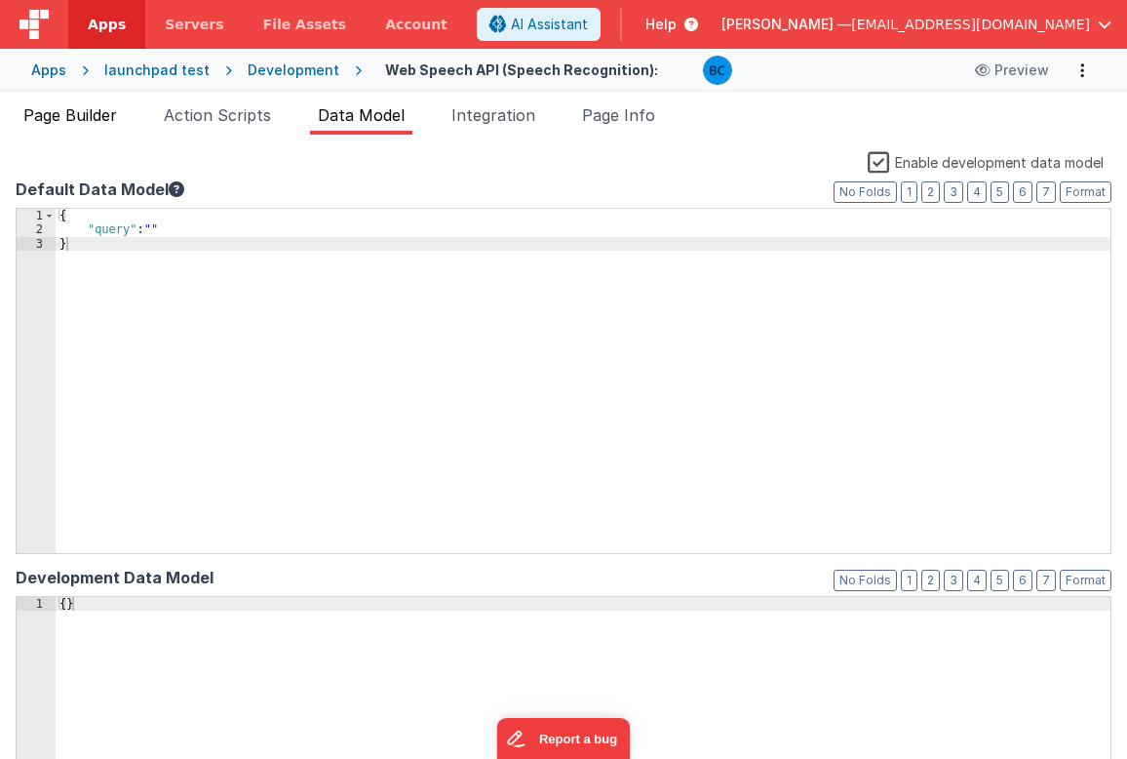
click at [88, 118] on span "Page Builder" at bounding box center [70, 115] width 94 height 20
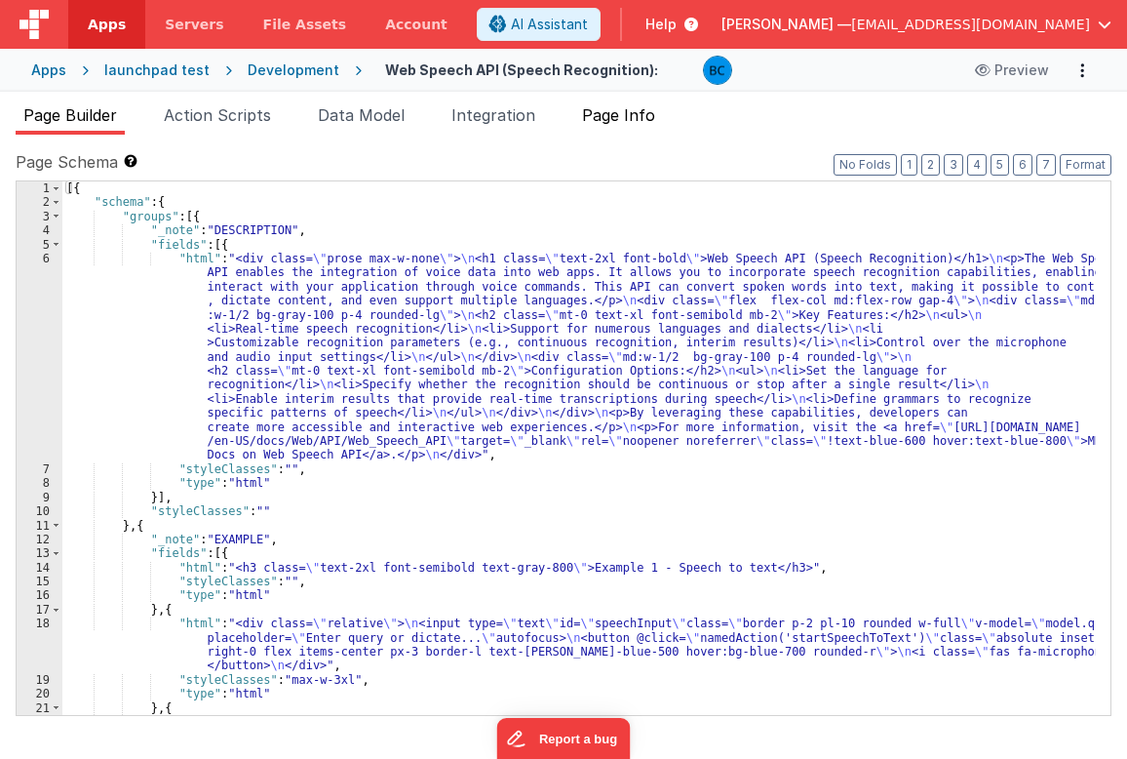
click at [620, 115] on span "Page Info" at bounding box center [618, 115] width 73 height 20
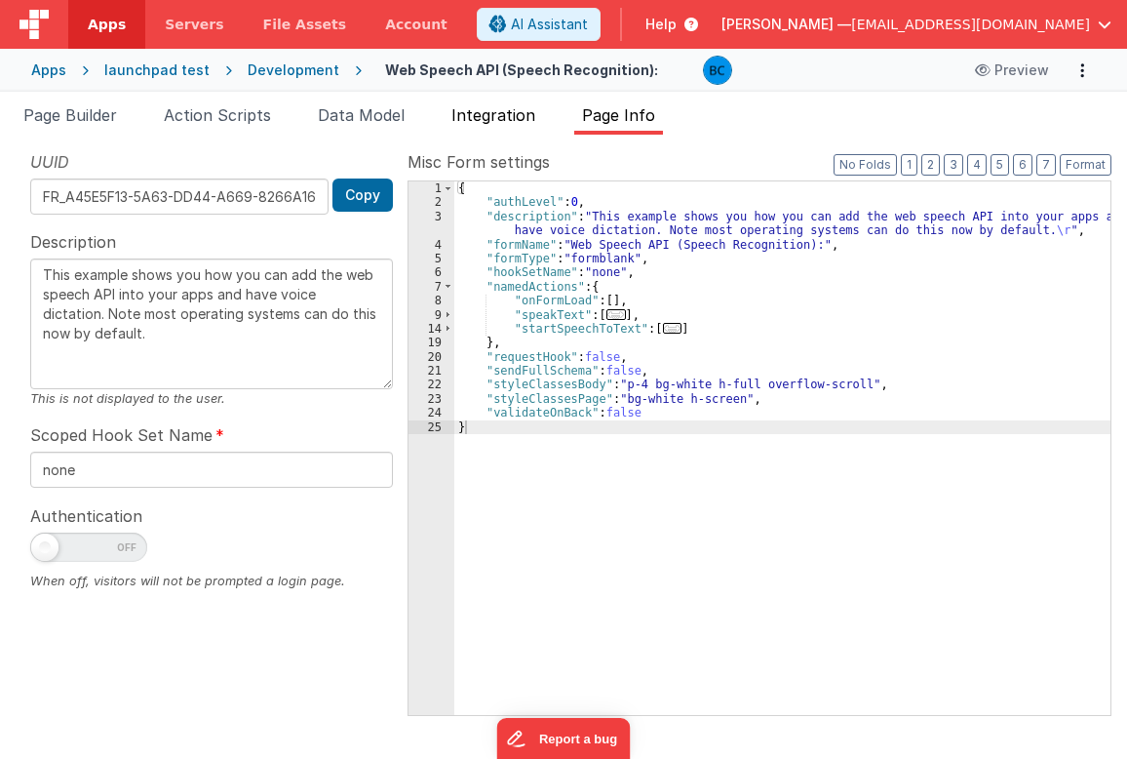
click at [498, 114] on span "Integration" at bounding box center [494, 115] width 84 height 20
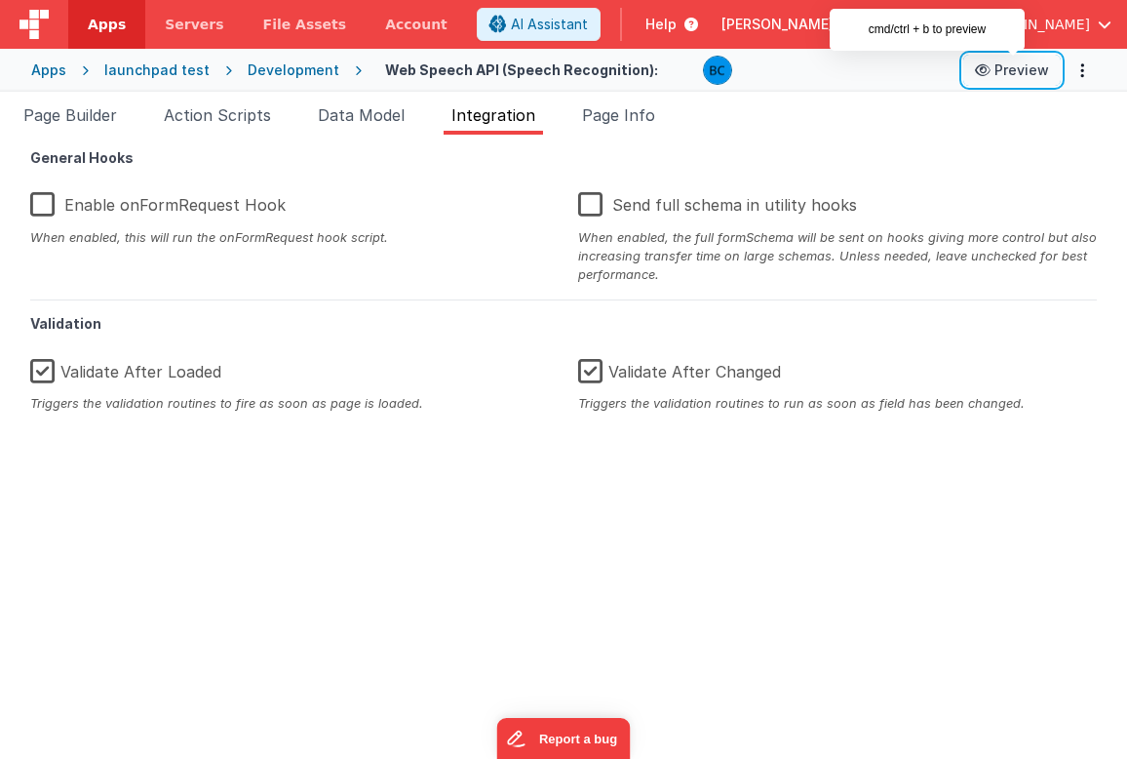
click at [1001, 68] on button "Preview" at bounding box center [1013, 70] width 98 height 31
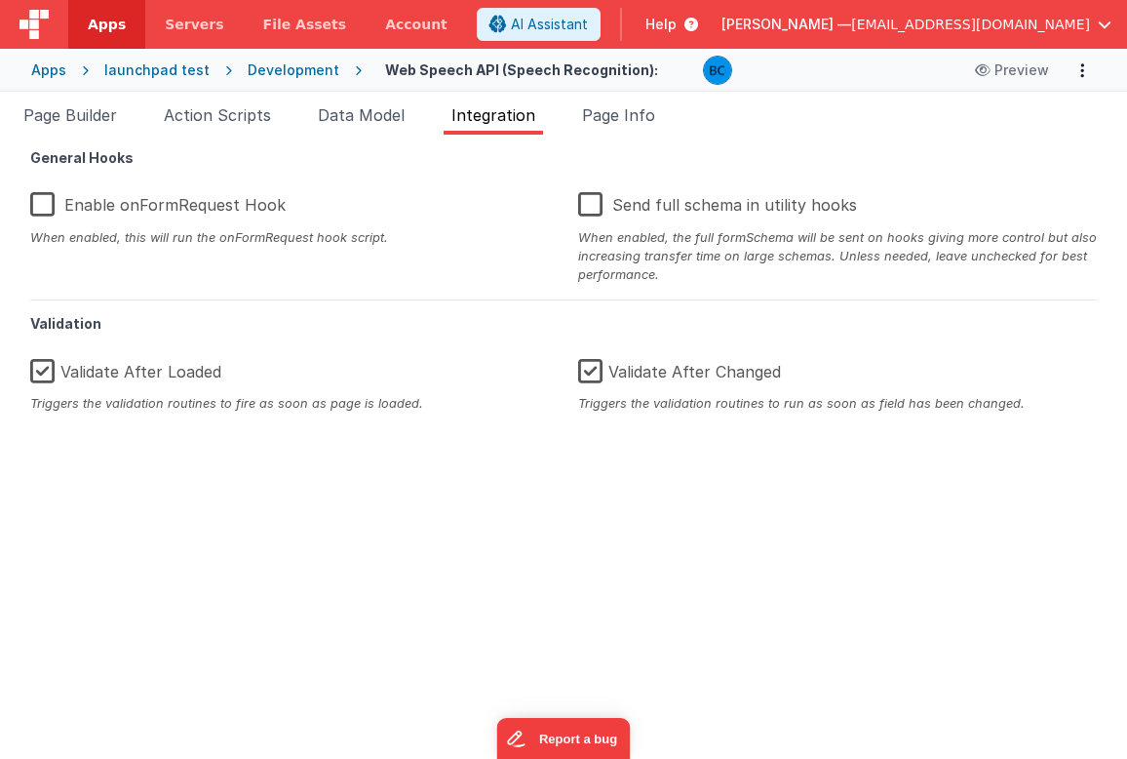
click at [114, 28] on span "Apps" at bounding box center [107, 25] width 38 height 20
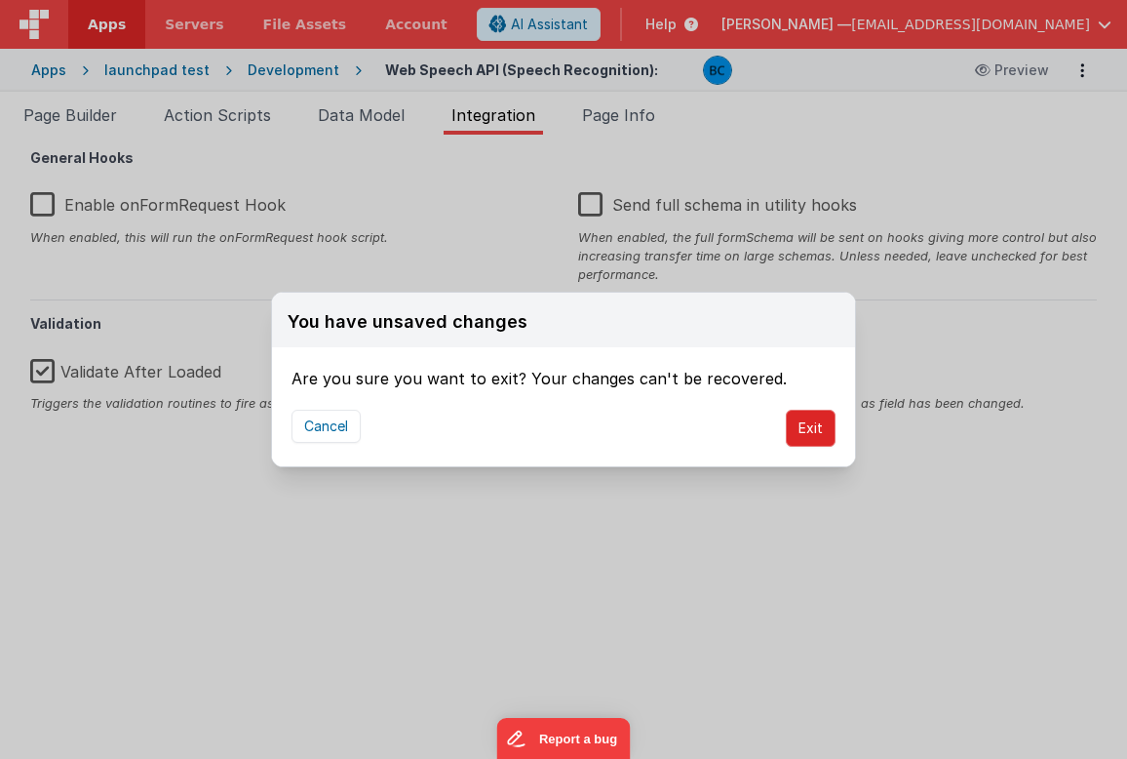
click at [801, 425] on button "Exit" at bounding box center [811, 428] width 50 height 37
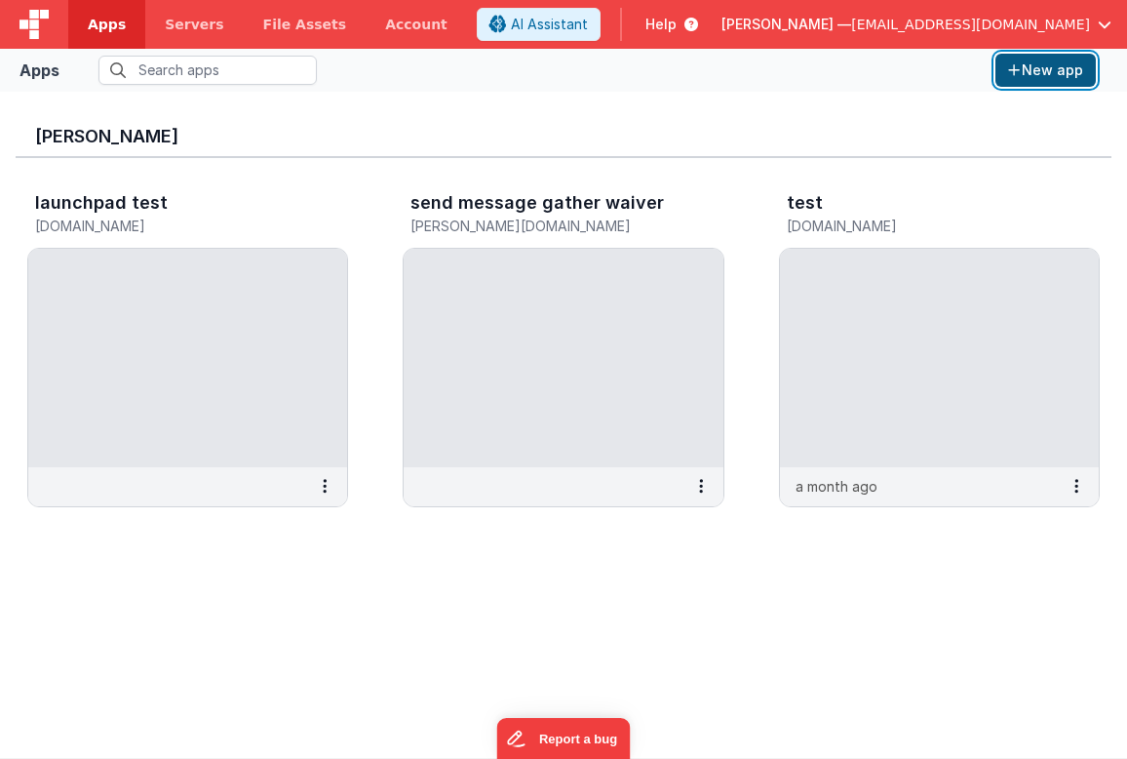
click at [1054, 69] on button "New app" at bounding box center [1046, 70] width 100 height 33
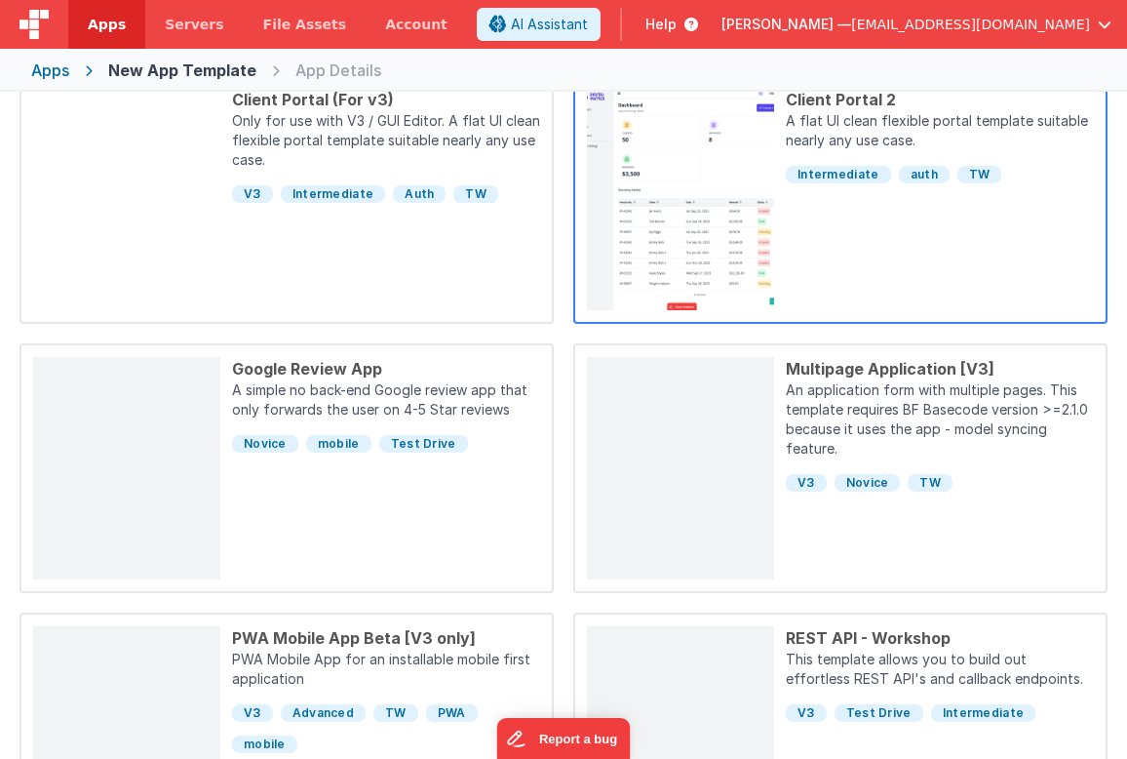
scroll to position [293, 0]
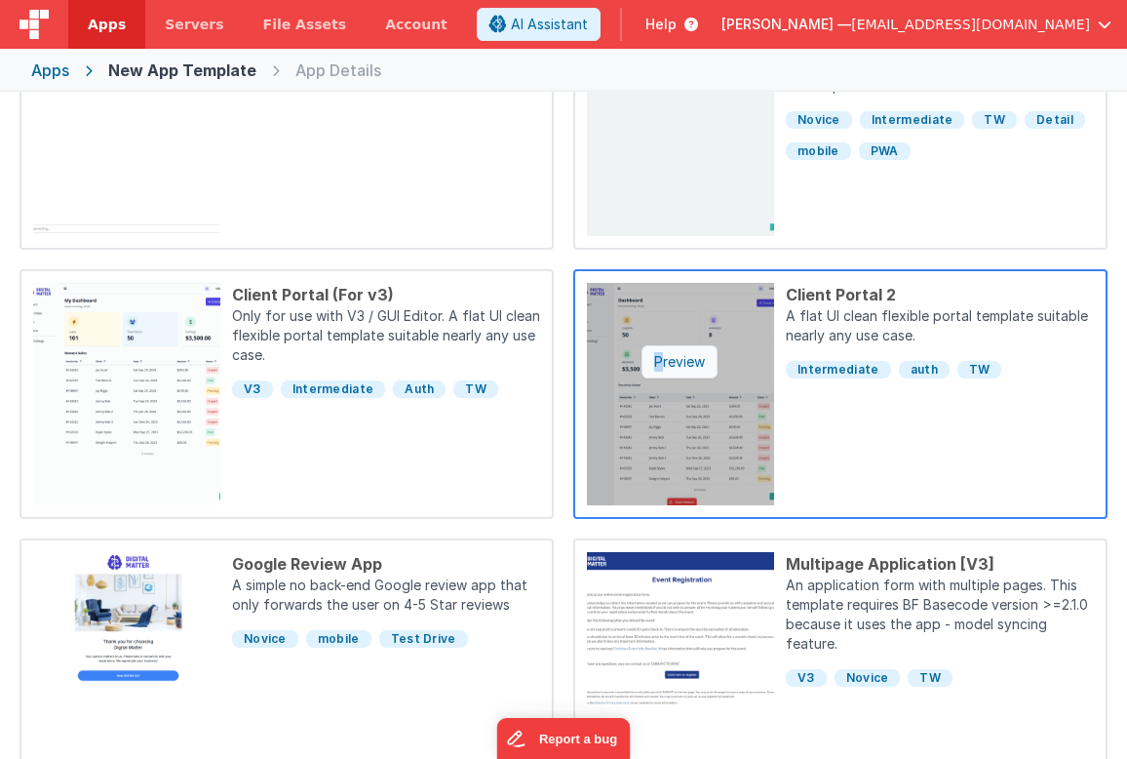
click at [658, 365] on div "Preview" at bounding box center [680, 361] width 76 height 33
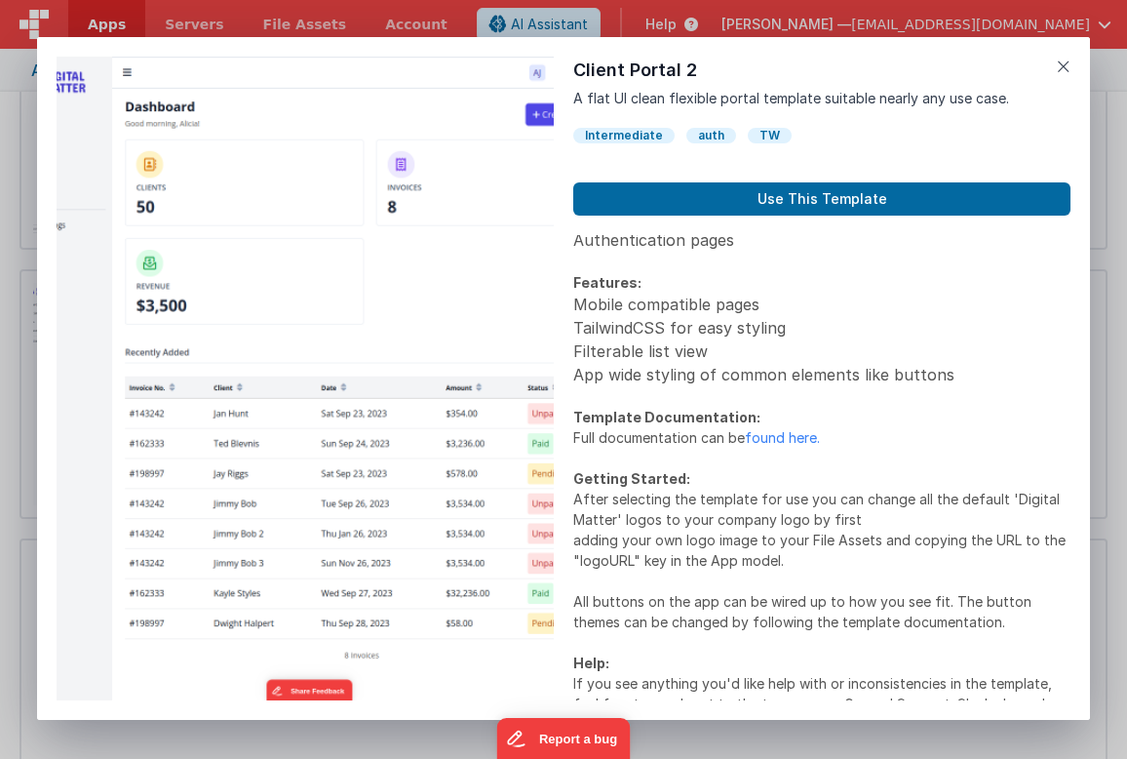
scroll to position [339, 0]
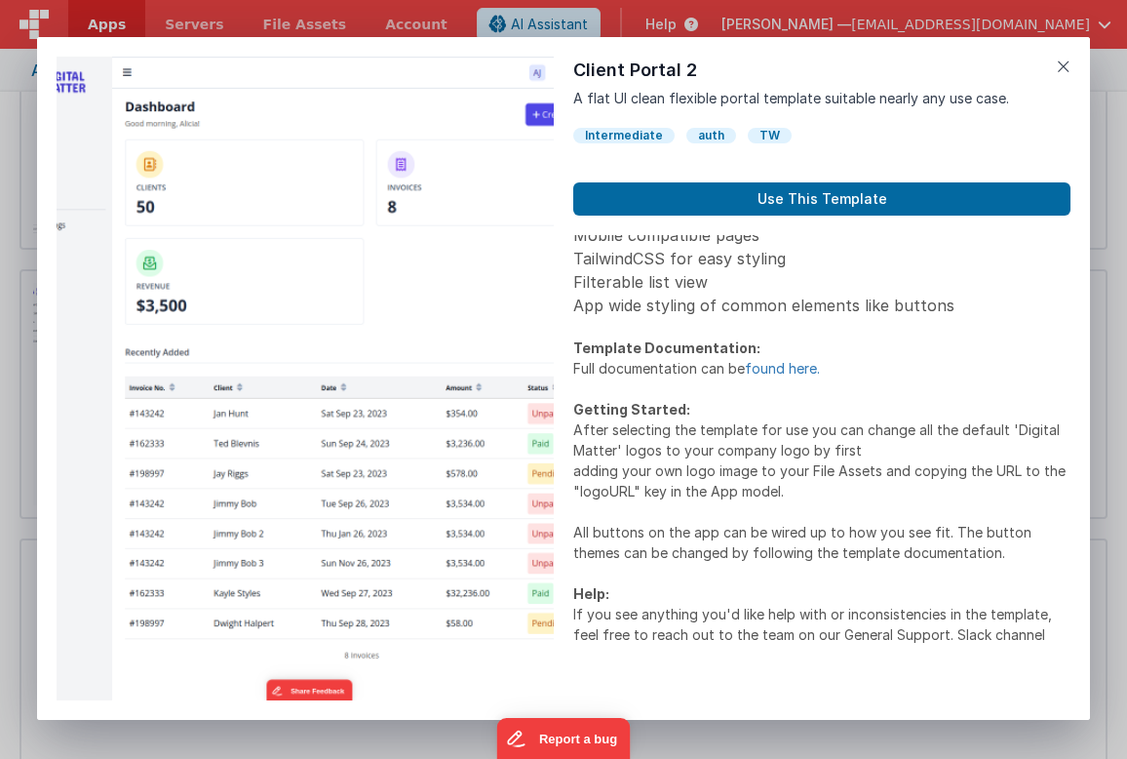
click at [767, 367] on link "found here." at bounding box center [782, 368] width 75 height 17
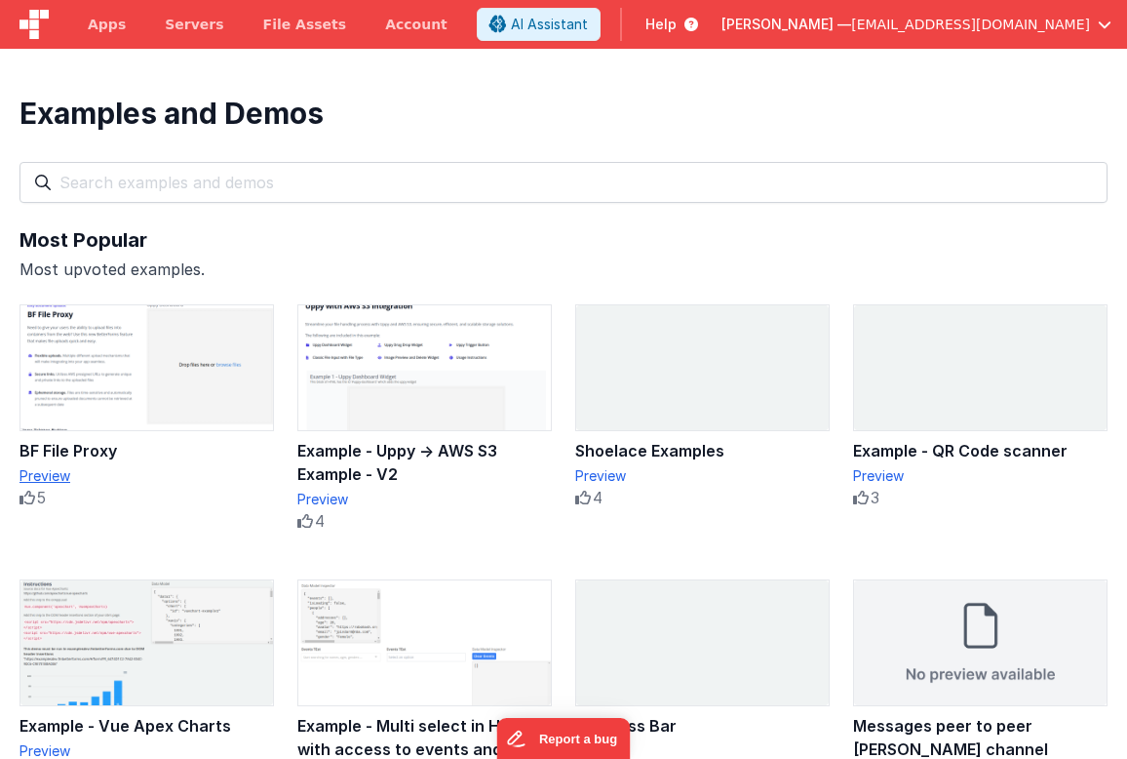
click at [61, 474] on div "Preview" at bounding box center [147, 476] width 255 height 20
